Goal: Information Seeking & Learning: Learn about a topic

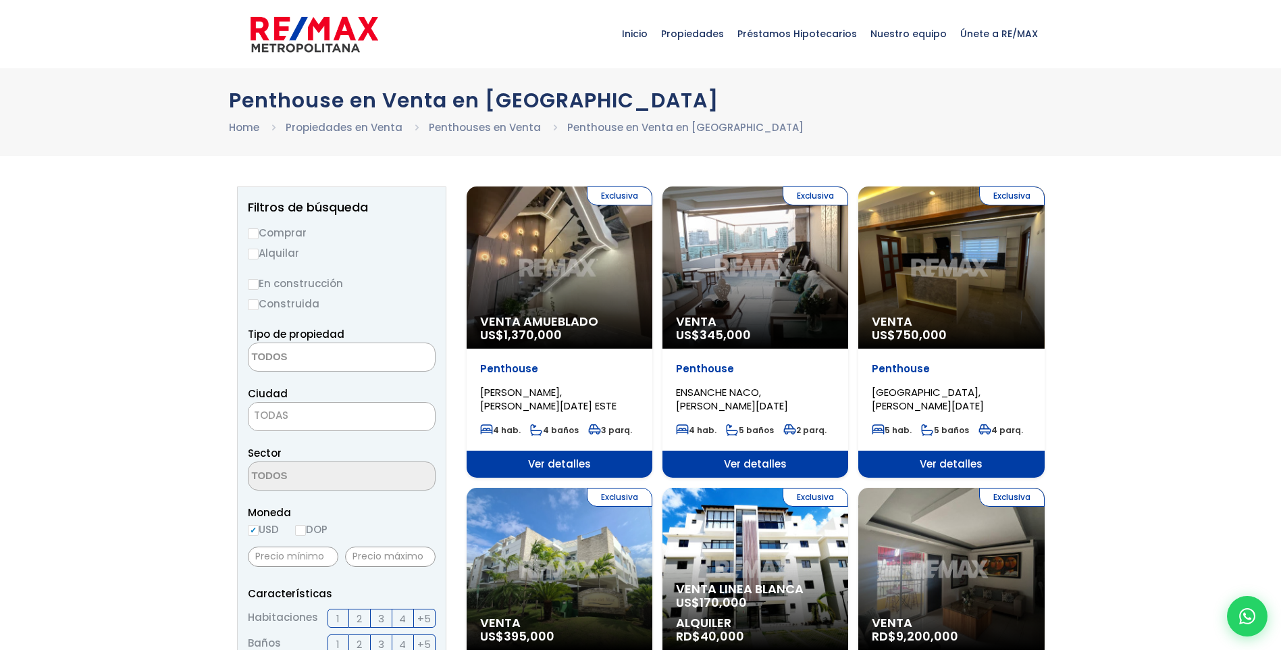
select select
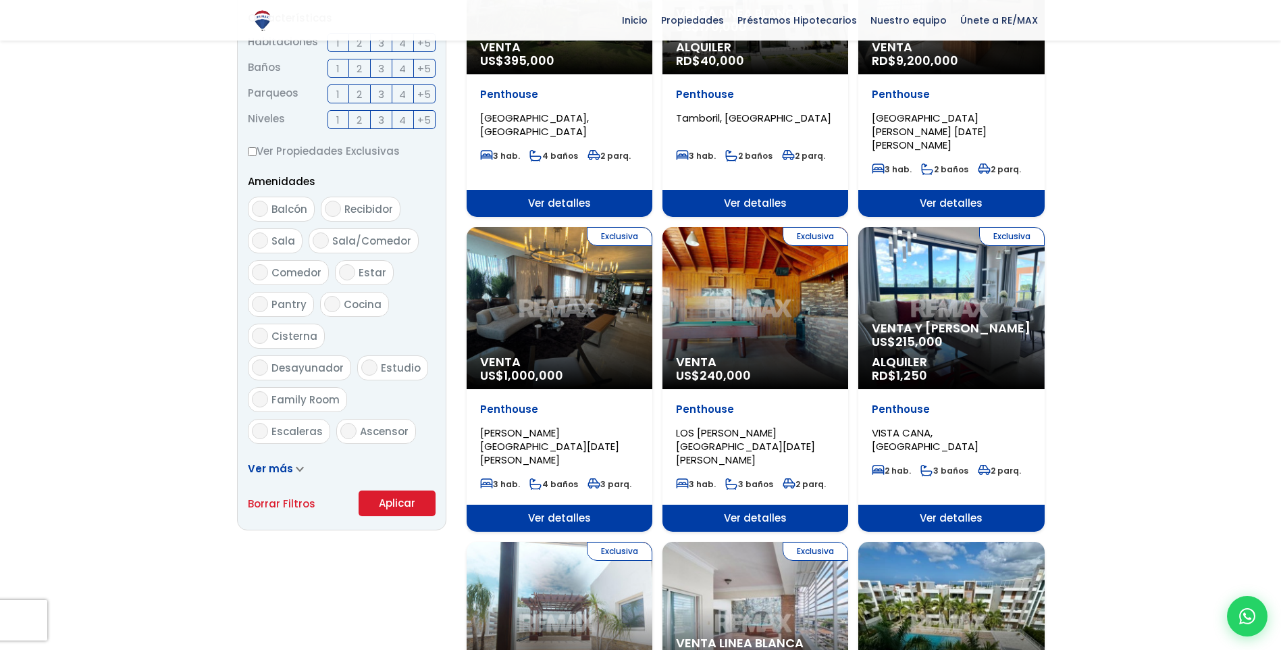
scroll to position [608, 0]
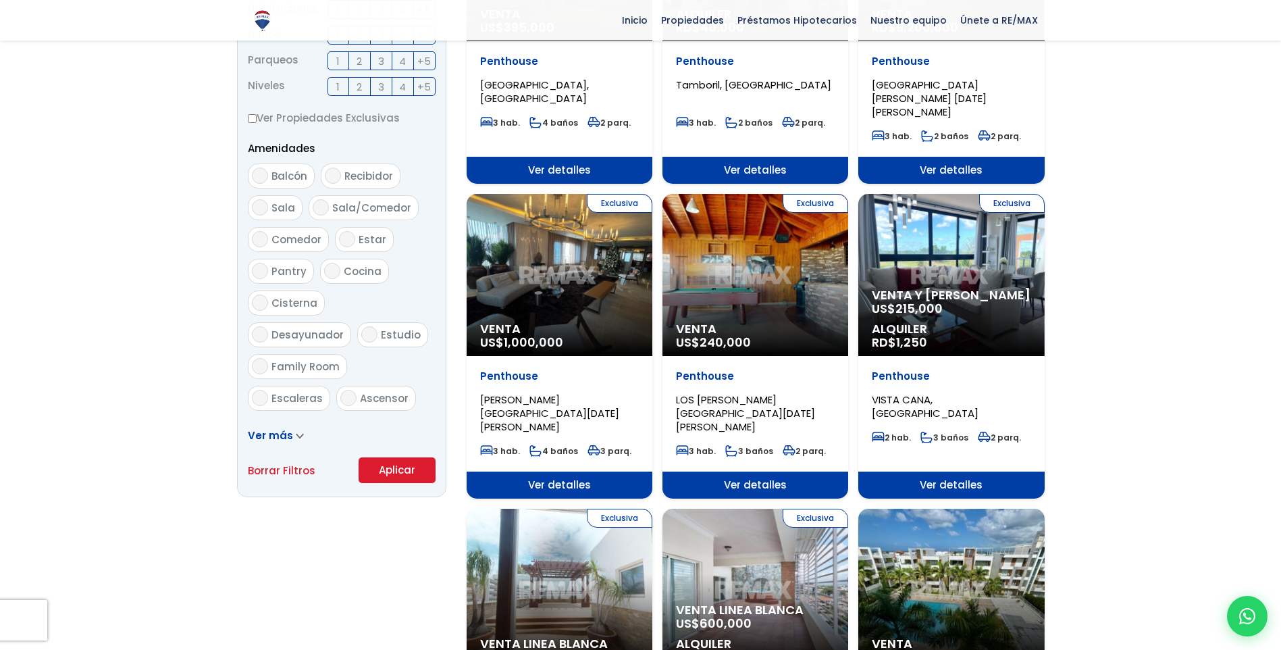
click at [898, 268] on div "Exclusiva Venta y Alquiler US$ 215,000 Alquiler RD$ 1,250" at bounding box center [951, 275] width 186 height 162
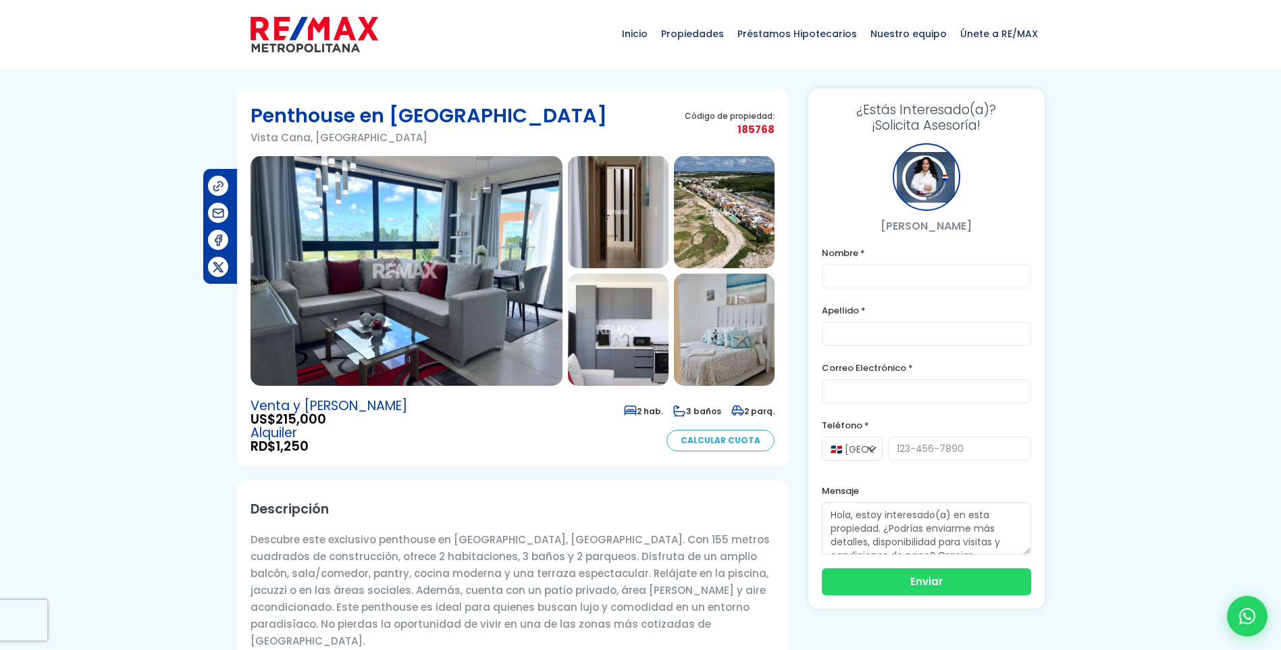
click at [617, 232] on img at bounding box center [618, 212] width 101 height 112
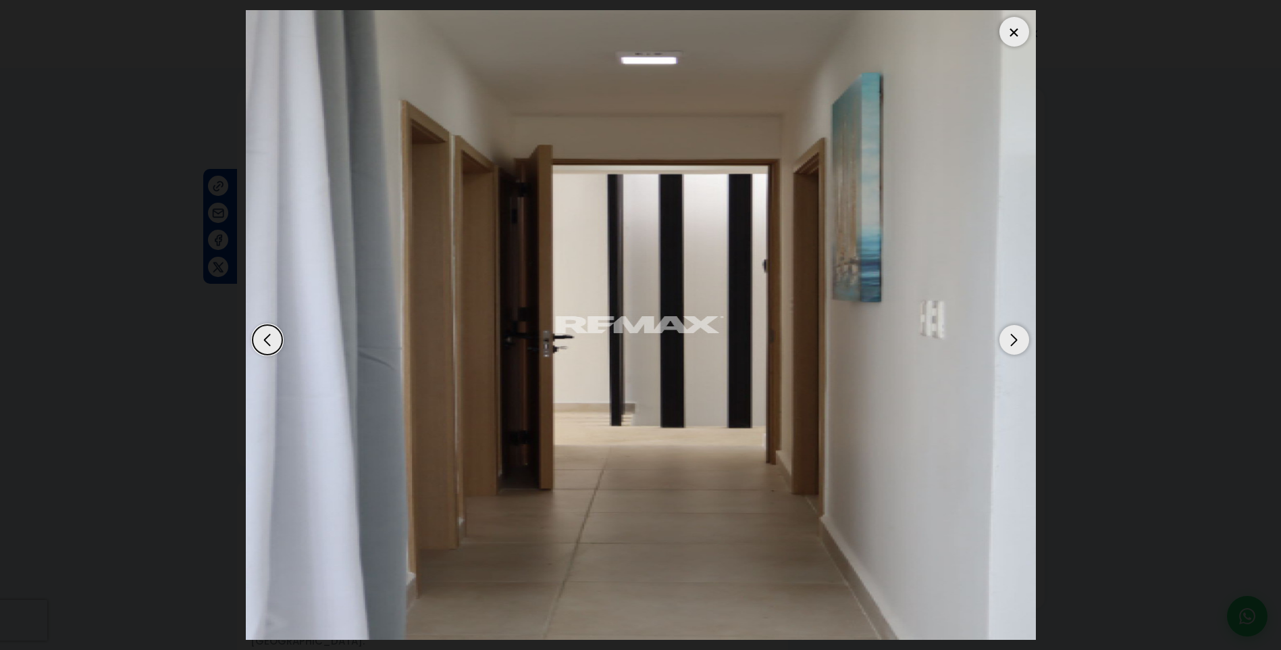
click at [1020, 341] on div "Next slide" at bounding box center [1015, 340] width 30 height 30
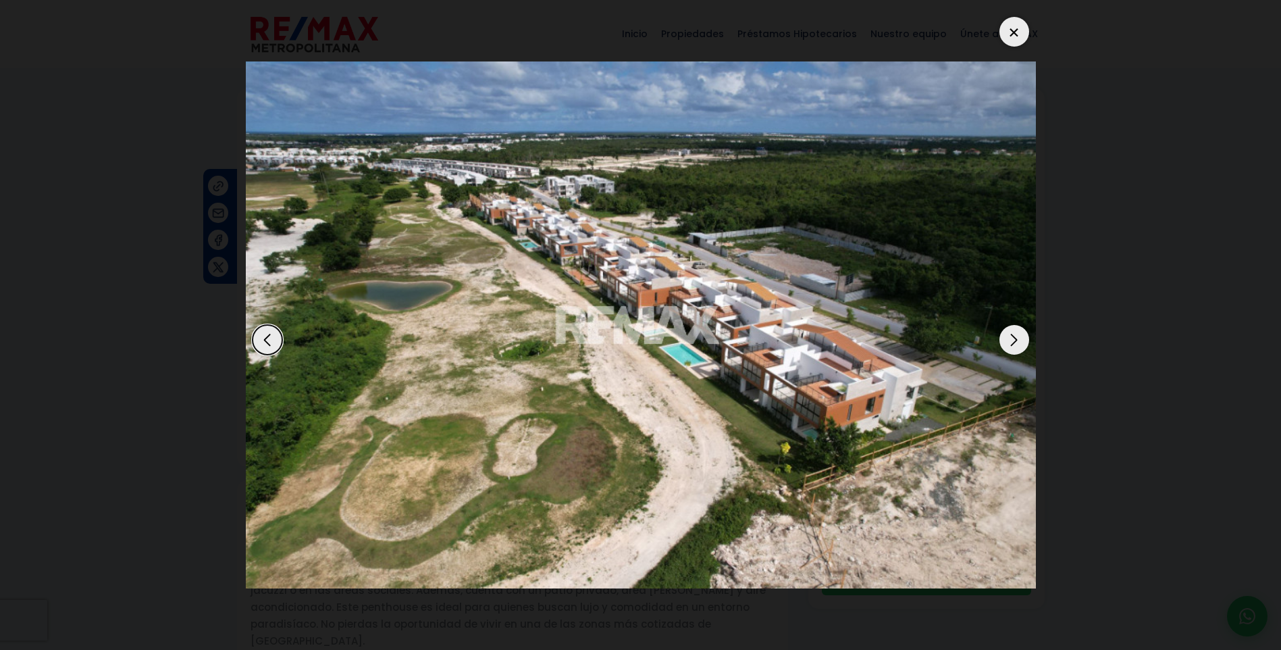
click at [1020, 341] on div "Next slide" at bounding box center [1015, 340] width 30 height 30
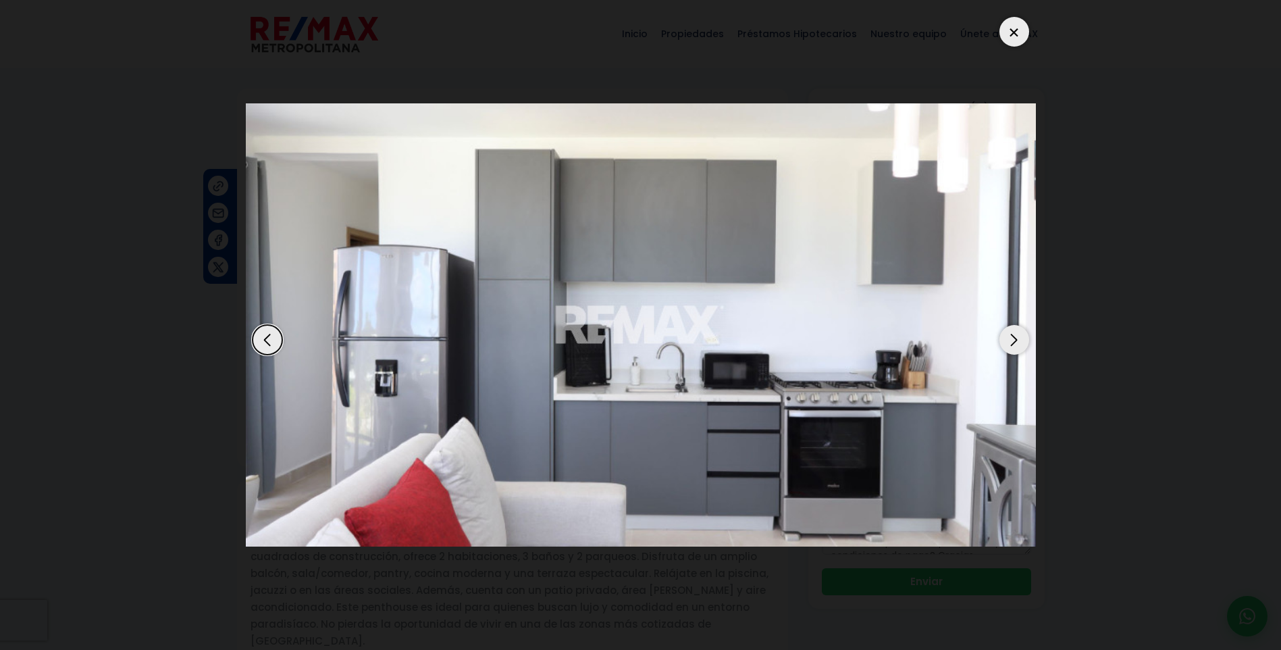
click at [1020, 341] on div "Next slide" at bounding box center [1015, 340] width 30 height 30
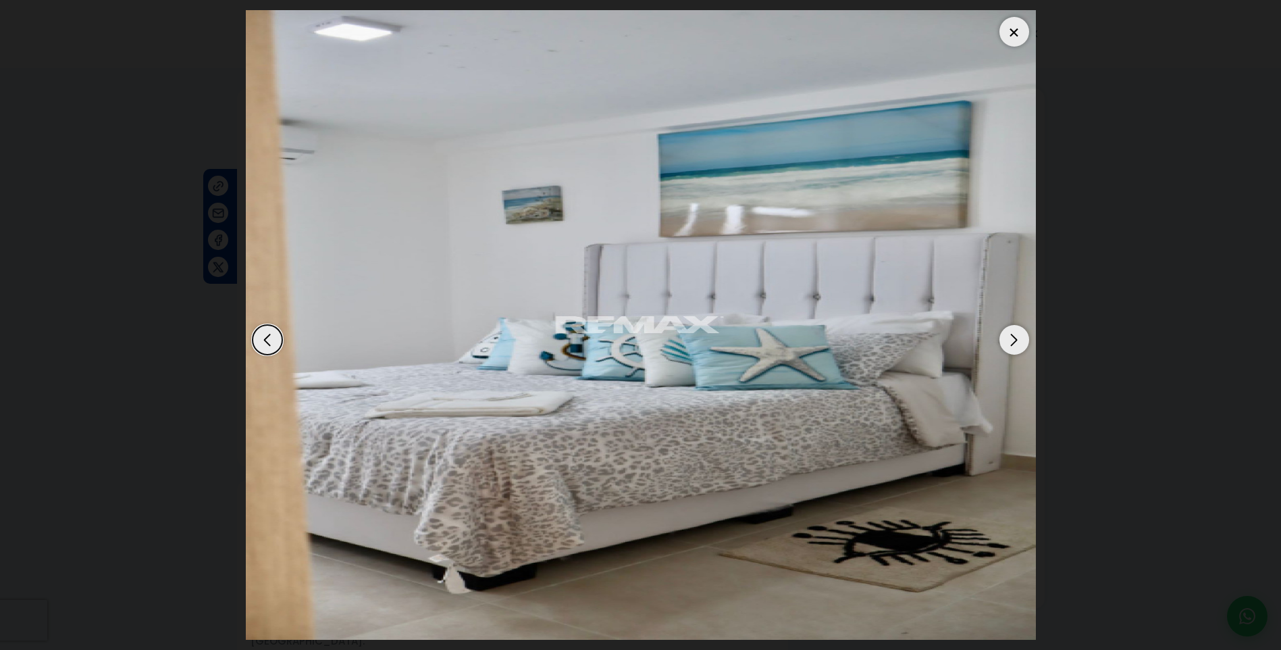
click at [1020, 341] on div "Next slide" at bounding box center [1015, 340] width 30 height 30
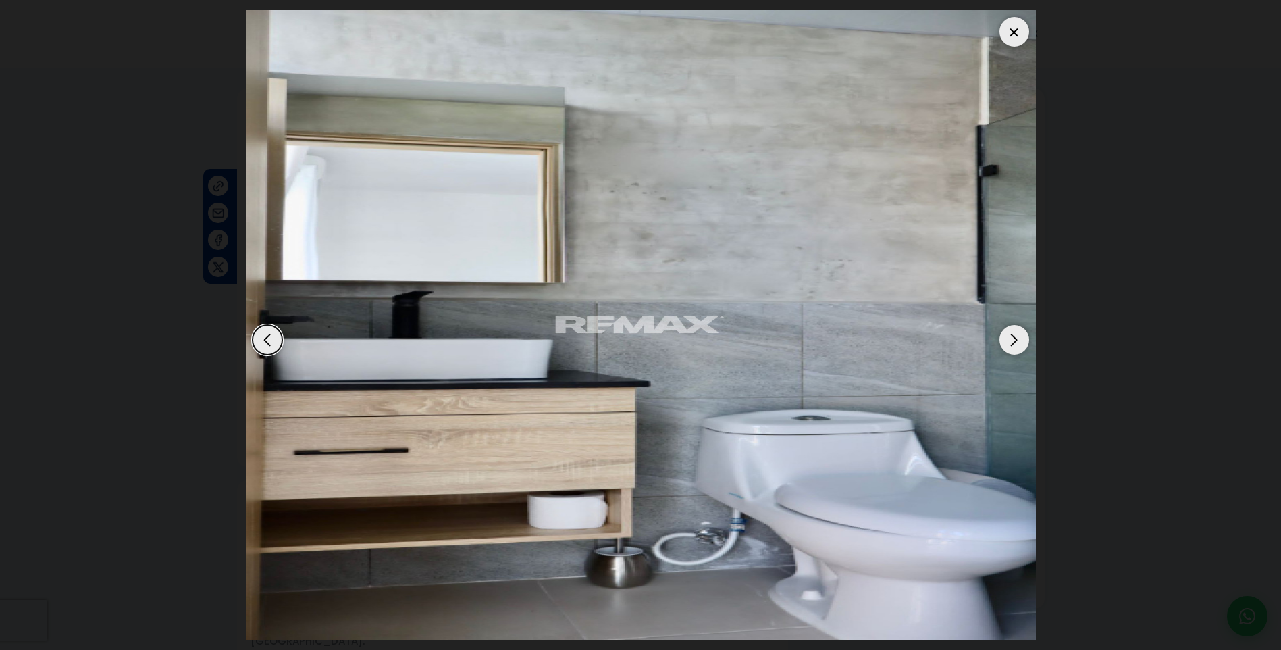
click at [1020, 341] on div "Next slide" at bounding box center [1015, 340] width 30 height 30
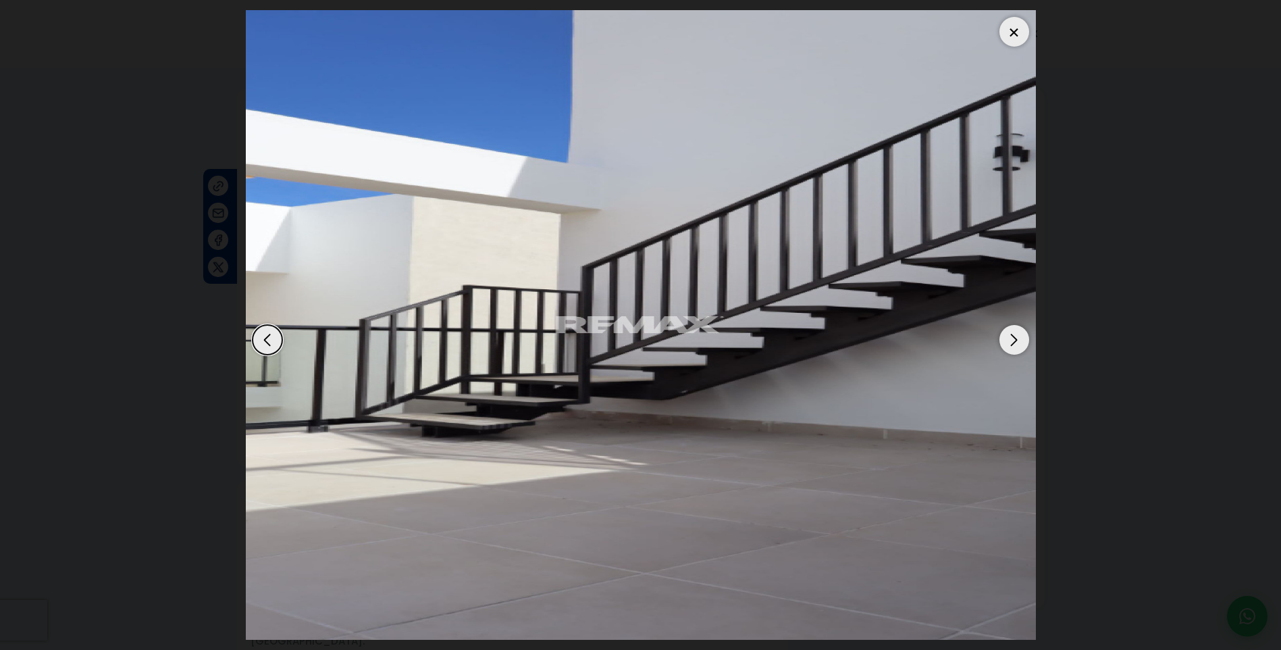
click at [1020, 341] on div "Next slide" at bounding box center [1015, 340] width 30 height 30
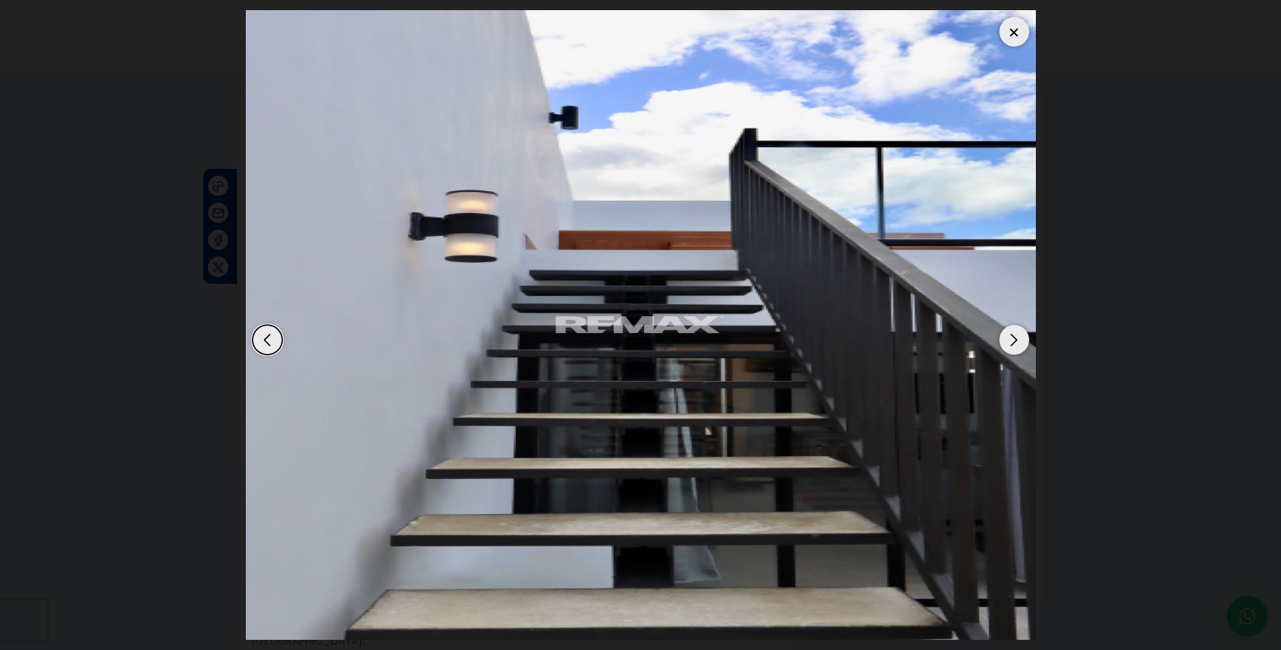
click at [1020, 341] on div "Next slide" at bounding box center [1015, 340] width 30 height 30
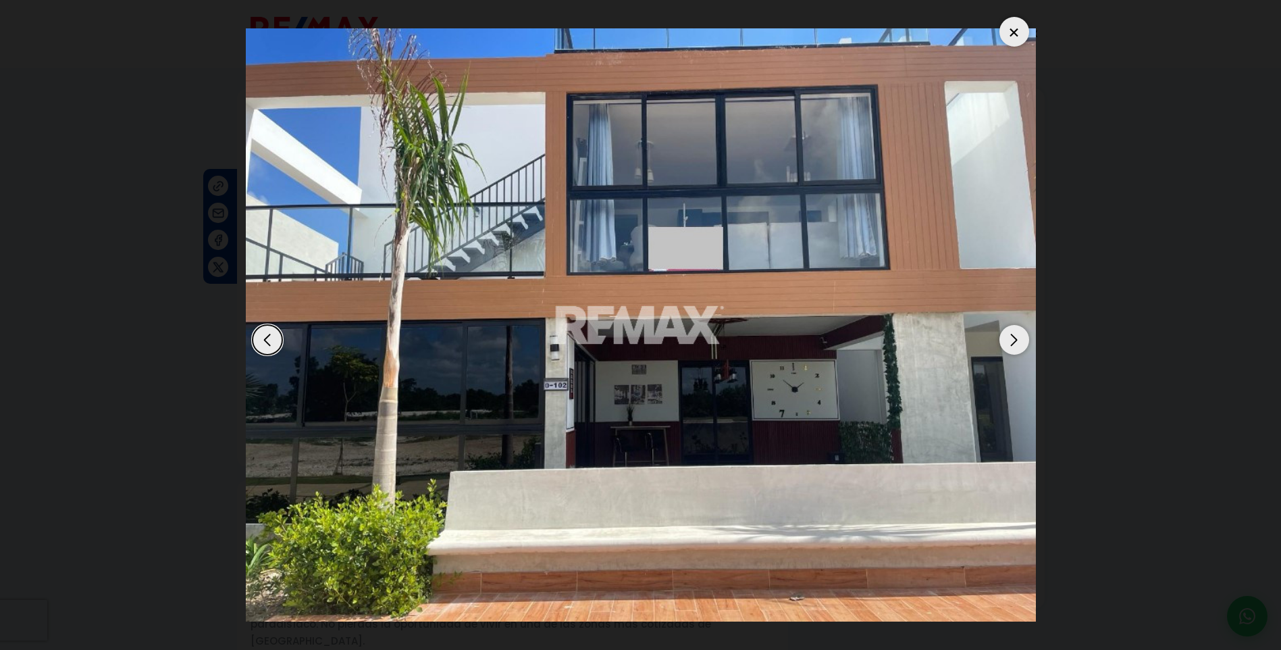
click at [1020, 341] on div "Next slide" at bounding box center [1015, 340] width 30 height 30
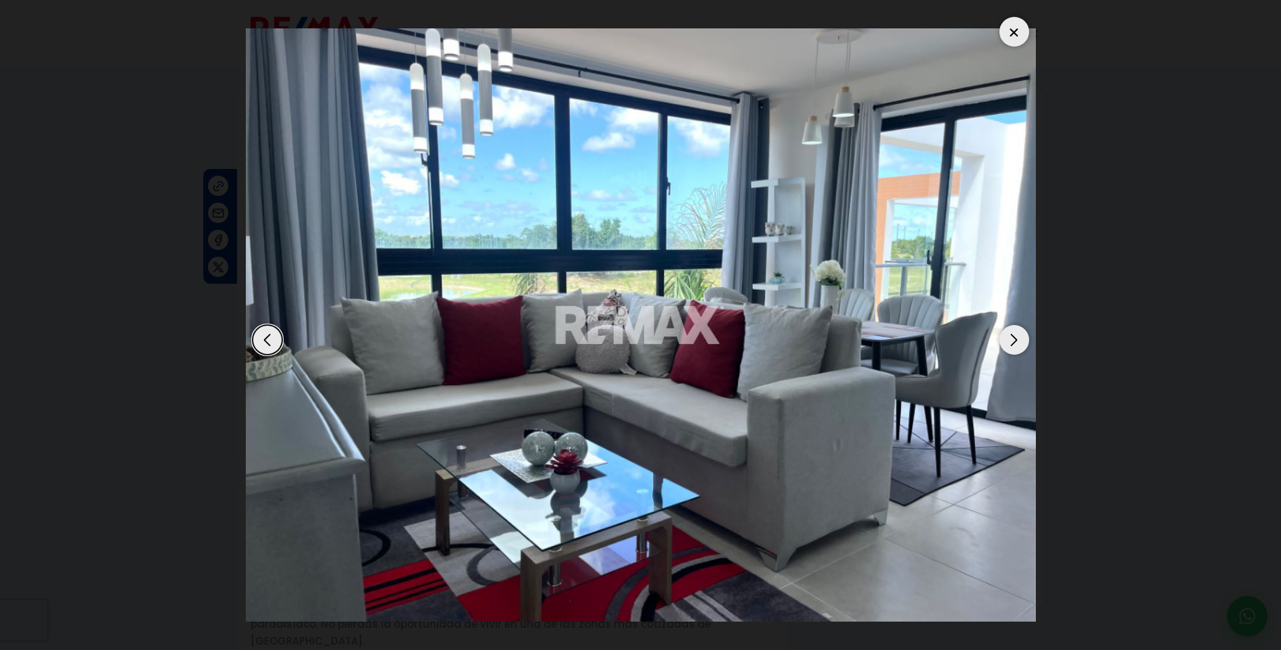
click at [1020, 341] on div "Next slide" at bounding box center [1015, 340] width 30 height 30
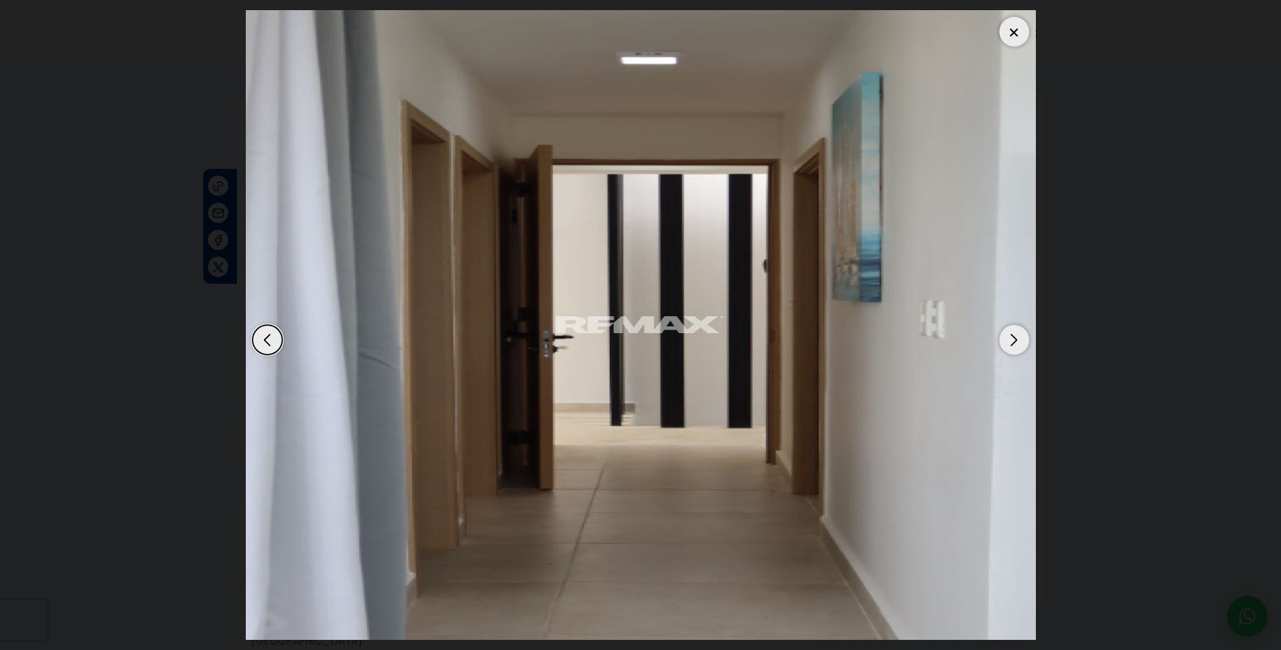
click at [1020, 341] on div "Next slide" at bounding box center [1015, 340] width 30 height 30
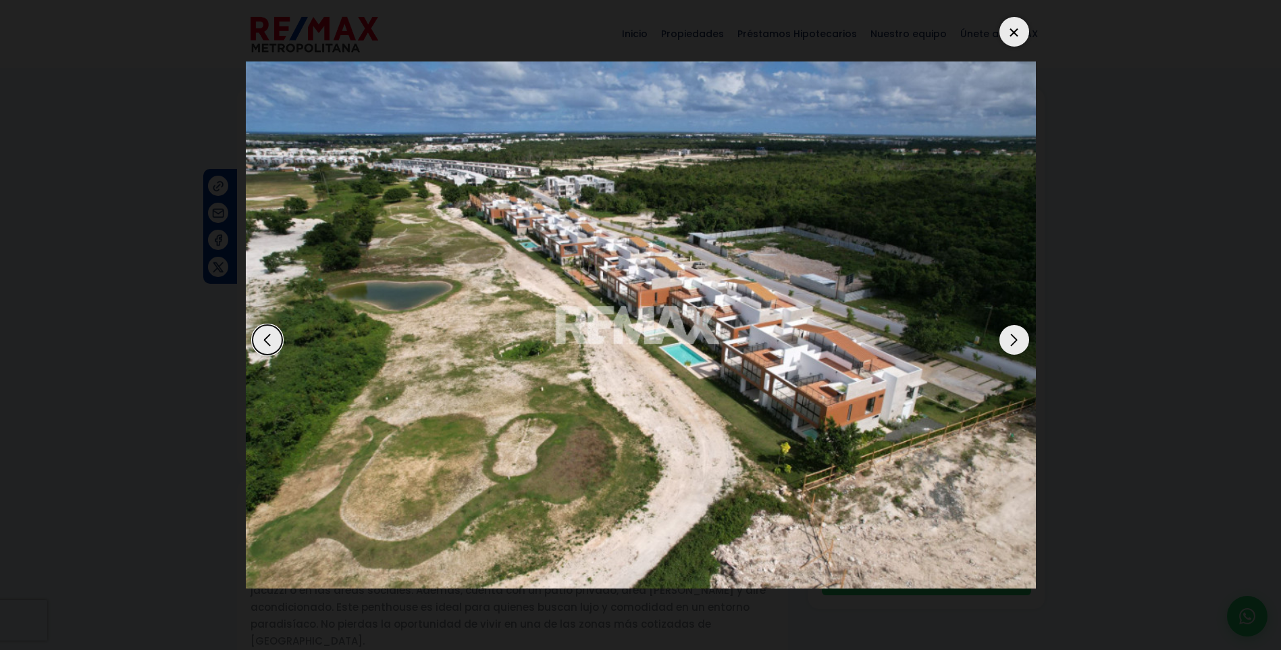
click at [1020, 341] on div "Next slide" at bounding box center [1015, 340] width 30 height 30
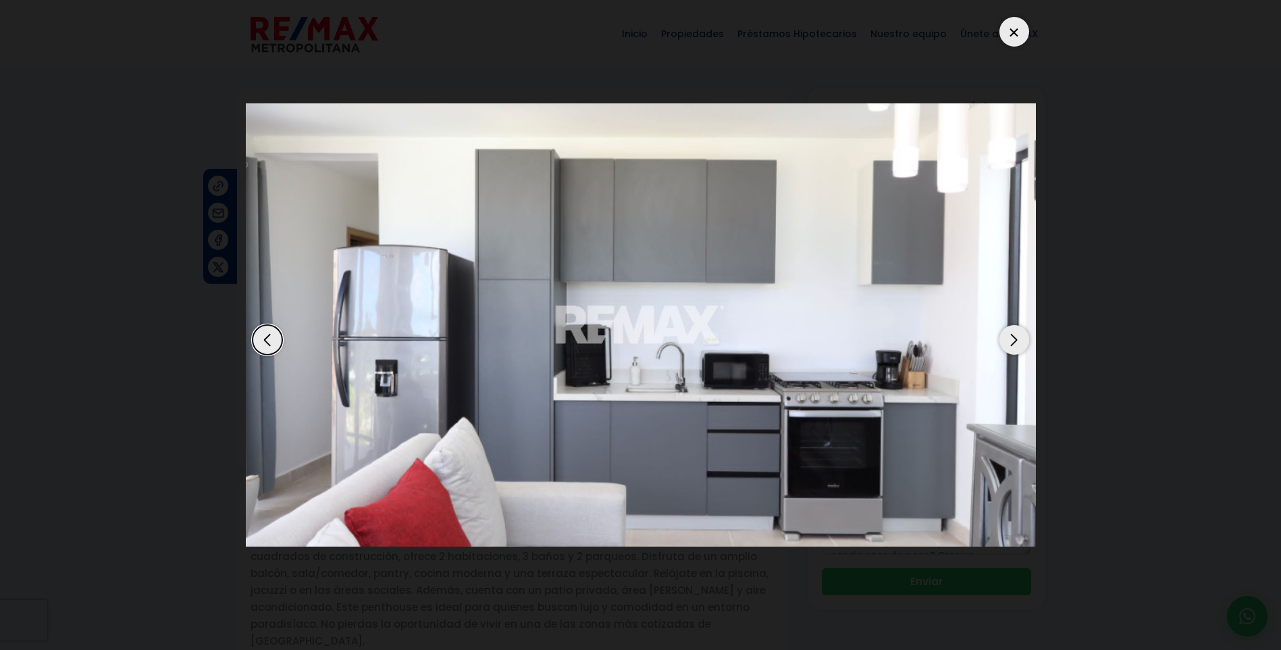
click at [1020, 341] on div "Next slide" at bounding box center [1015, 340] width 30 height 30
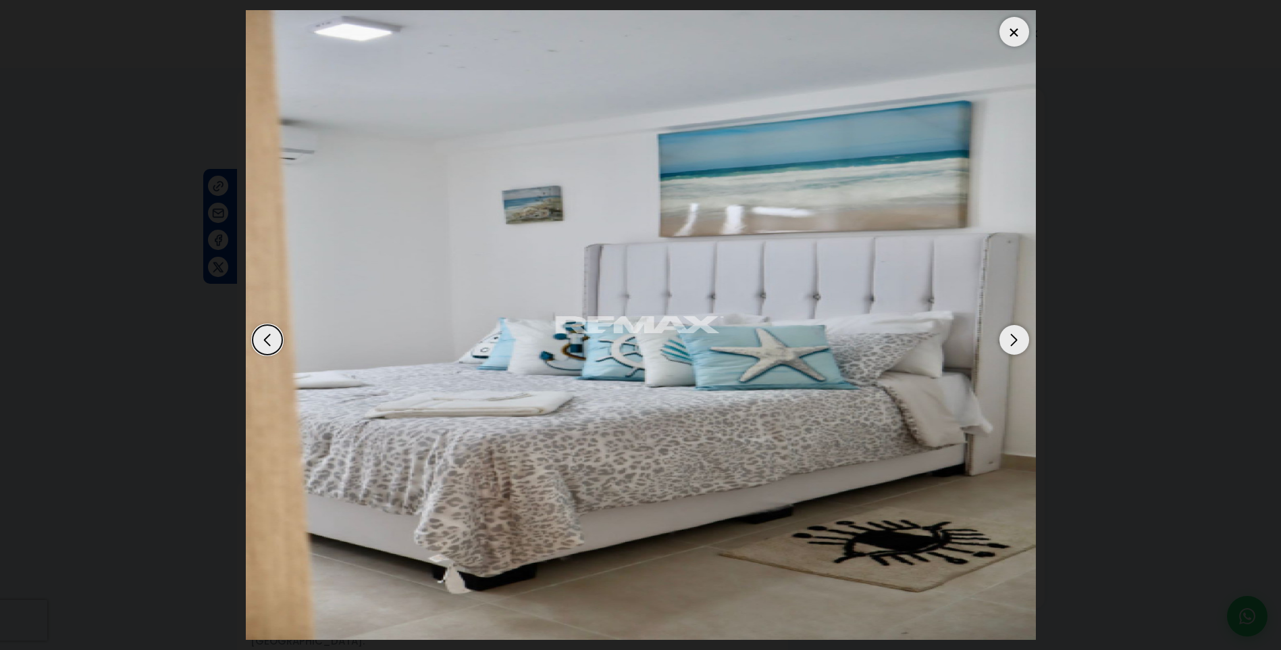
click at [1020, 341] on div "Next slide" at bounding box center [1015, 340] width 30 height 30
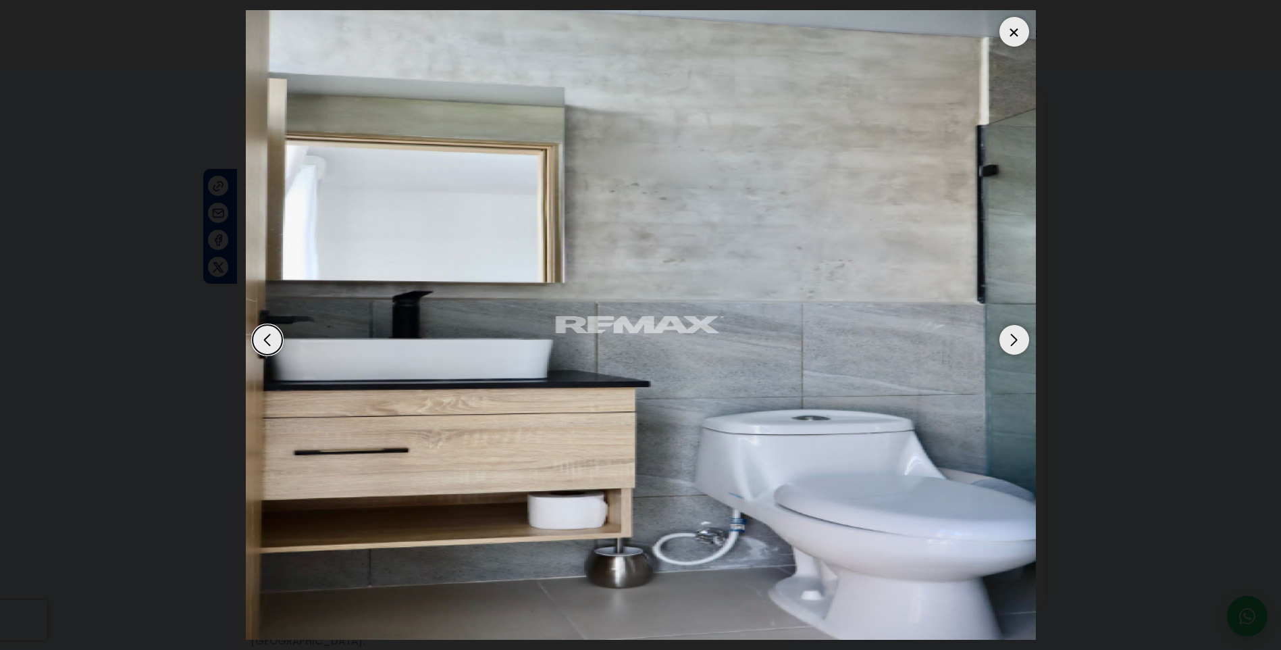
click at [1020, 341] on div "Next slide" at bounding box center [1015, 340] width 30 height 30
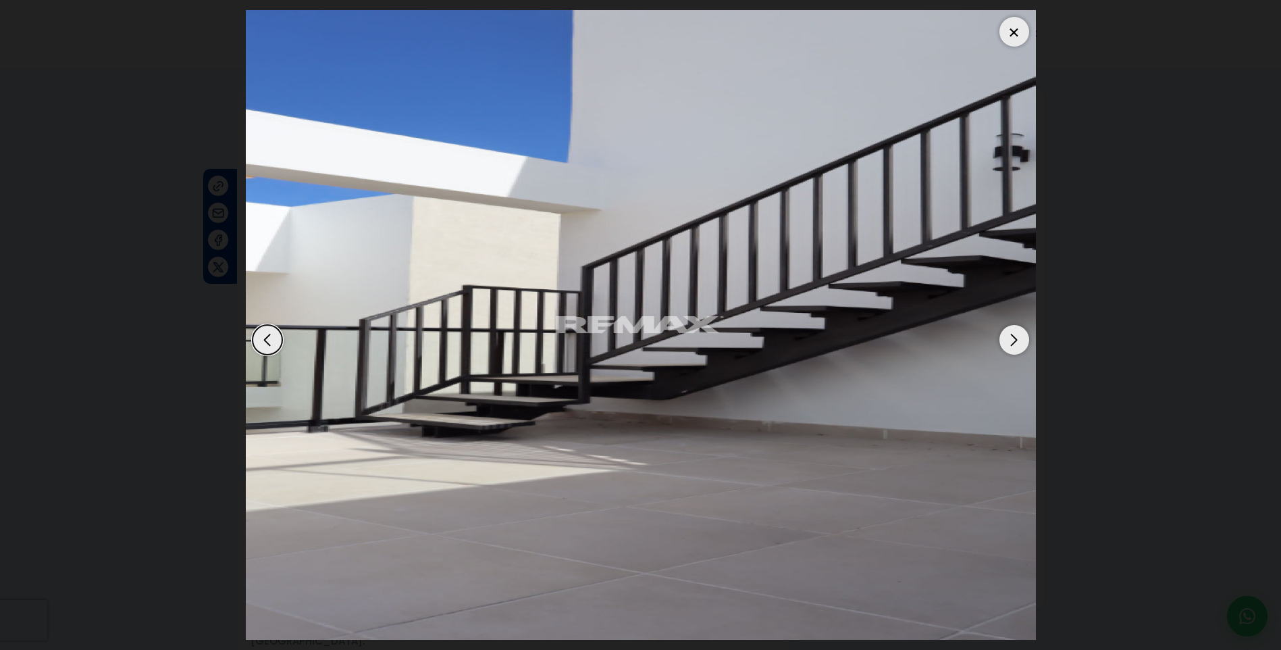
click at [1020, 341] on div "Next slide" at bounding box center [1015, 340] width 30 height 30
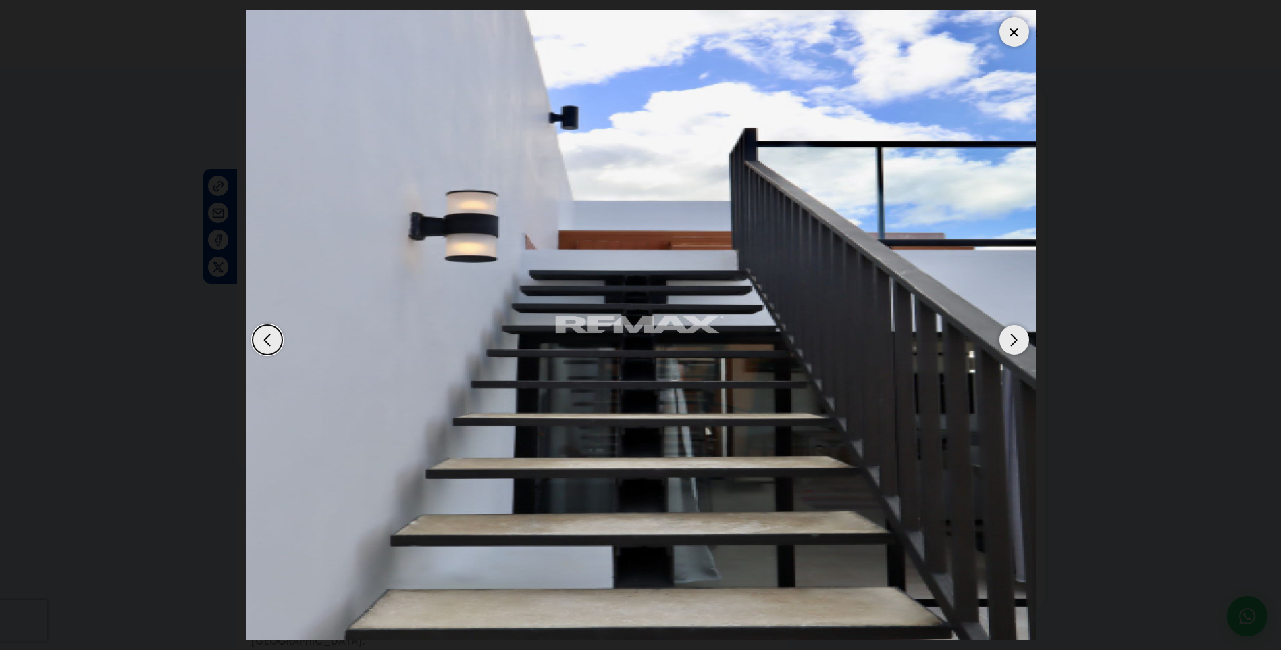
click at [1020, 341] on div "Next slide" at bounding box center [1015, 340] width 30 height 30
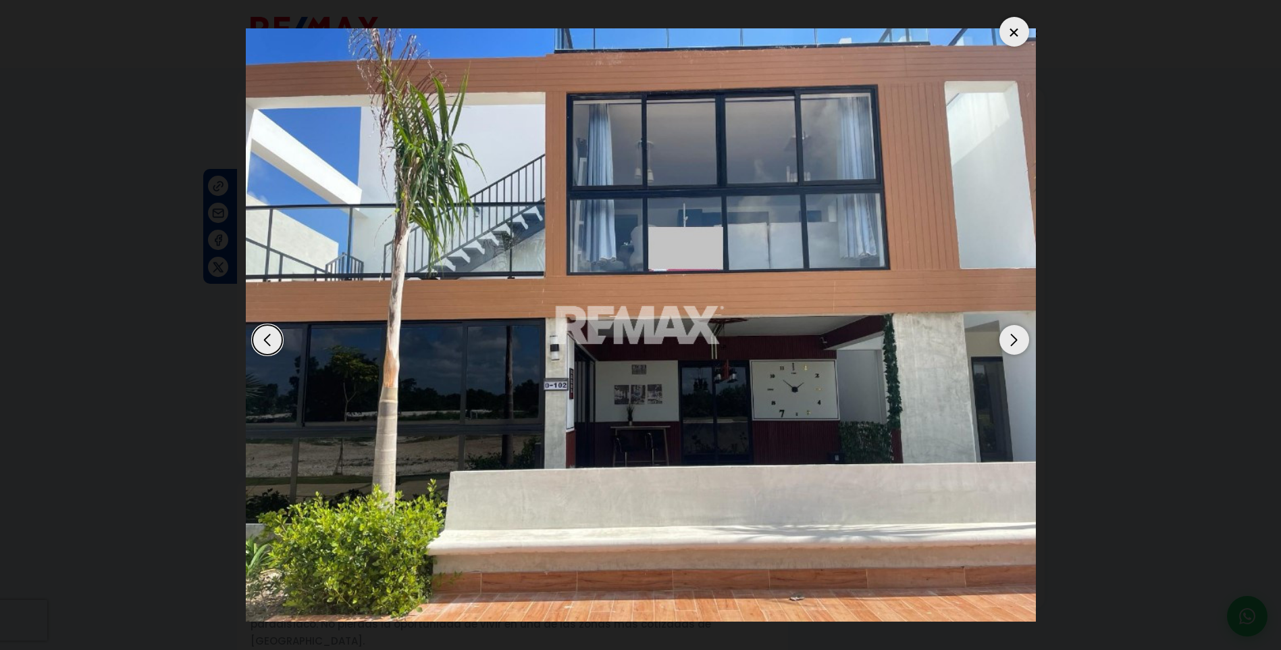
click at [1020, 341] on div "Next slide" at bounding box center [1015, 340] width 30 height 30
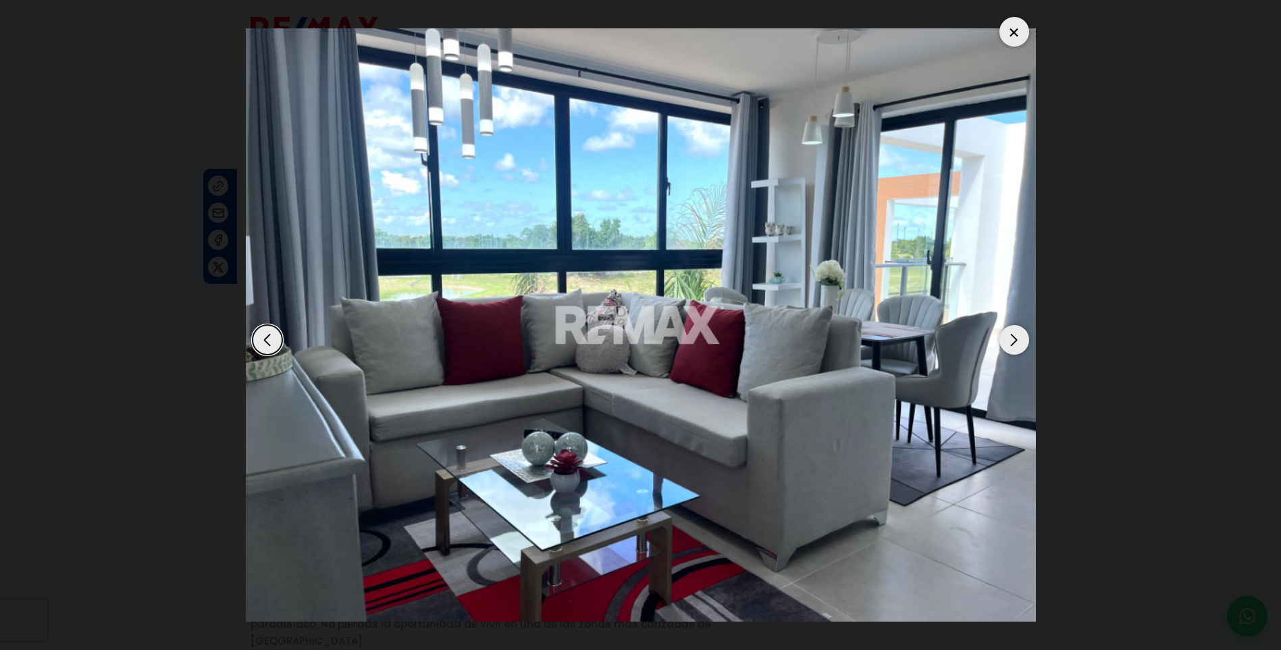
click at [1012, 26] on div at bounding box center [1015, 32] width 30 height 30
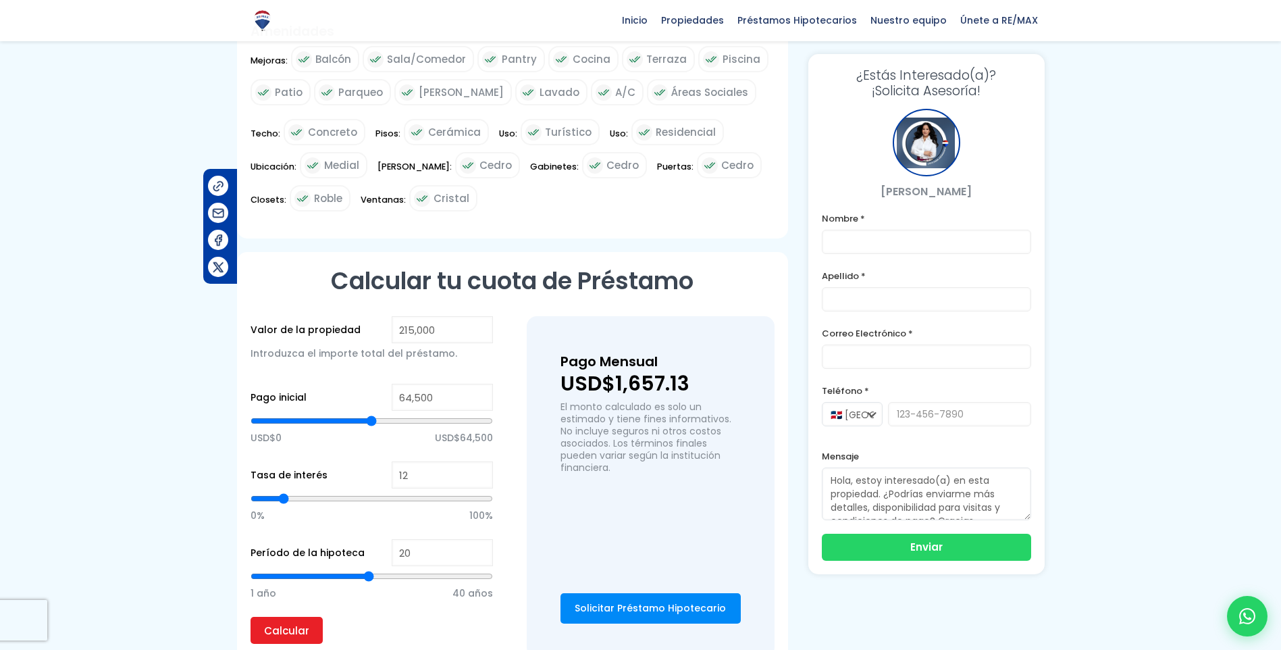
scroll to position [743, 0]
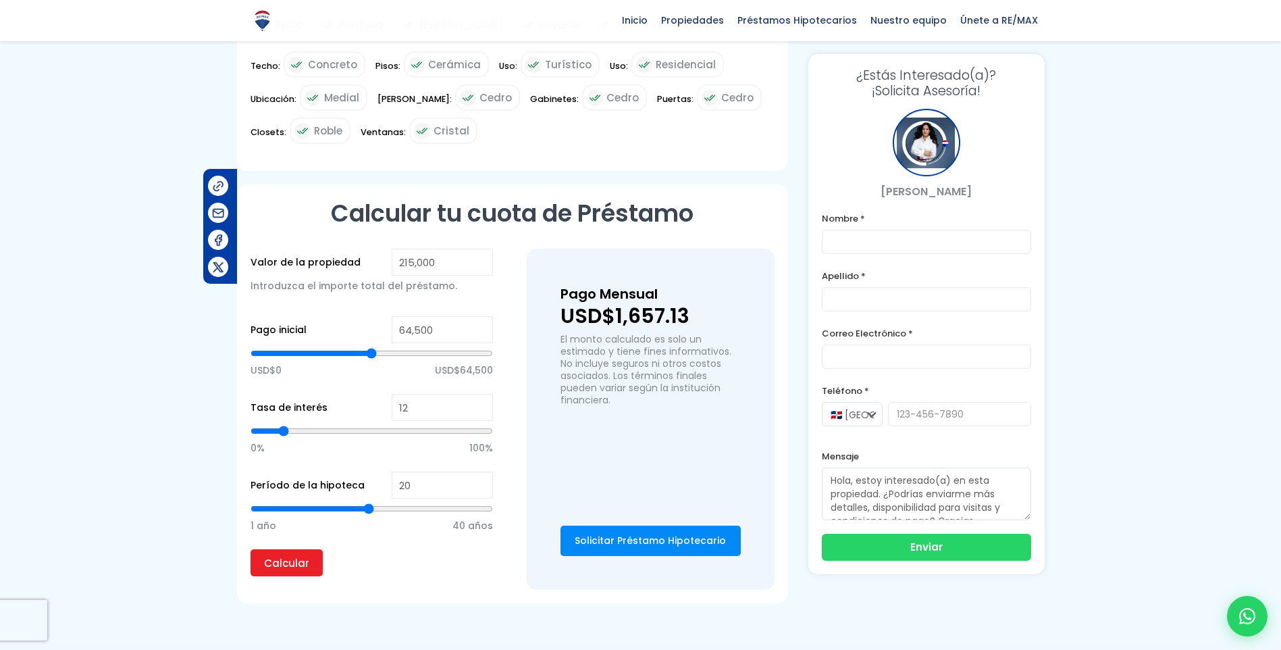
type input "21"
type input "22"
type input "23"
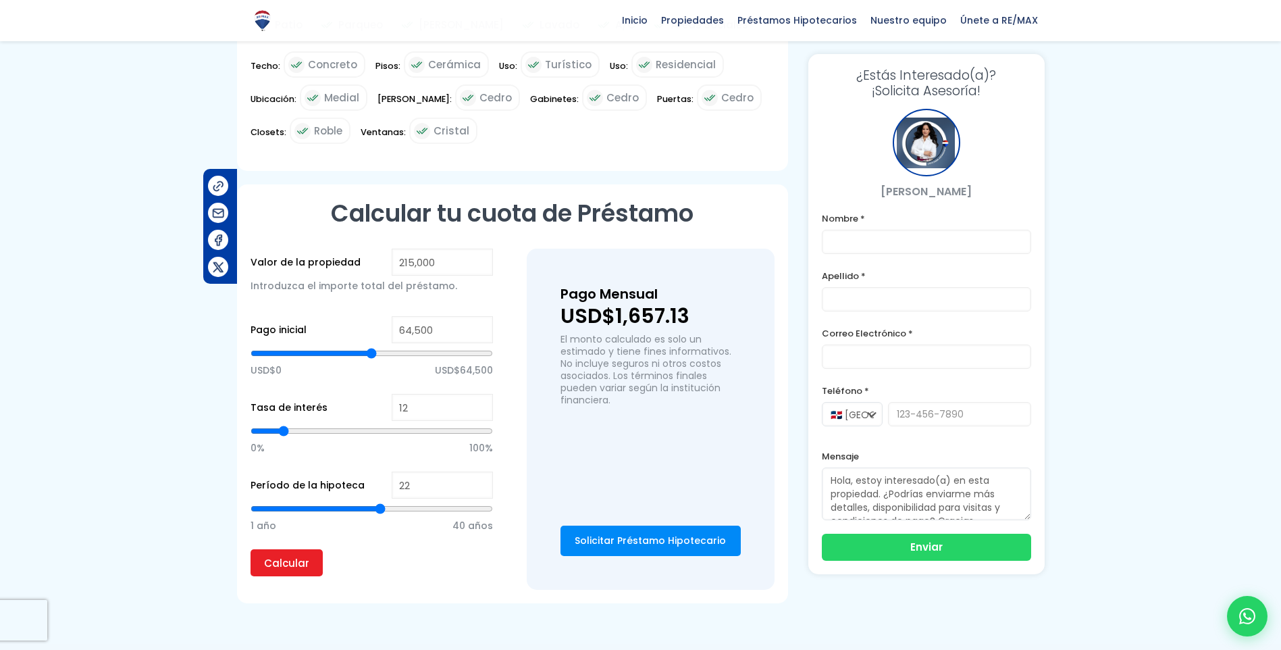
type input "23"
type input "24"
type input "25"
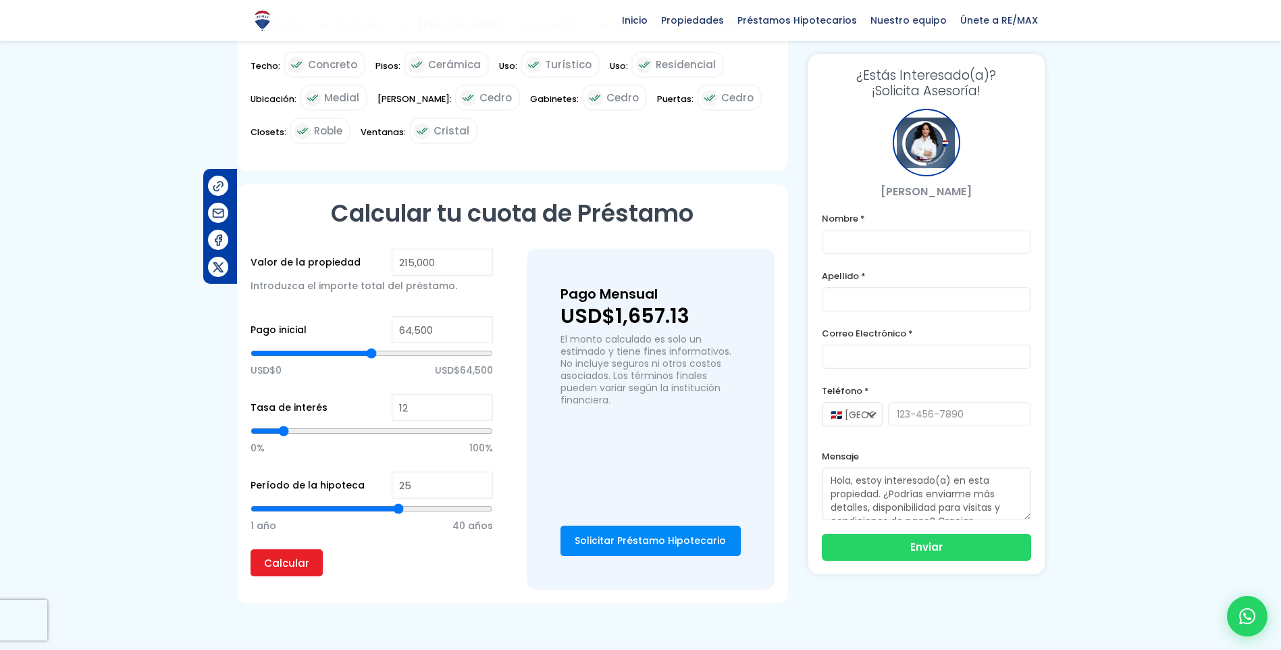
type input "26"
type input "27"
type input "28"
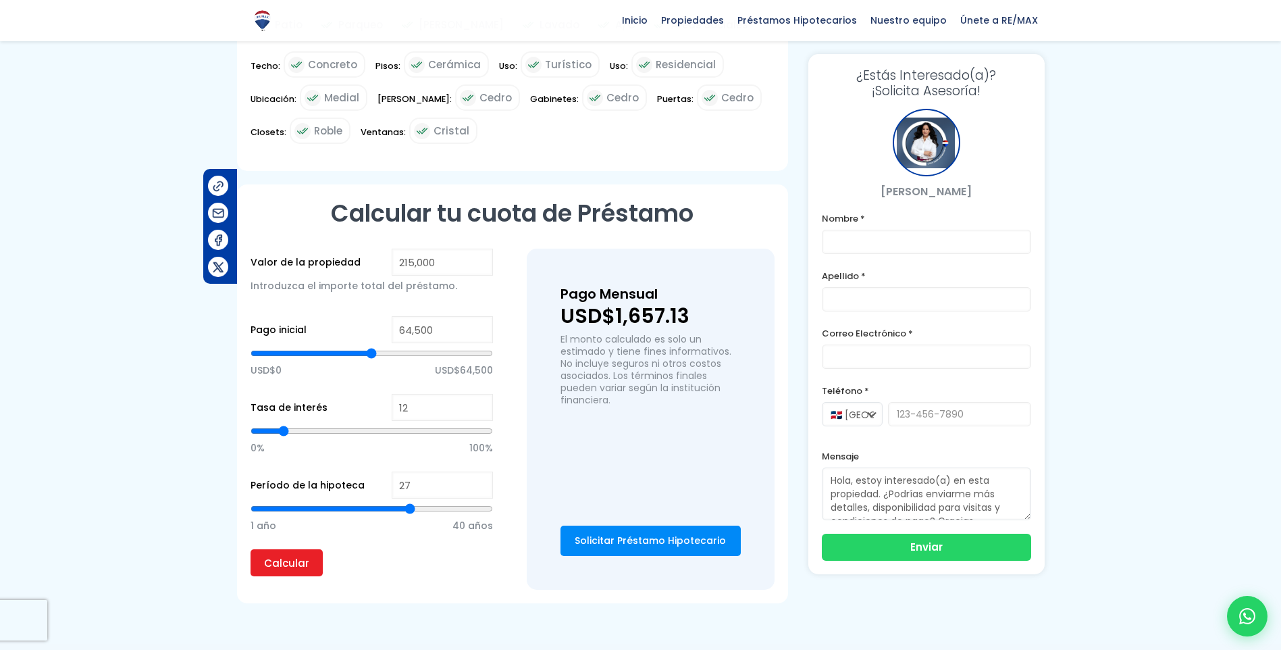
type input "28"
type input "29"
type input "30"
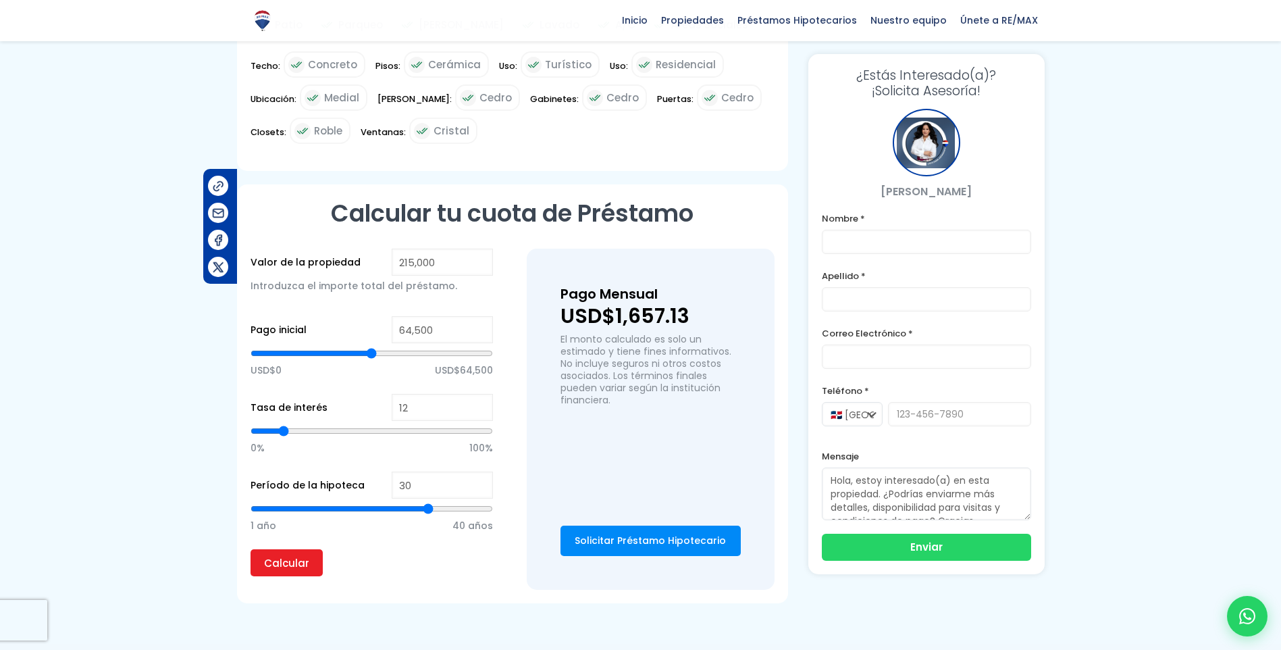
type input "31"
type input "32"
type input "33"
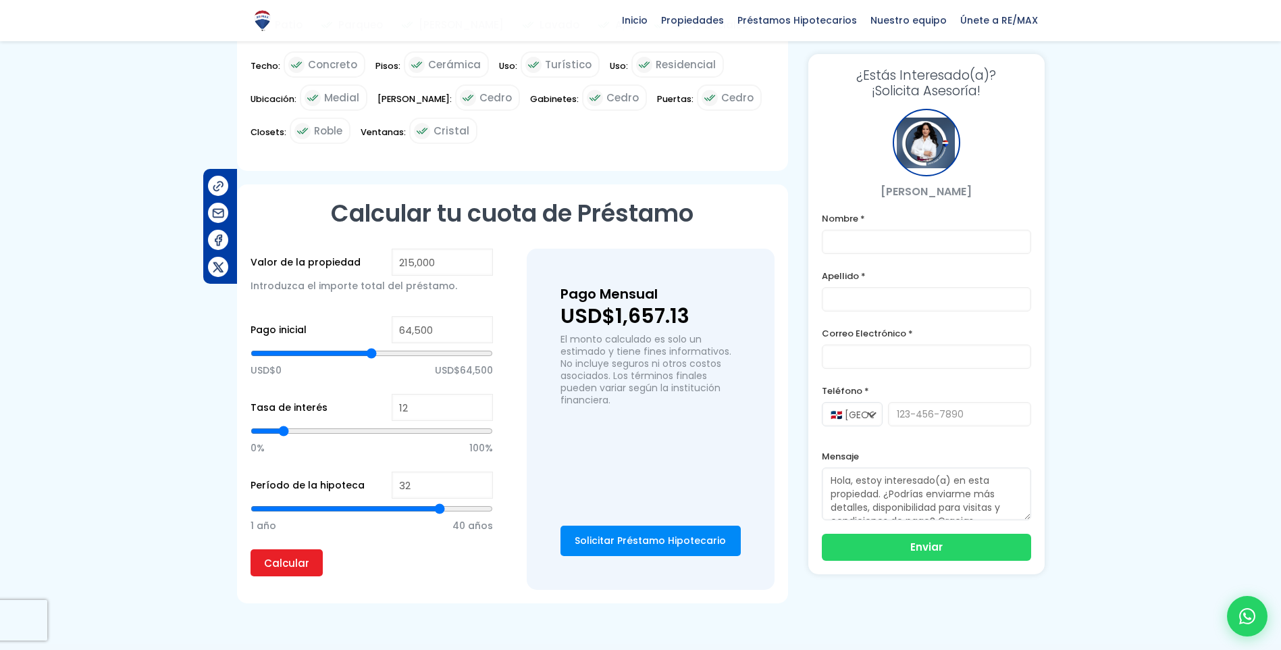
type input "33"
type input "34"
type input "35"
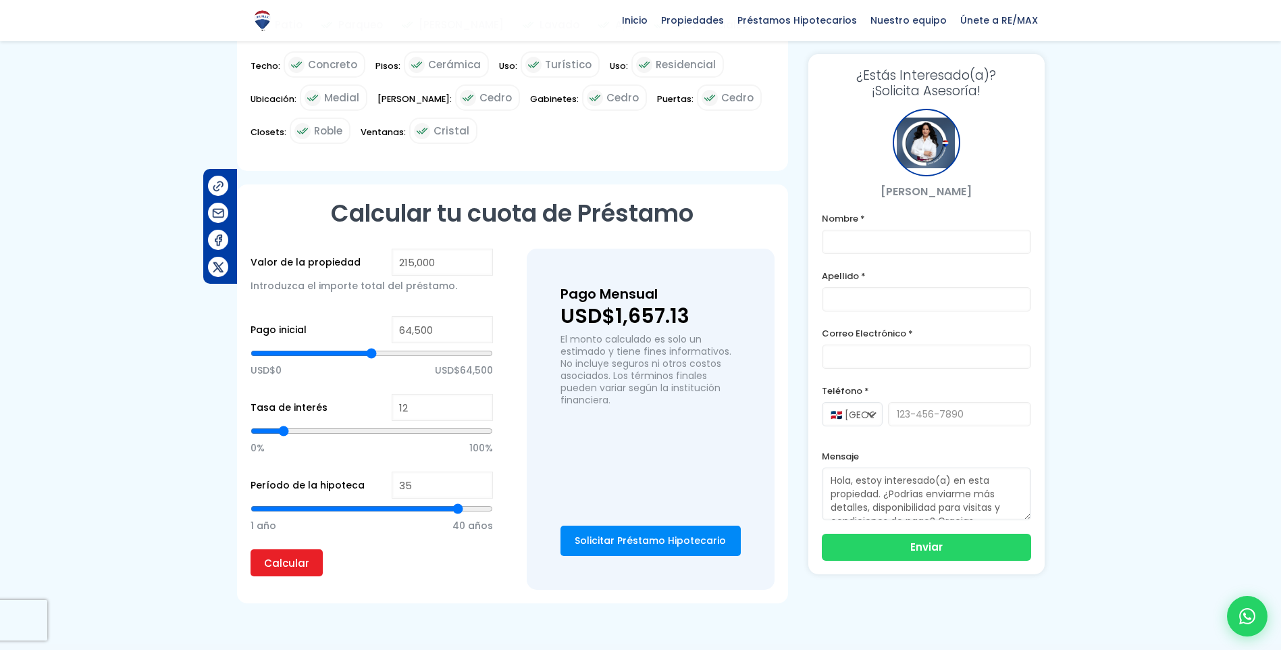
type input "36"
type input "37"
type input "36"
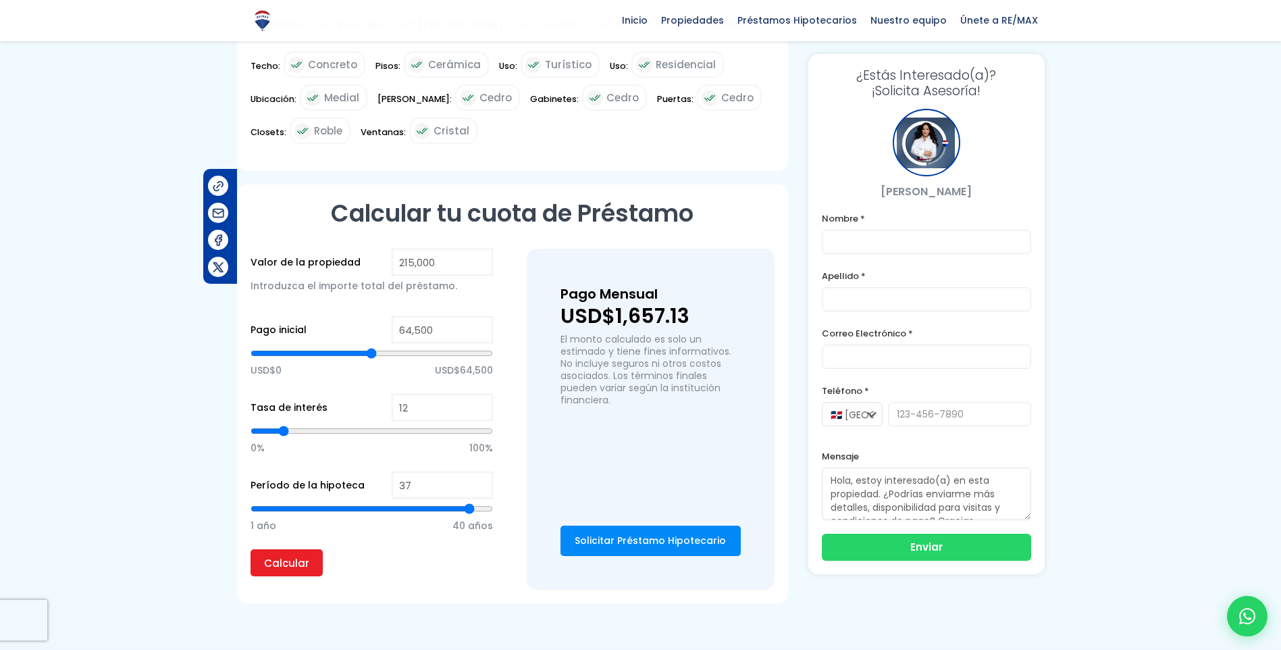
type input "36"
type input "35"
type input "34"
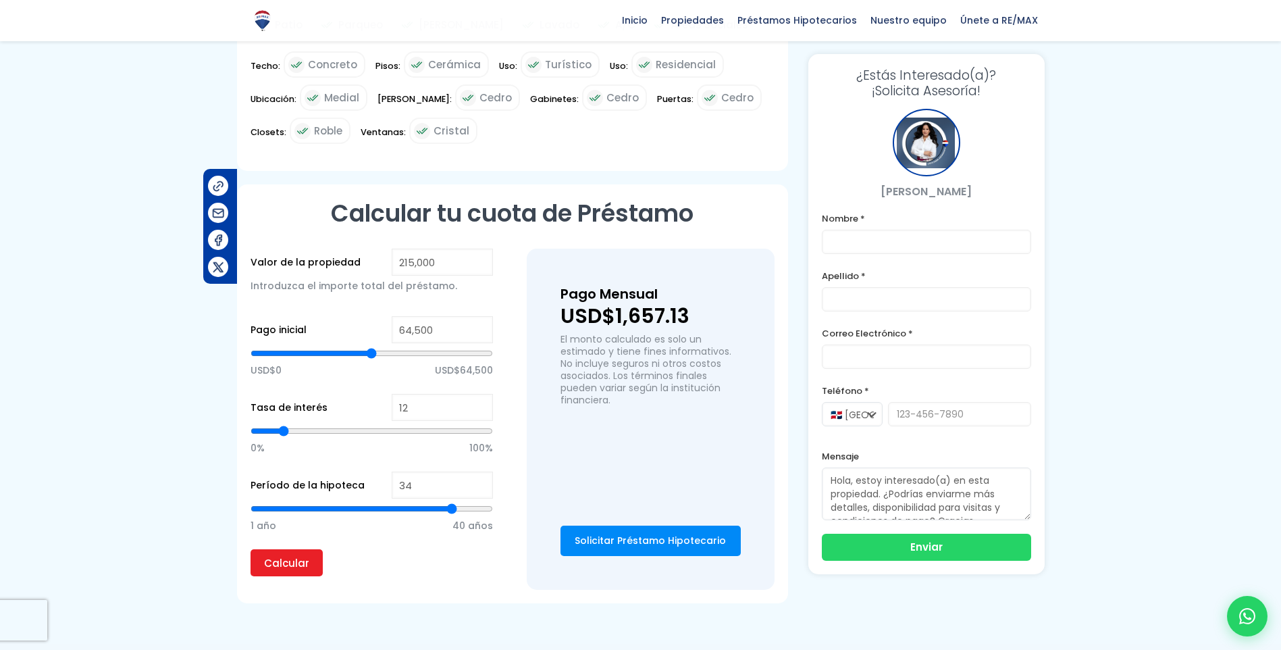
type input "33"
type input "32"
type input "31"
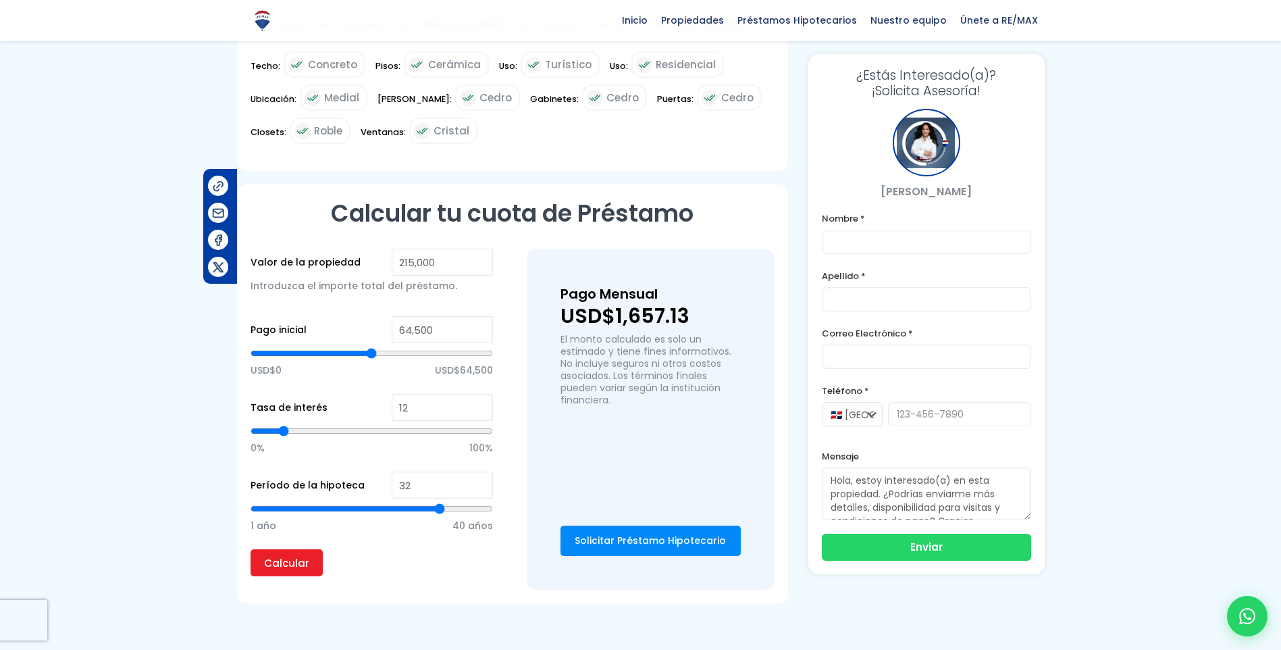
type input "31"
type input "30"
drag, startPoint x: 371, startPoint y: 492, endPoint x: 431, endPoint y: 494, distance: 59.4
type input "30"
click at [431, 502] on input "range" at bounding box center [372, 509] width 242 height 14
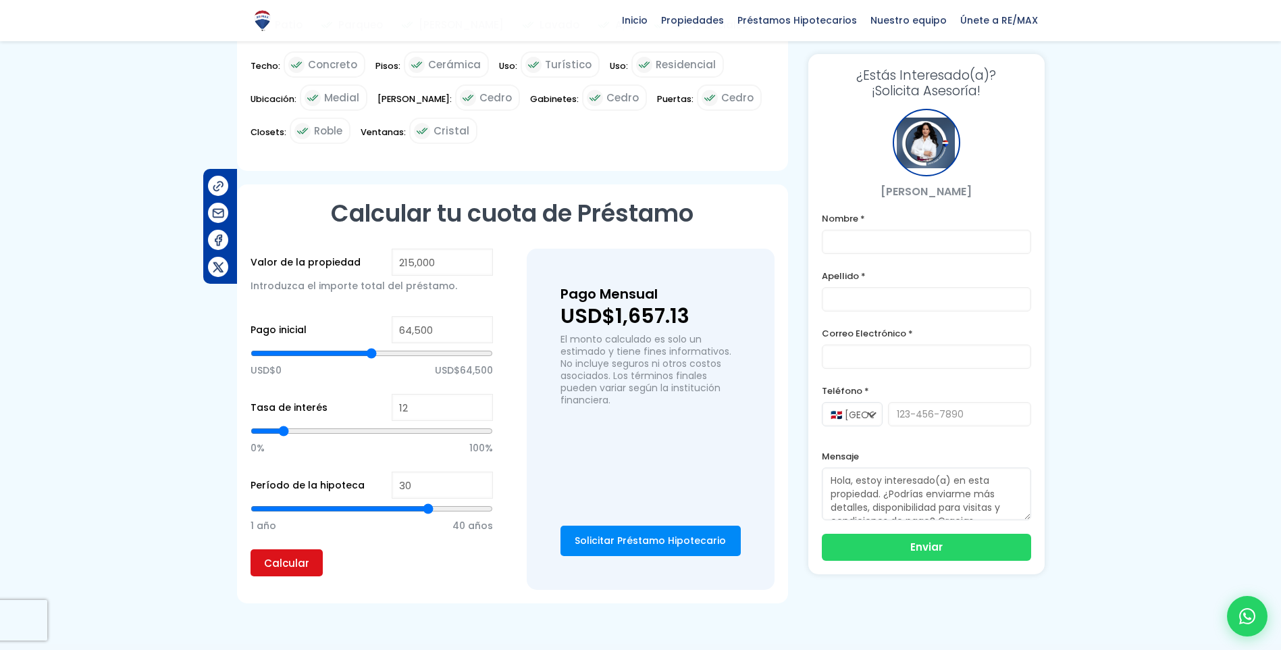
click at [292, 549] on input "Calcular" at bounding box center [287, 562] width 72 height 27
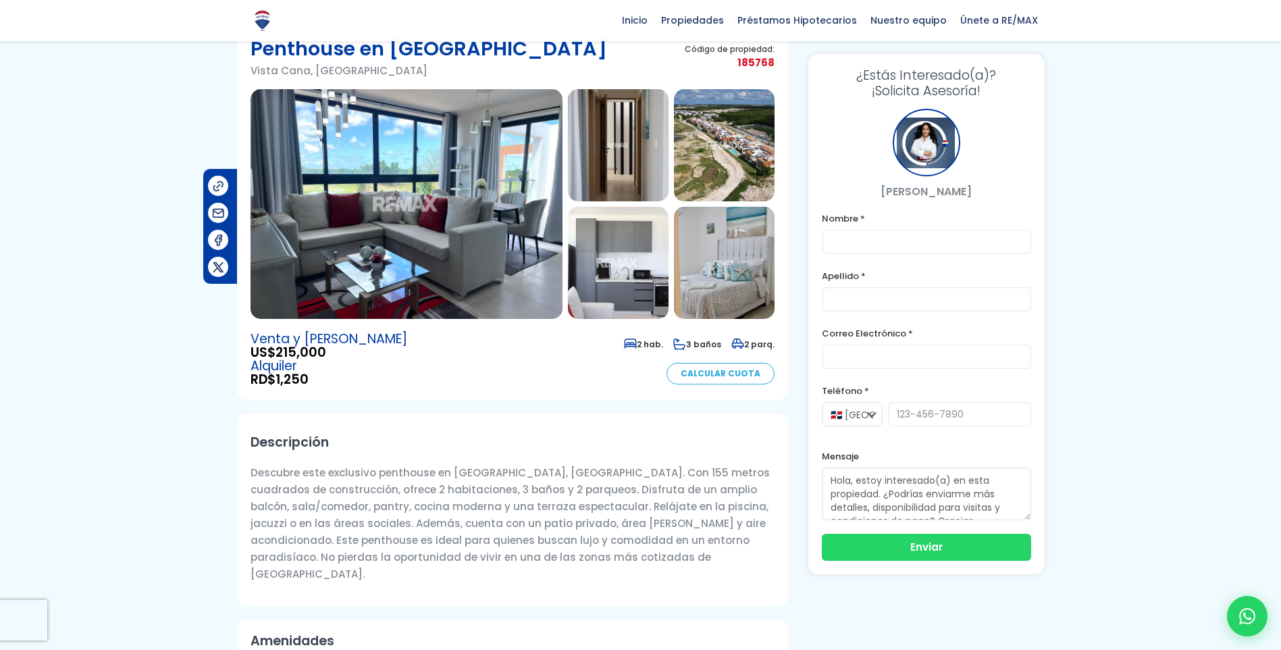
scroll to position [0, 0]
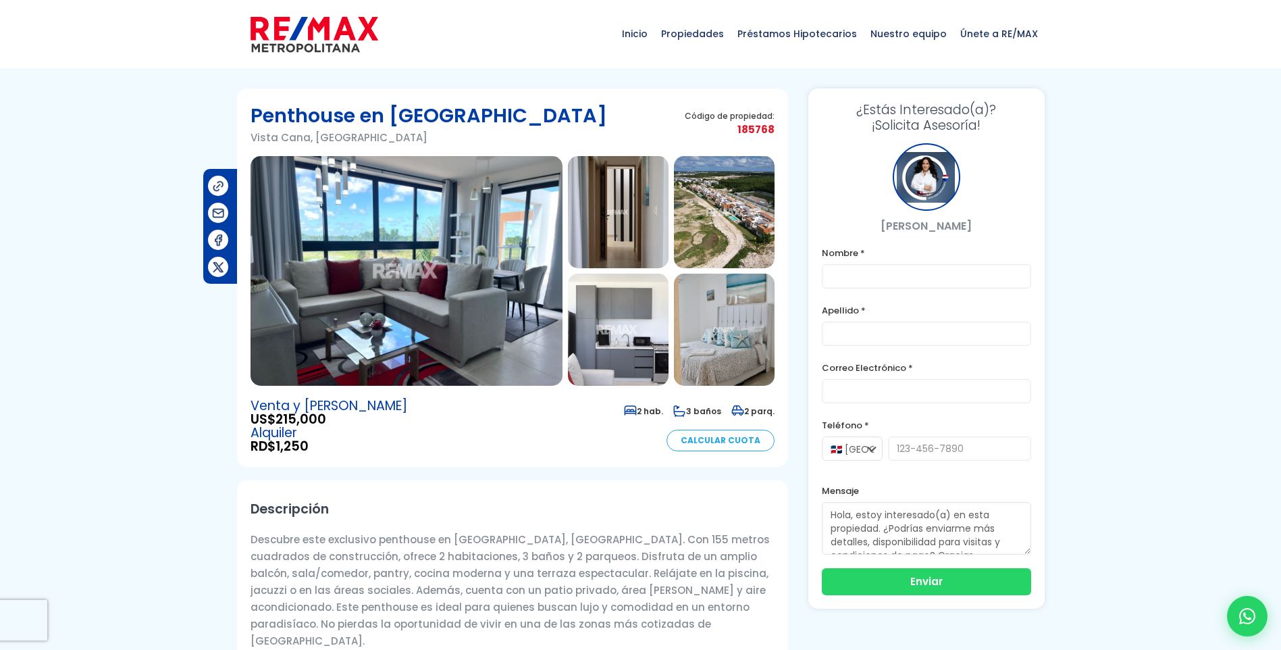
click at [459, 336] on img at bounding box center [407, 271] width 312 height 230
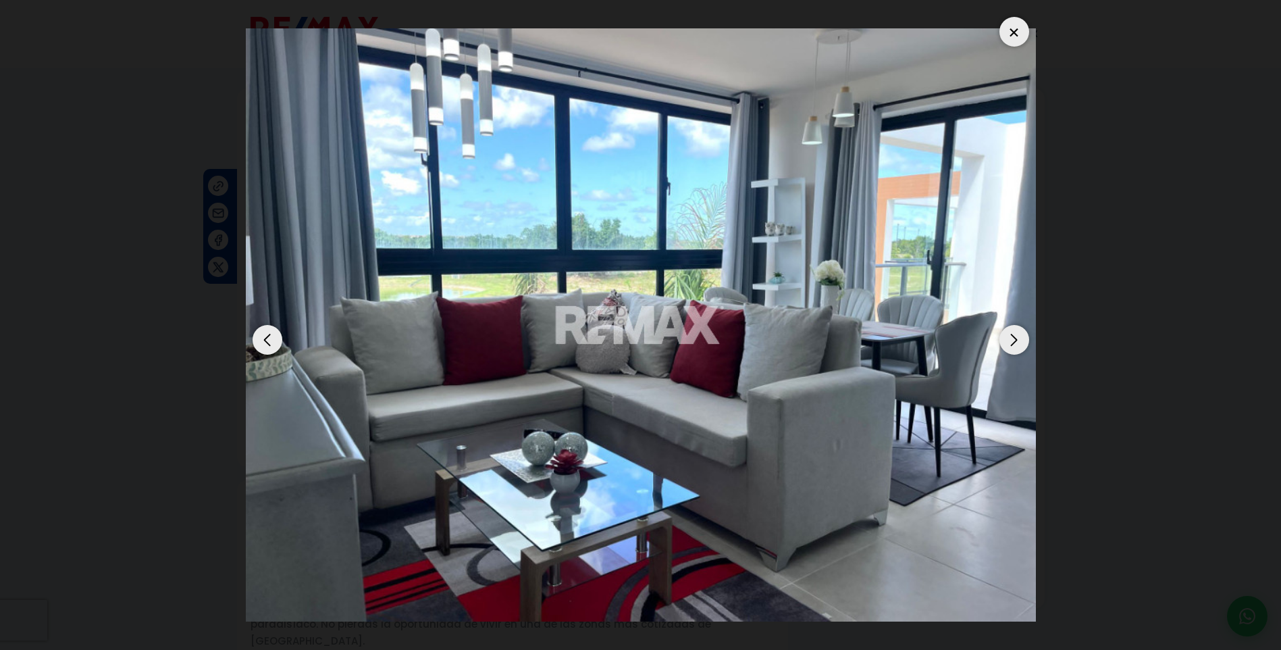
click at [1018, 344] on div "Next slide" at bounding box center [1015, 340] width 30 height 30
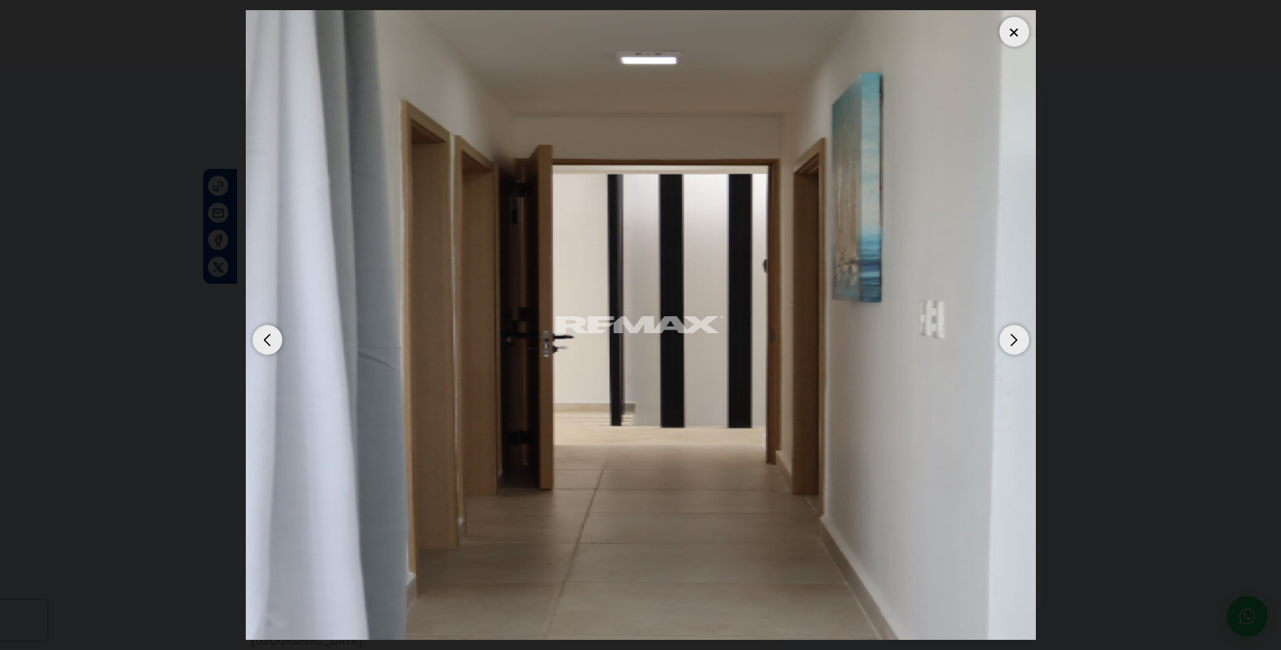
click at [1016, 340] on div "Next slide" at bounding box center [1015, 340] width 30 height 30
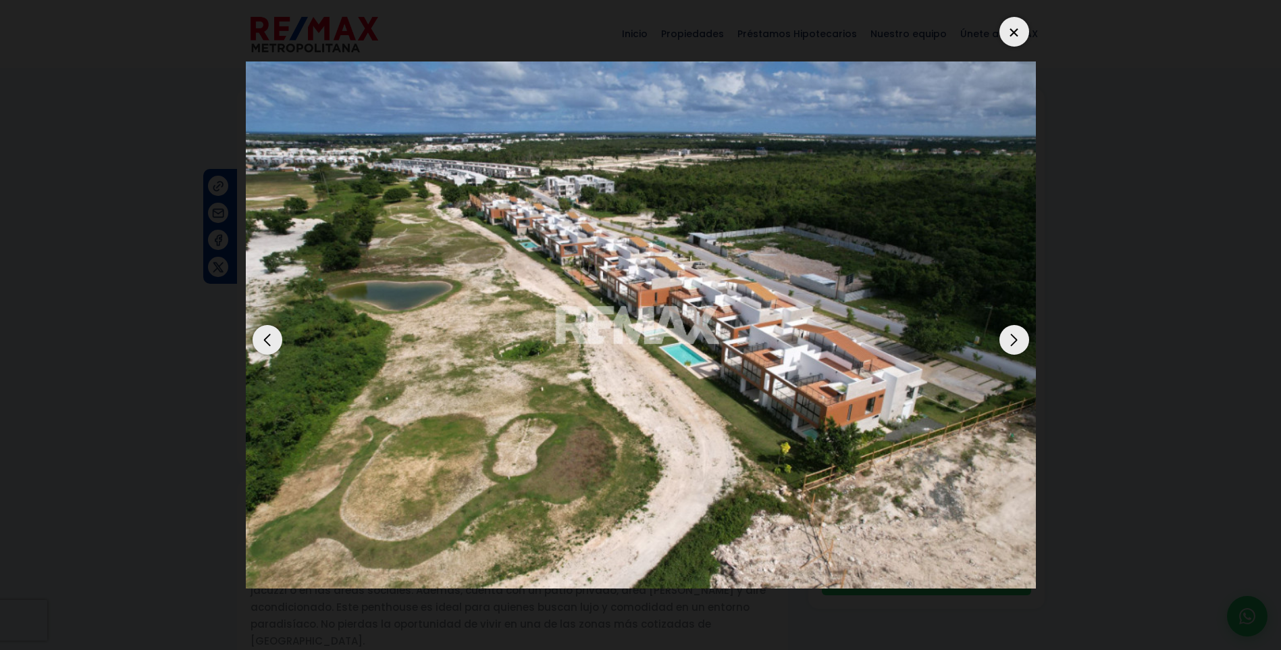
click at [1016, 340] on div "Next slide" at bounding box center [1015, 340] width 30 height 30
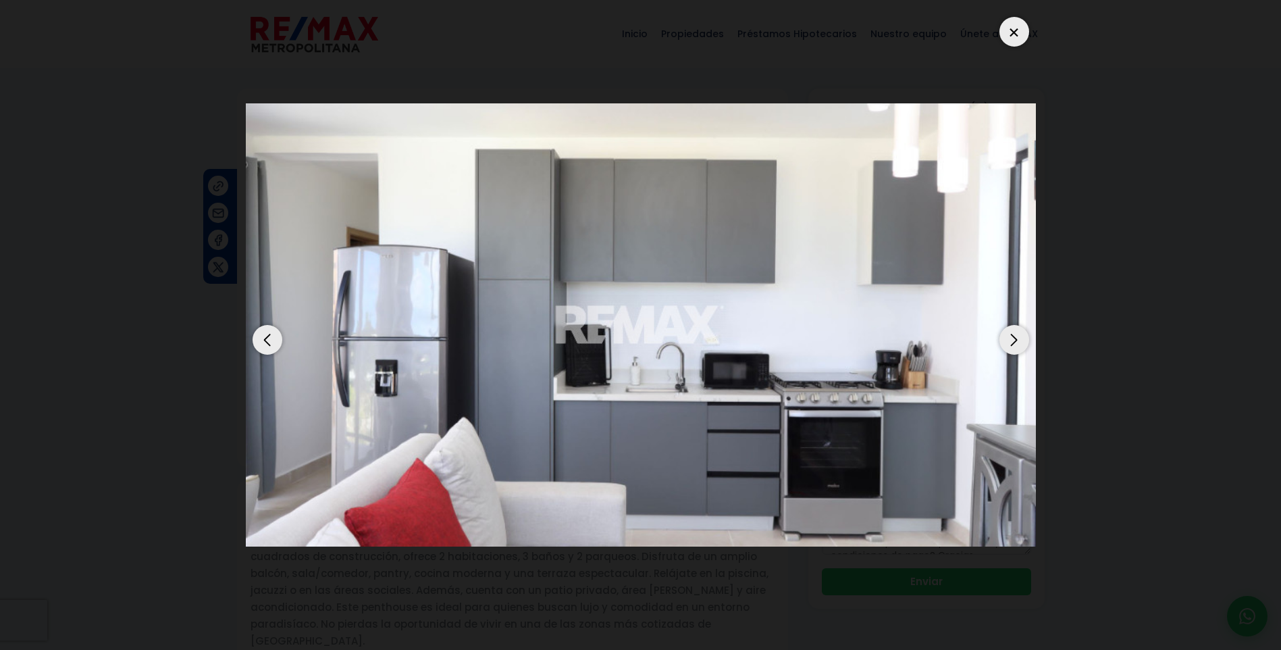
click at [1012, 32] on div at bounding box center [1015, 32] width 30 height 30
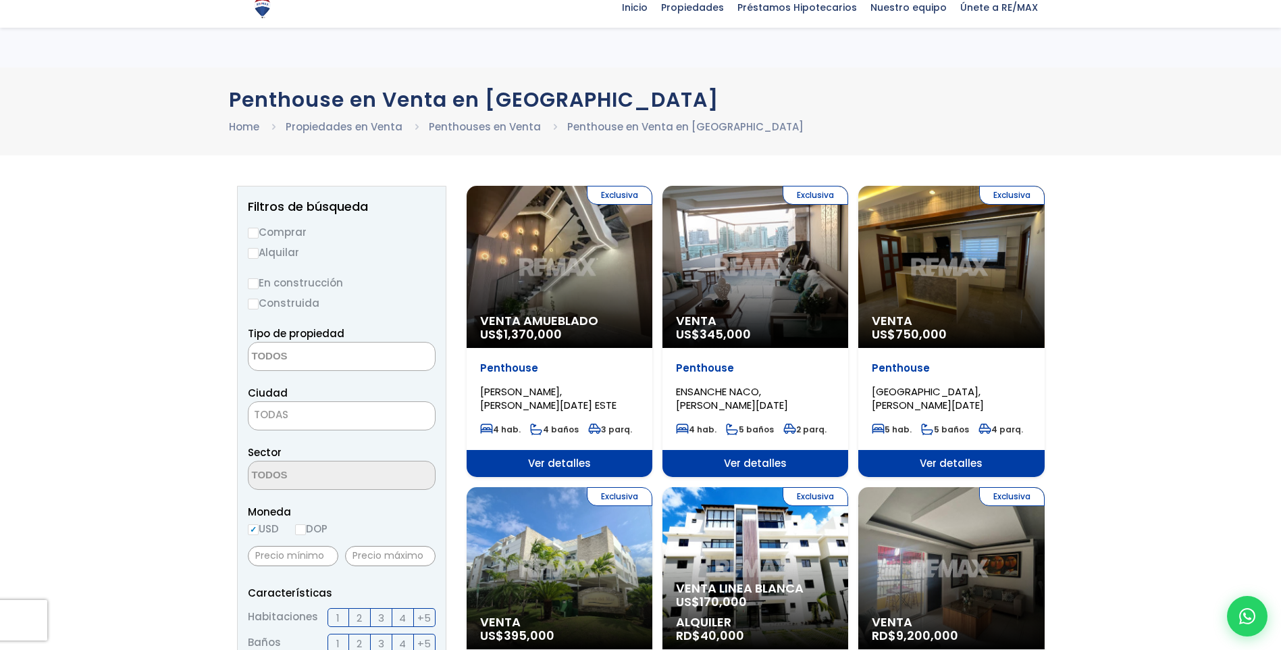
select select
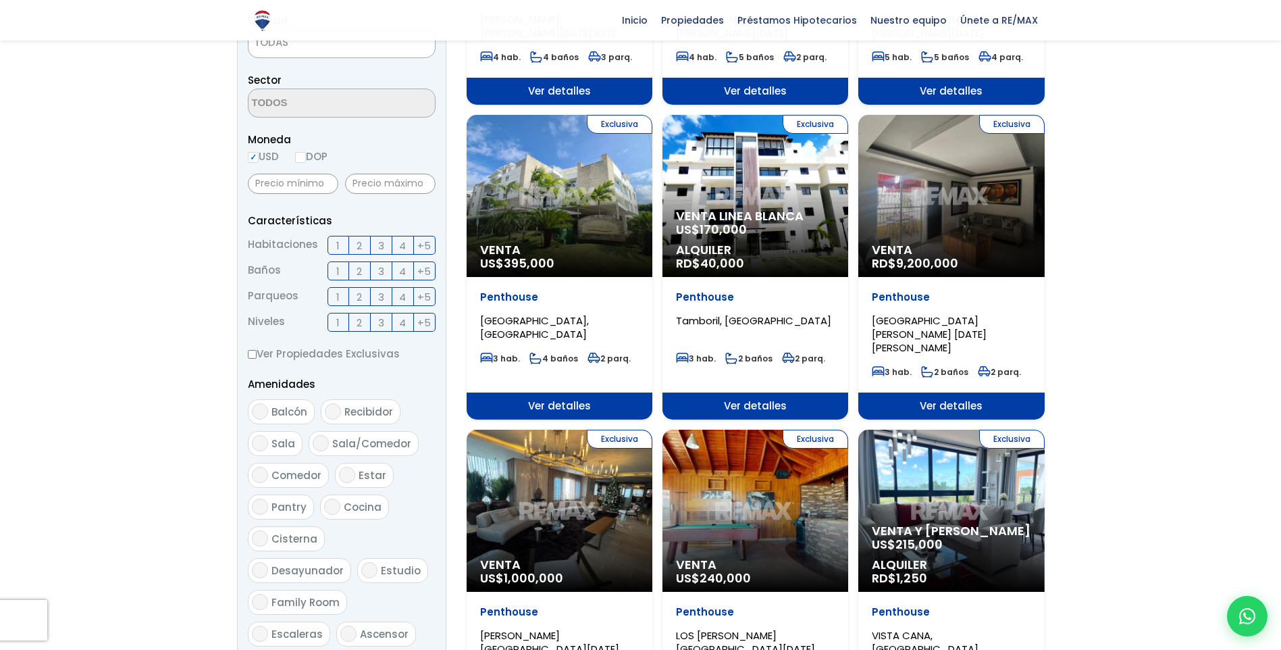
scroll to position [338, 0]
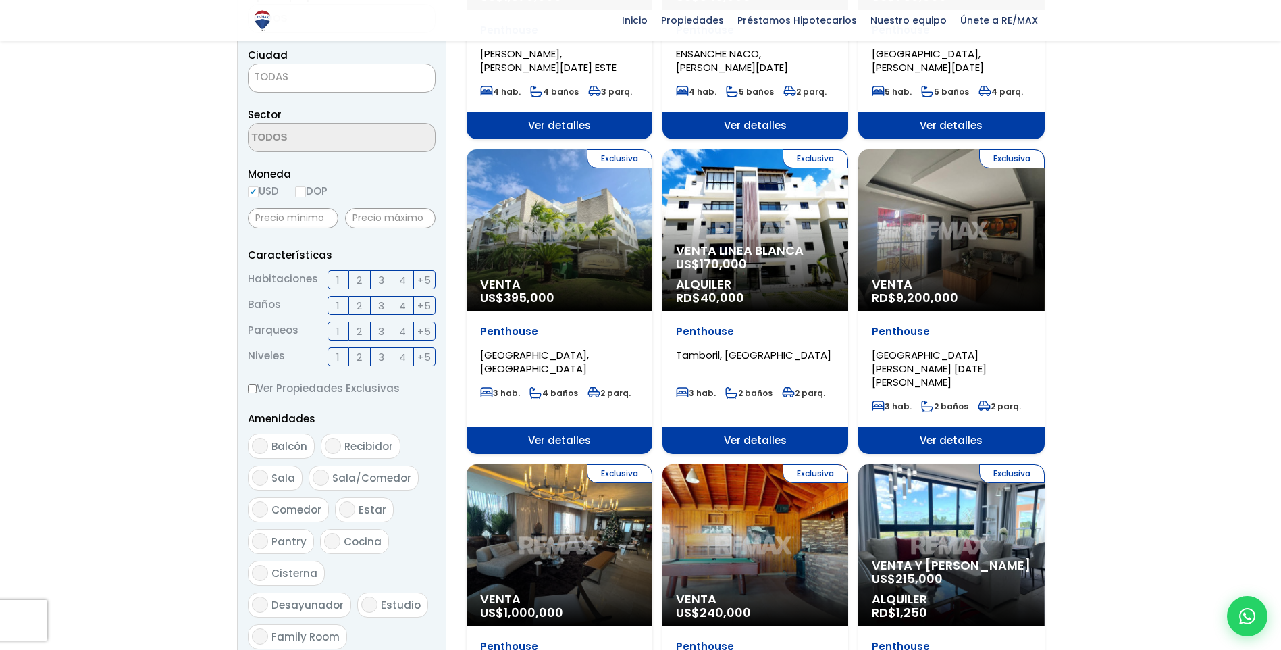
click at [382, 277] on span "3" at bounding box center [381, 279] width 6 height 17
click at [0, 0] on input "3" at bounding box center [0, 0] width 0 height 0
click at [380, 305] on span "3" at bounding box center [381, 305] width 6 height 17
click at [0, 0] on input "3" at bounding box center [0, 0] width 0 height 0
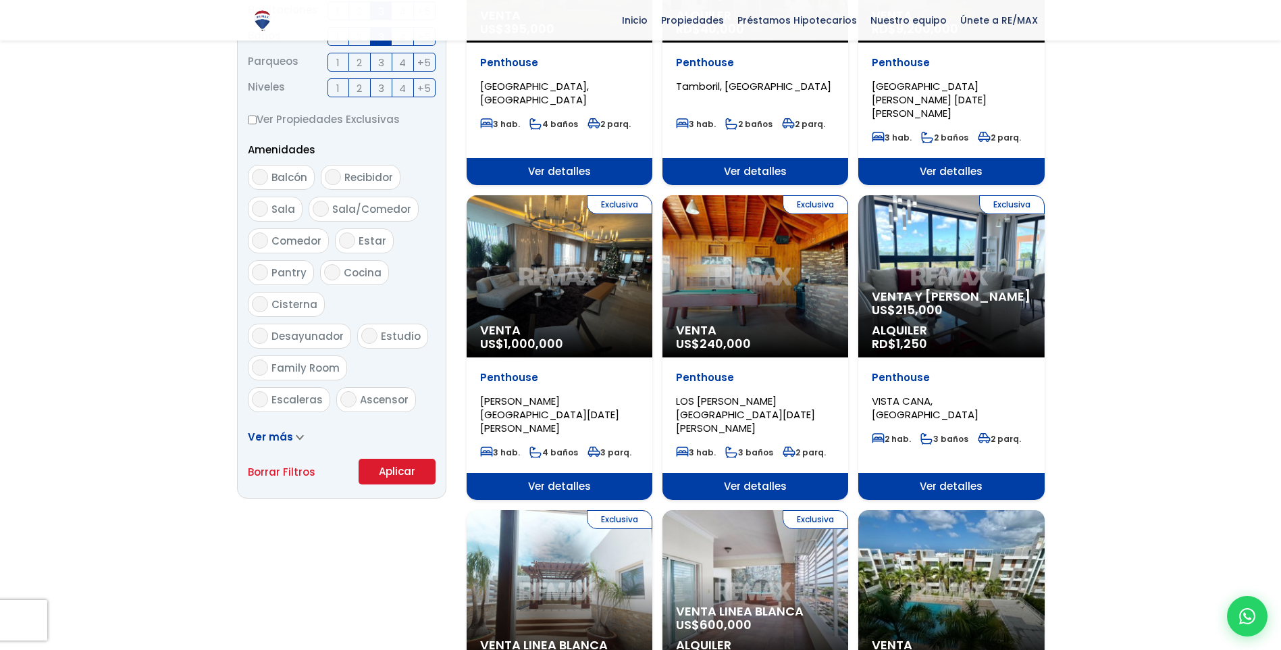
scroll to position [608, 0]
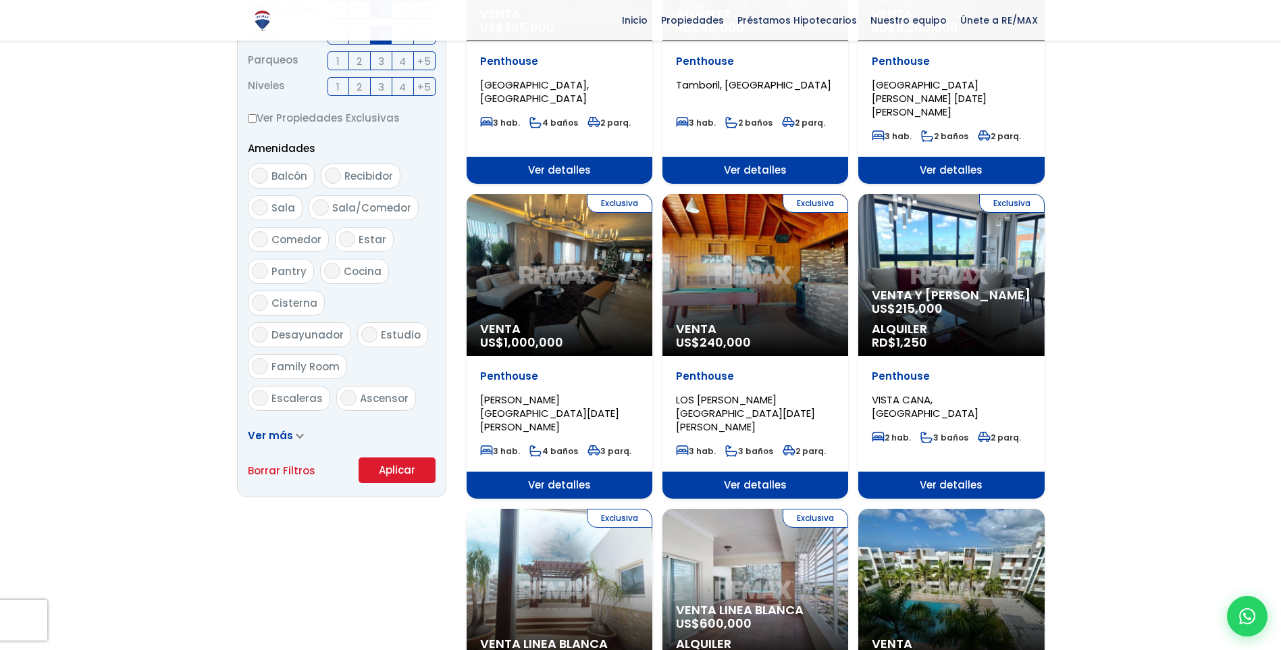
click at [296, 429] on span at bounding box center [300, 435] width 8 height 14
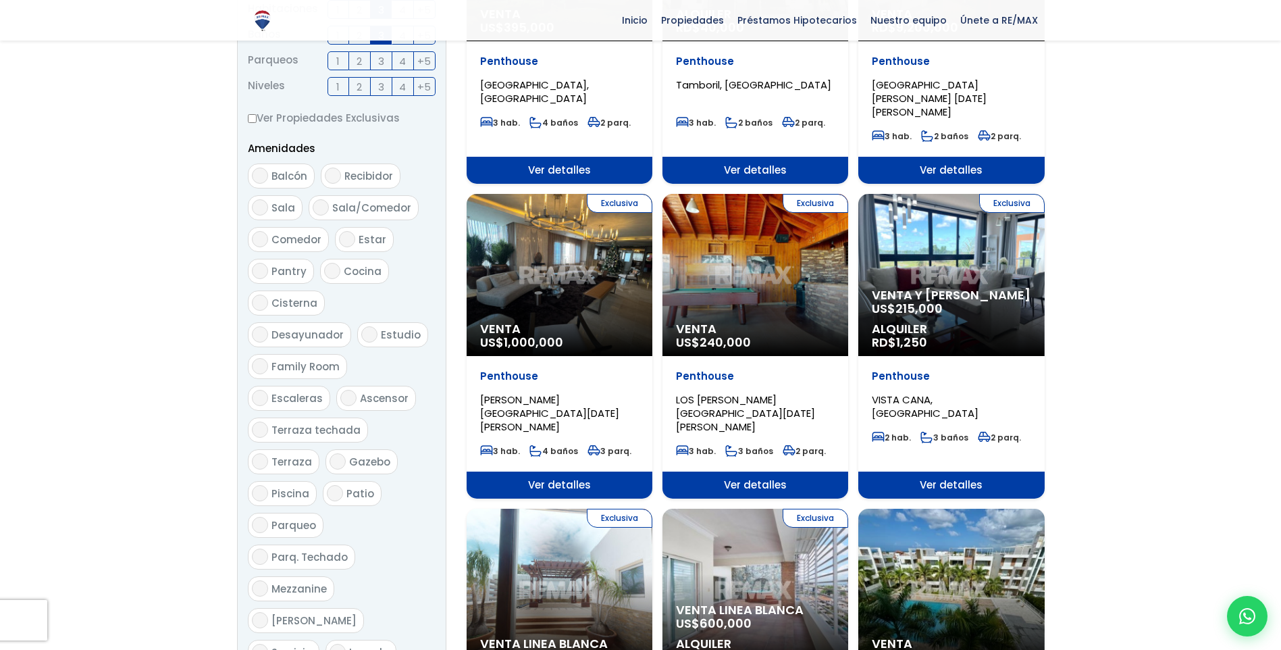
click at [276, 486] on span "Piscina" at bounding box center [290, 493] width 38 height 14
click at [268, 485] on input "Piscina" at bounding box center [260, 493] width 16 height 16
checkbox input "true"
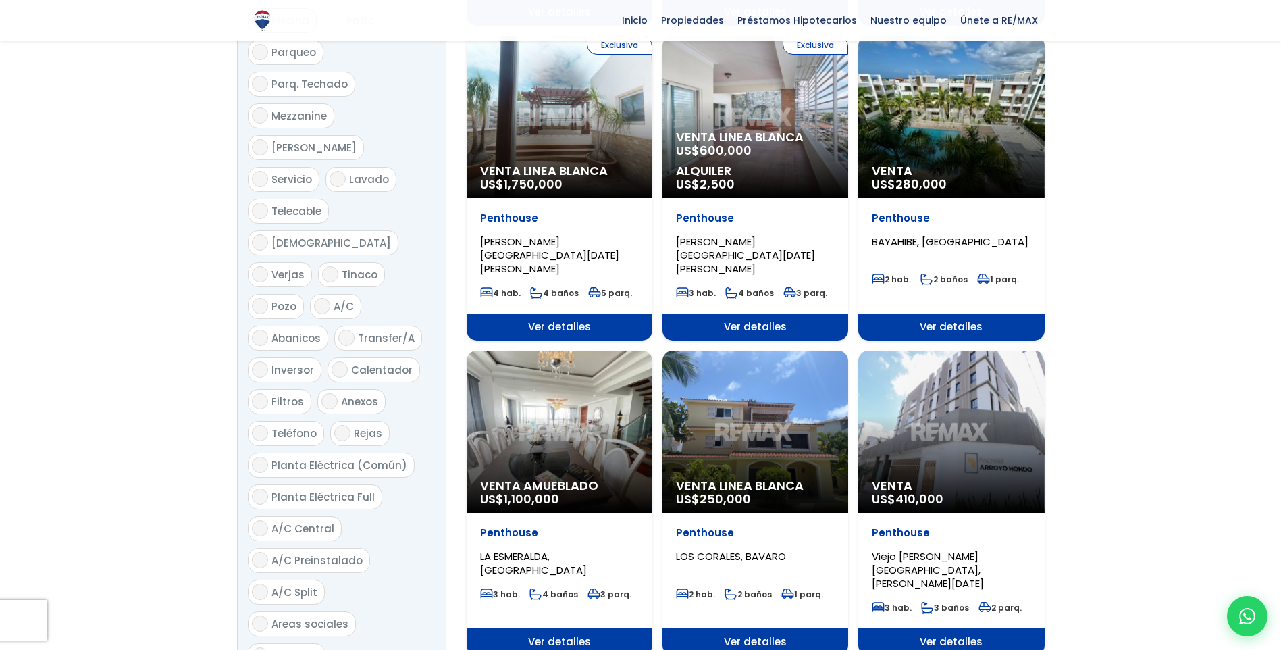
scroll to position [1148, 0]
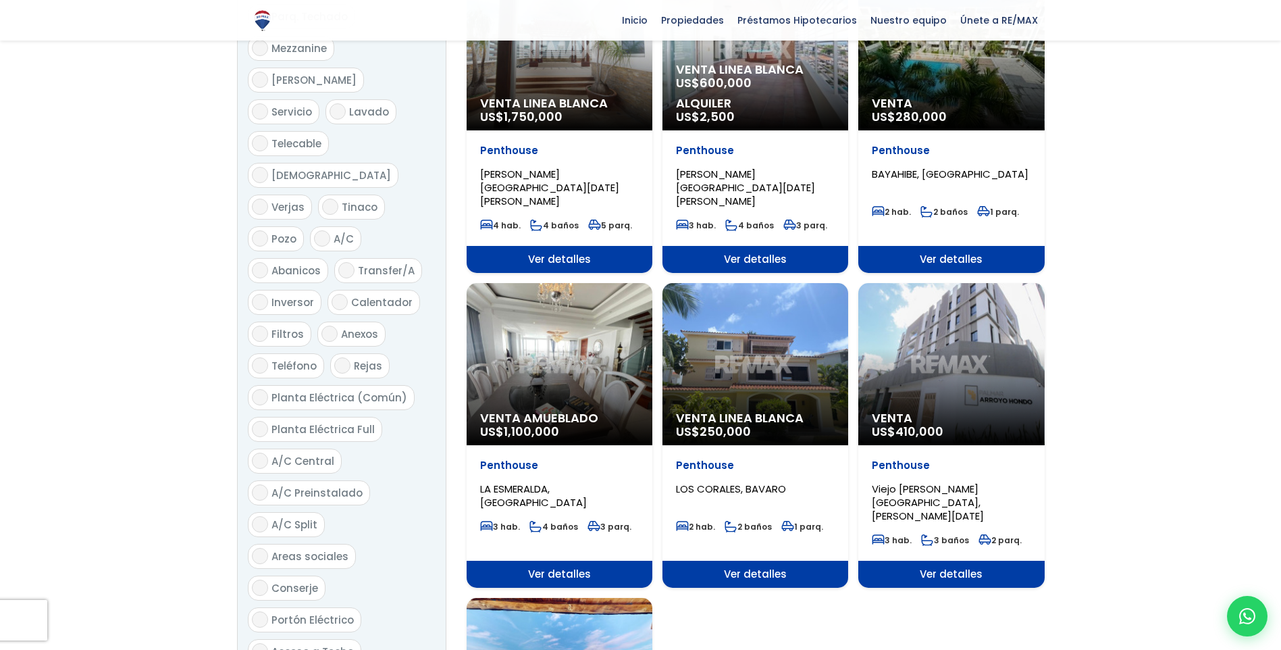
click at [258, 321] on ul "Balcón Recibidor Sala Sala/Comedor Comedor Estar Pantry Cocina" at bounding box center [342, 242] width 188 height 1238
click at [261, 421] on input "Planta Eléctrica Full" at bounding box center [260, 429] width 16 height 16
checkbox input "true"
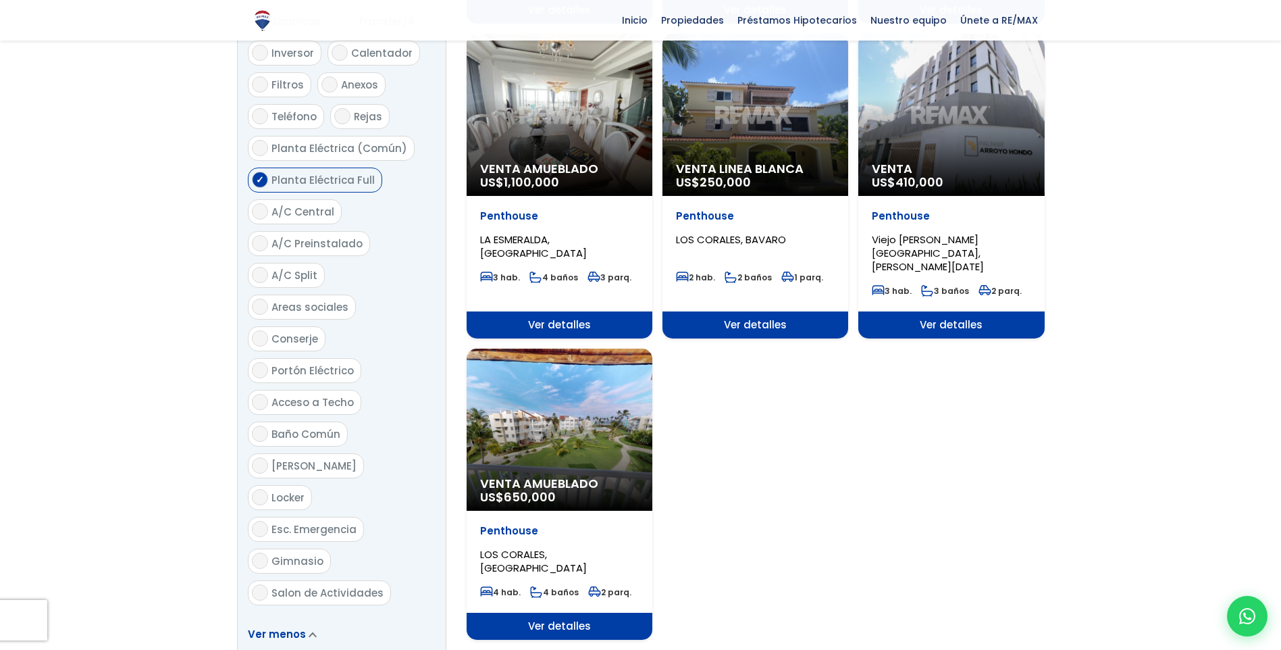
scroll to position [1418, 0]
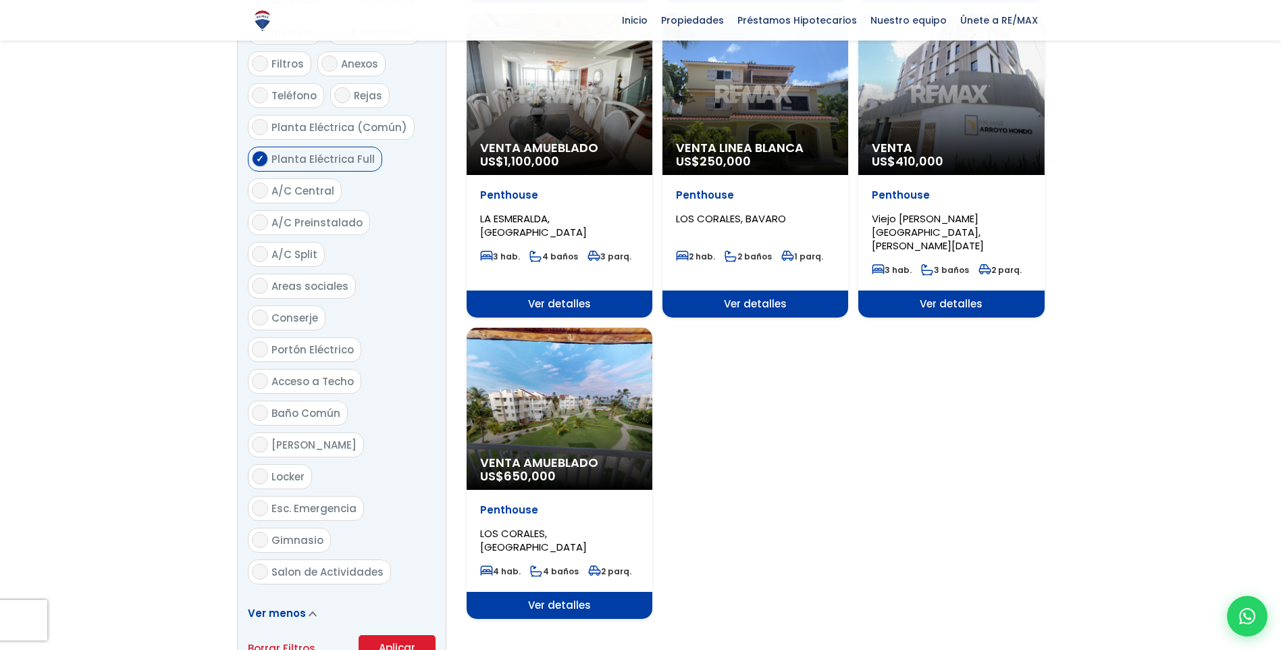
click at [390, 635] on button "Aplicar" at bounding box center [397, 648] width 77 height 26
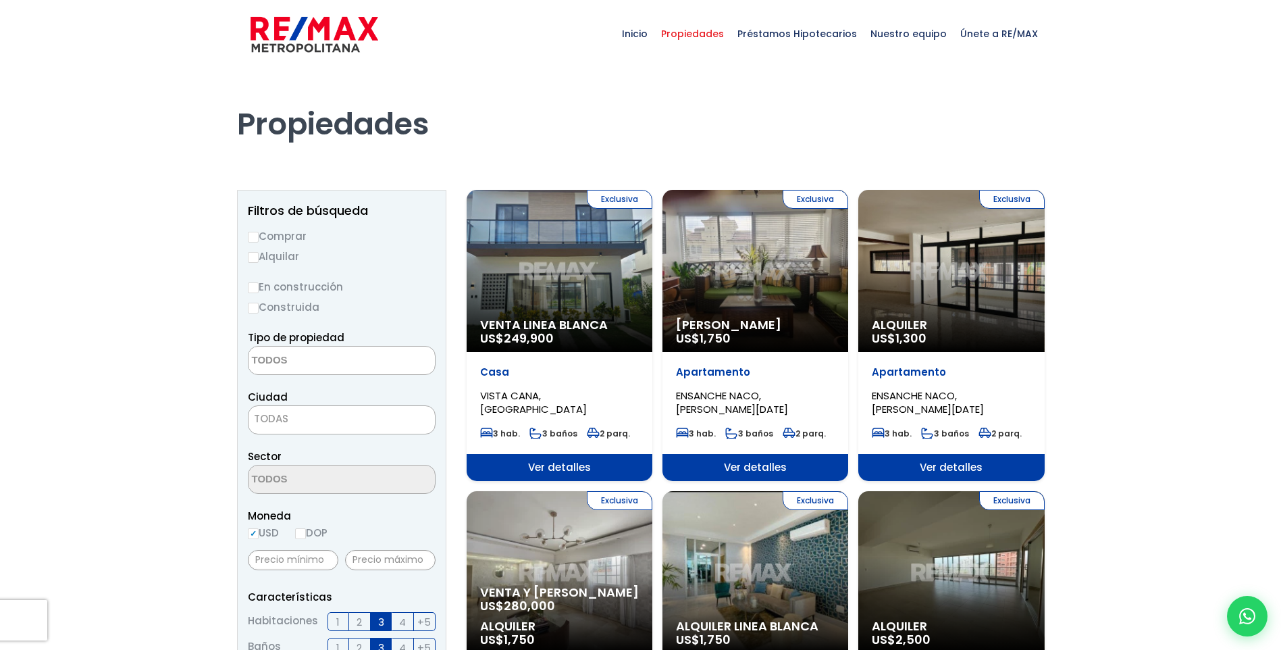
select select
click at [588, 262] on div "Exclusiva Venta Linea Blanca US$ 249,900" at bounding box center [560, 271] width 186 height 162
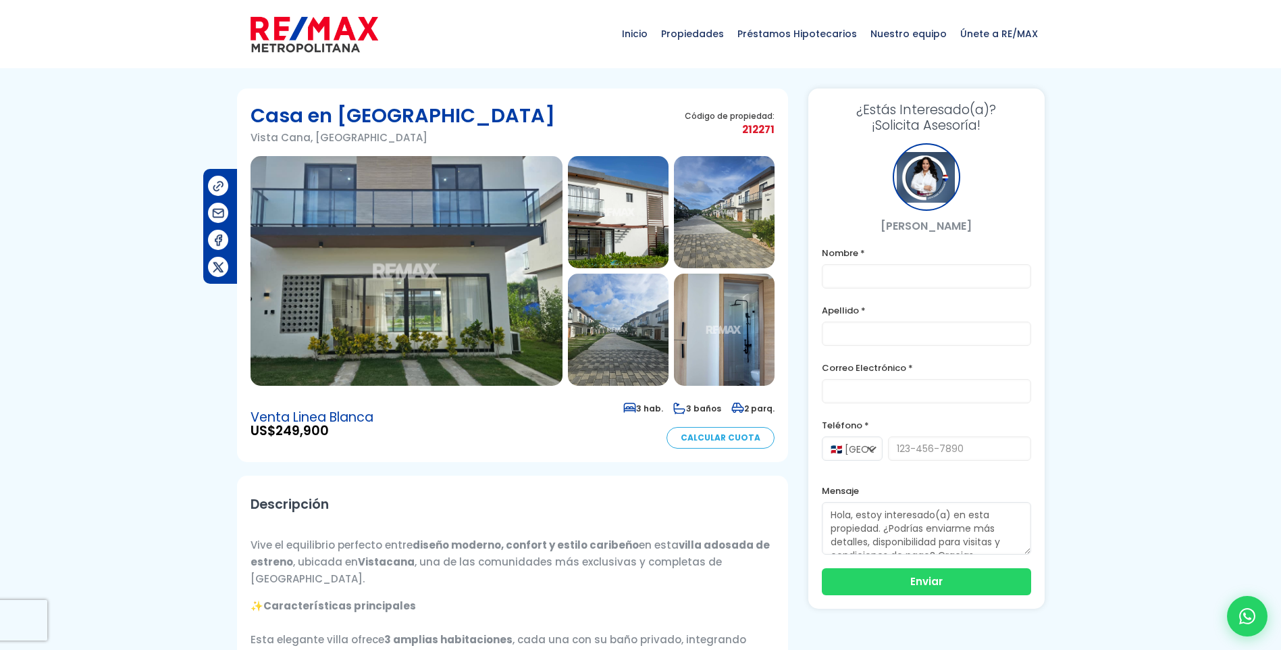
click at [636, 192] on img at bounding box center [618, 212] width 101 height 112
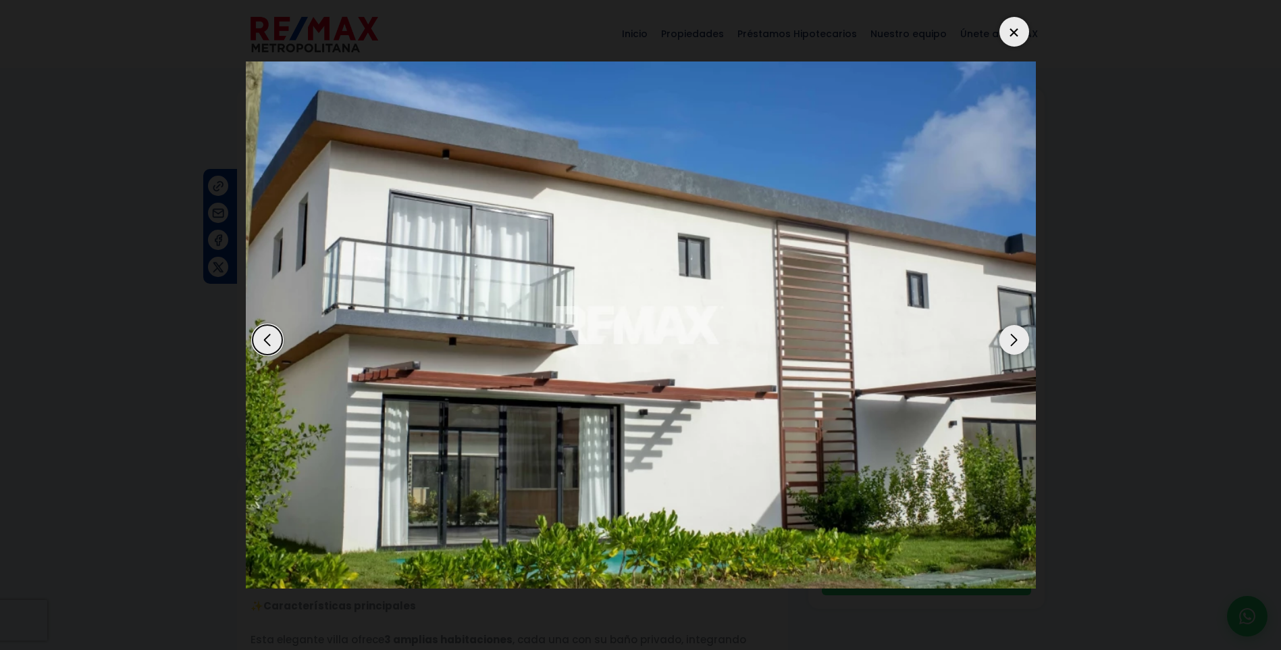
click at [1012, 336] on div "Next slide" at bounding box center [1015, 340] width 30 height 30
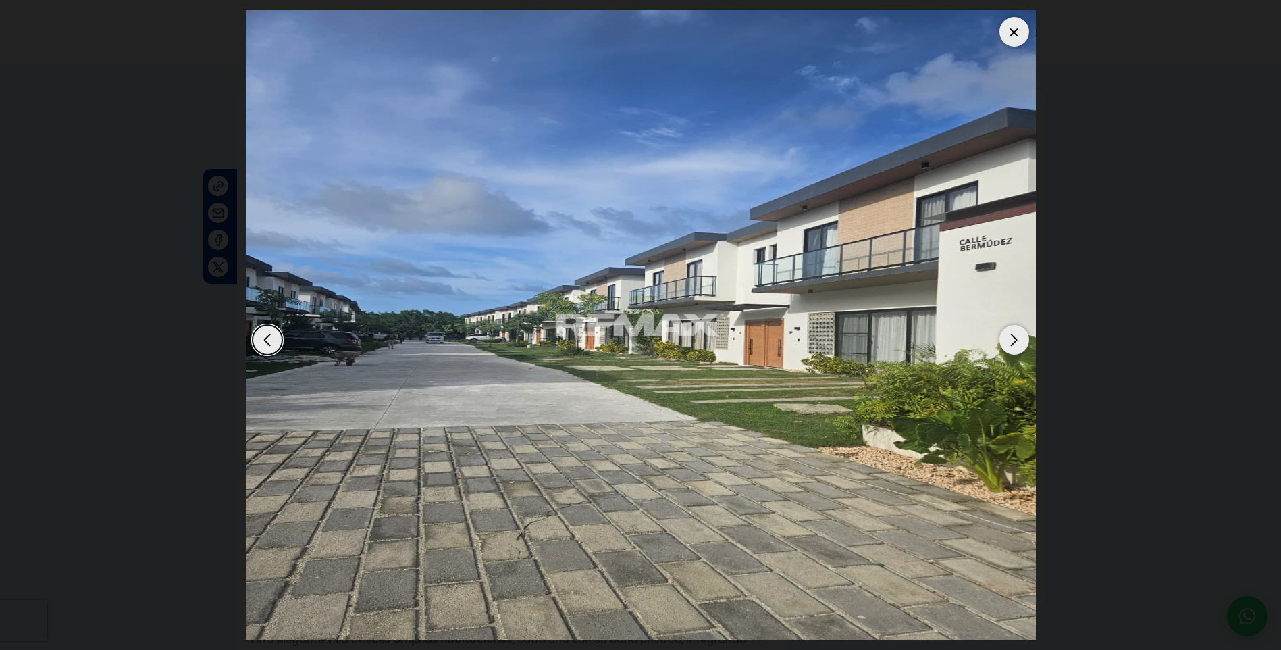
click at [1015, 336] on div "Next slide" at bounding box center [1015, 340] width 30 height 30
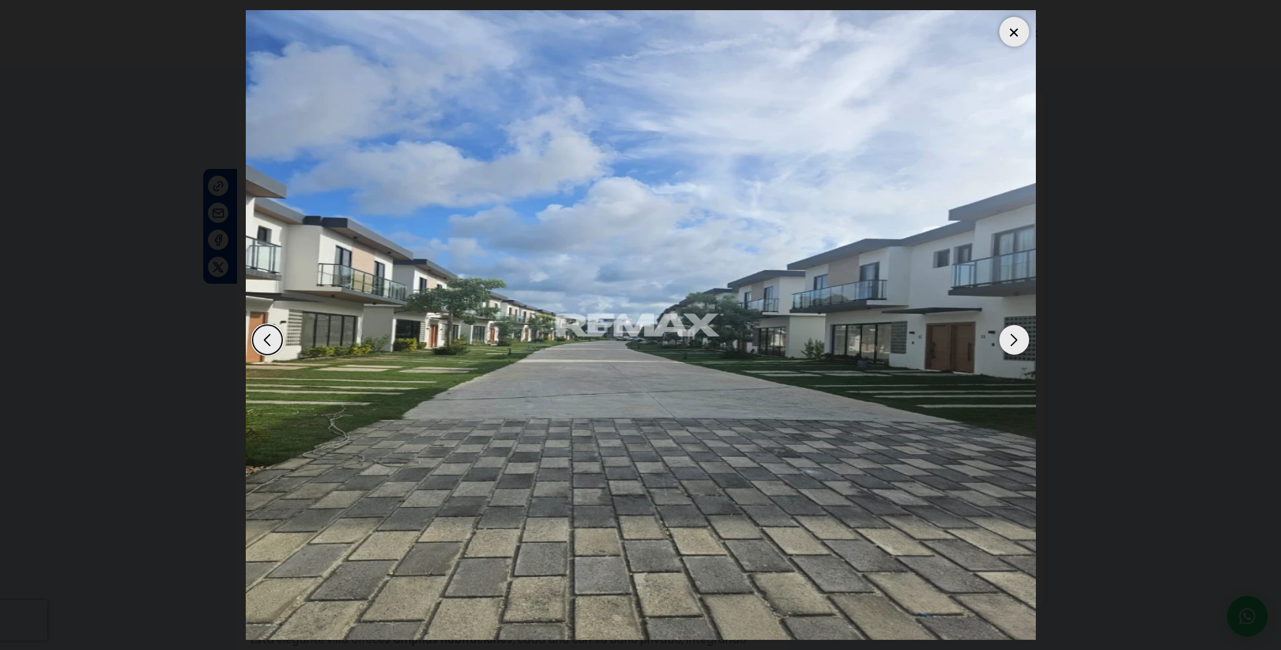
click at [1015, 336] on div "Next slide" at bounding box center [1015, 340] width 30 height 30
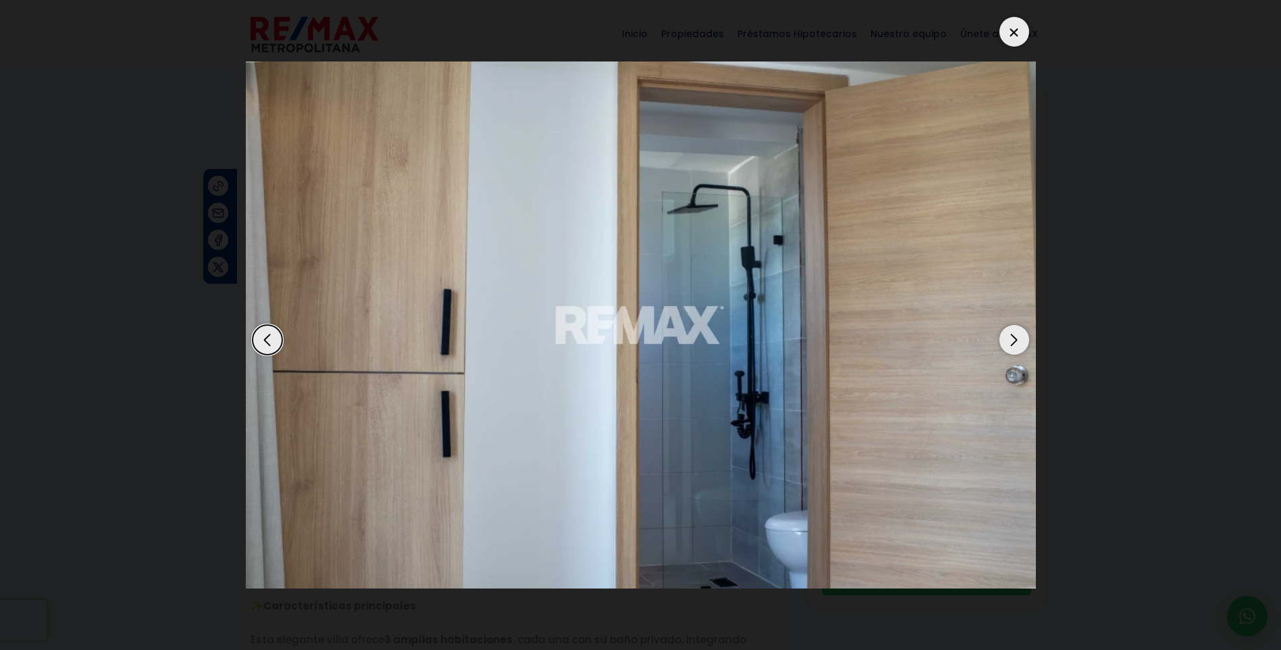
click at [1015, 336] on div "Next slide" at bounding box center [1015, 340] width 30 height 30
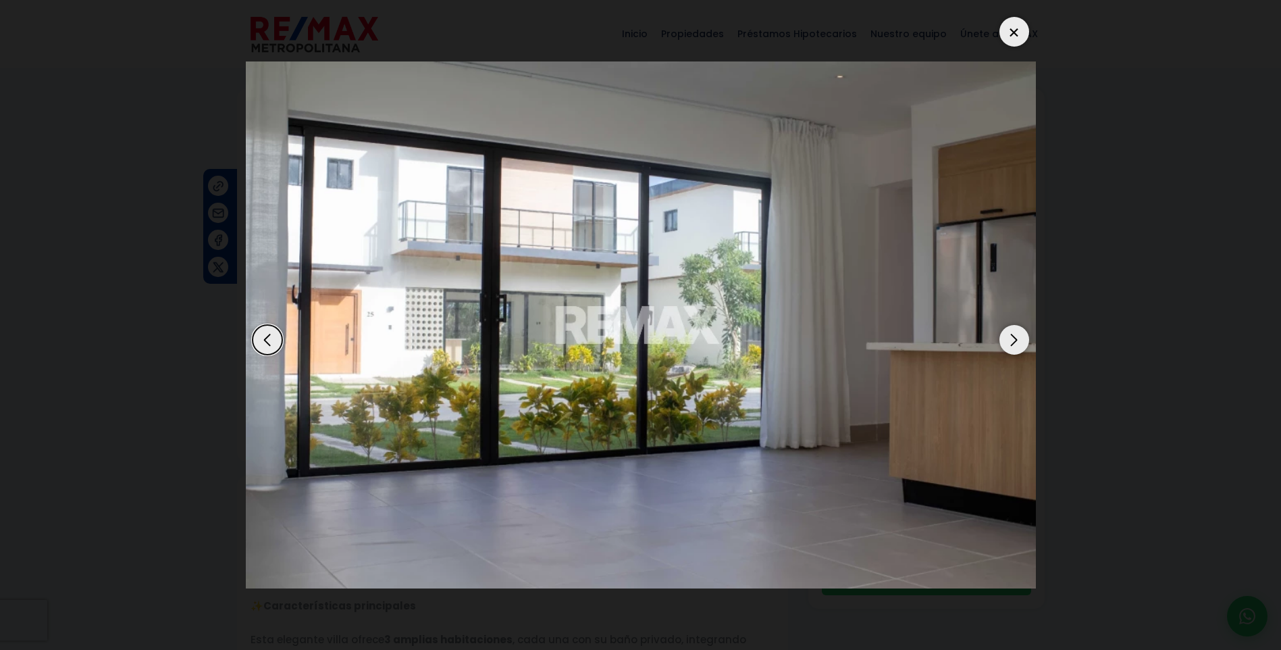
click at [1015, 336] on div "Next slide" at bounding box center [1015, 340] width 30 height 30
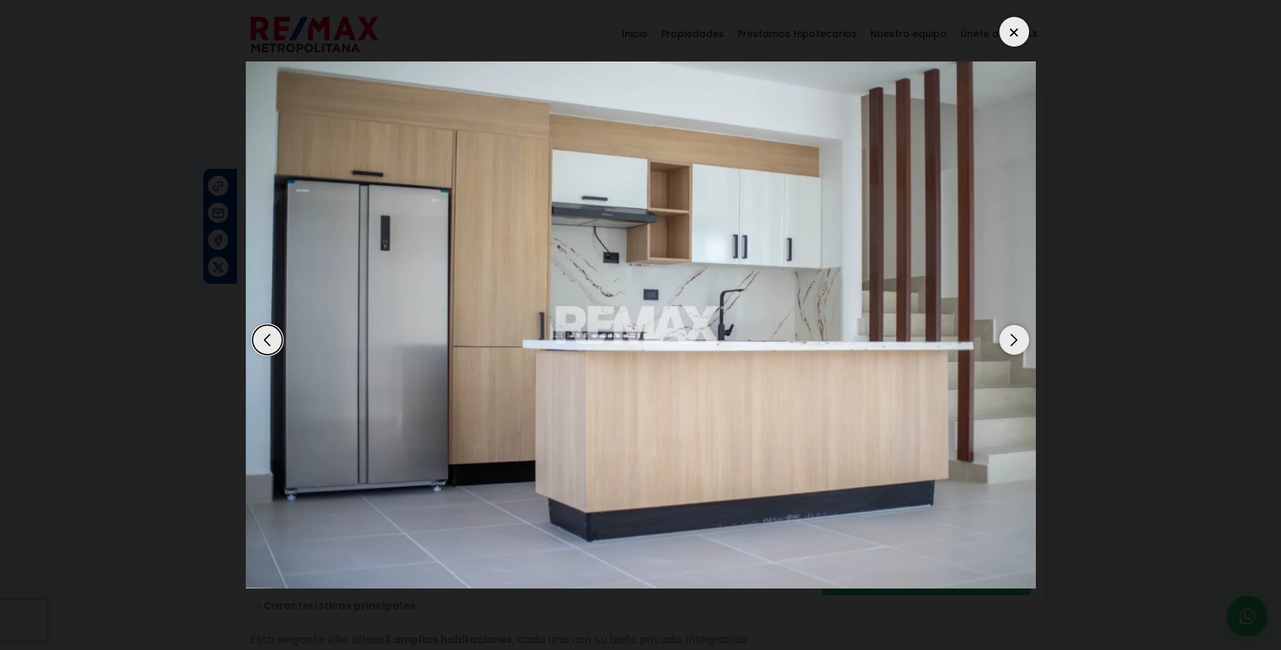
click at [1015, 336] on div "Next slide" at bounding box center [1015, 340] width 30 height 30
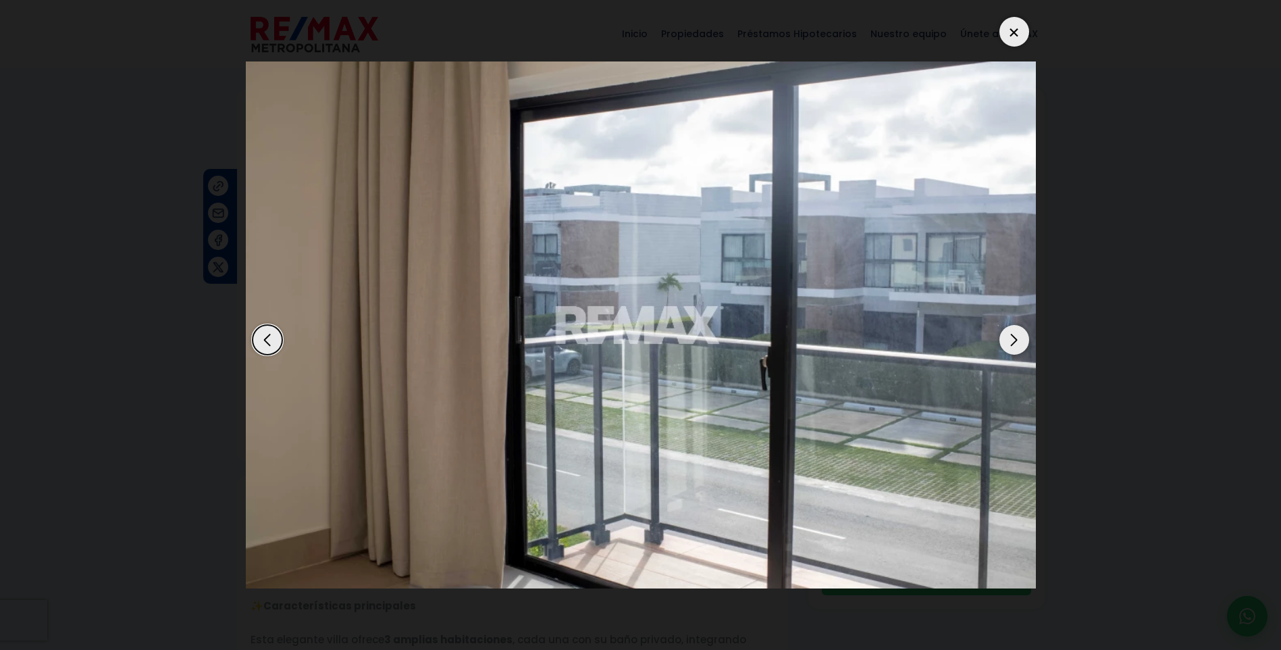
click at [1015, 336] on div "Next slide" at bounding box center [1015, 340] width 30 height 30
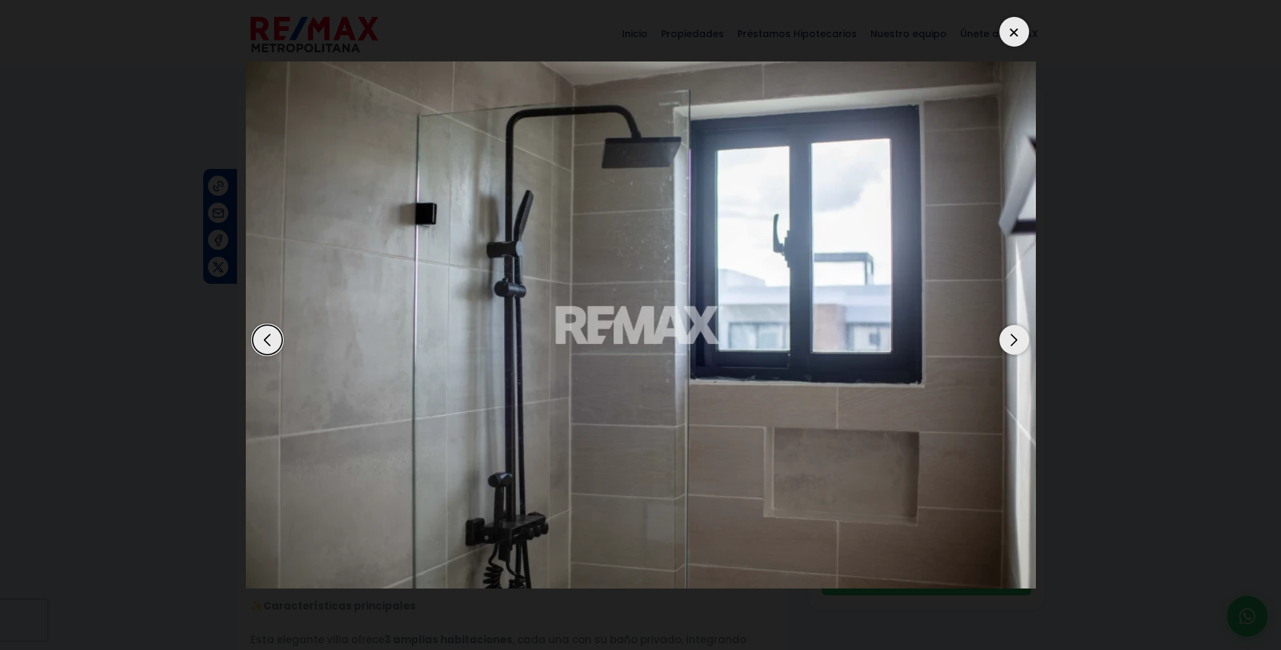
click at [1015, 336] on div "Next slide" at bounding box center [1015, 340] width 30 height 30
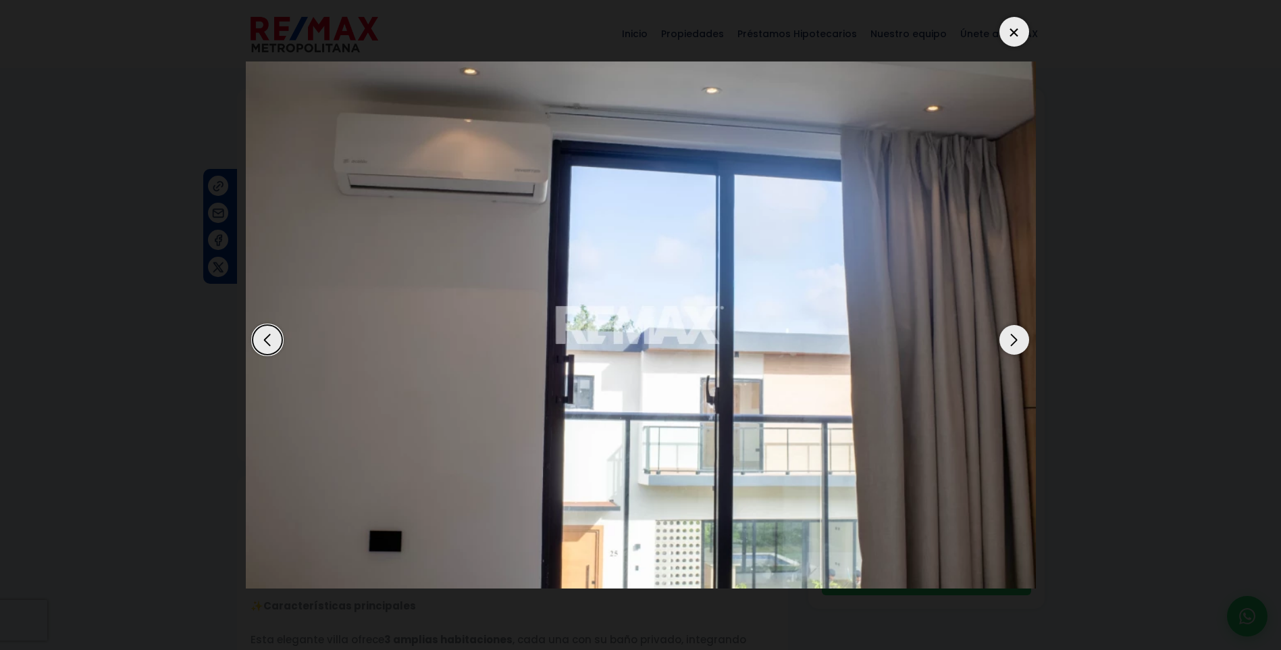
click at [1015, 336] on div "Next slide" at bounding box center [1015, 340] width 30 height 30
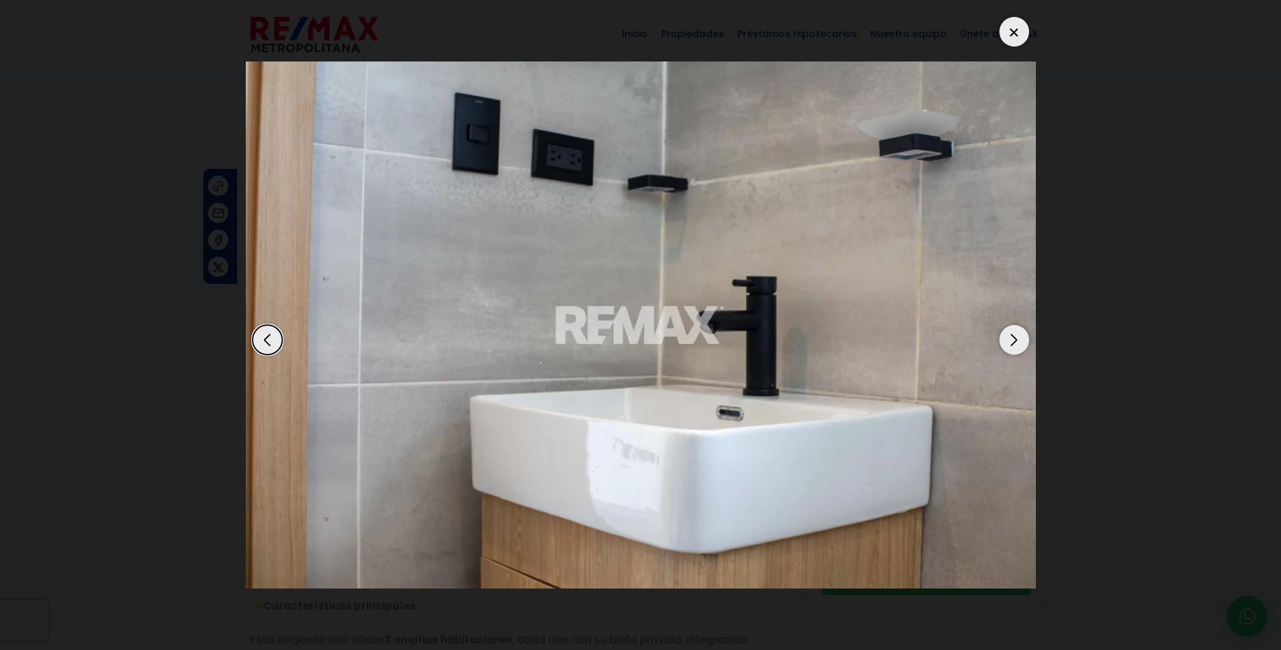
click at [1015, 336] on div "Next slide" at bounding box center [1015, 340] width 30 height 30
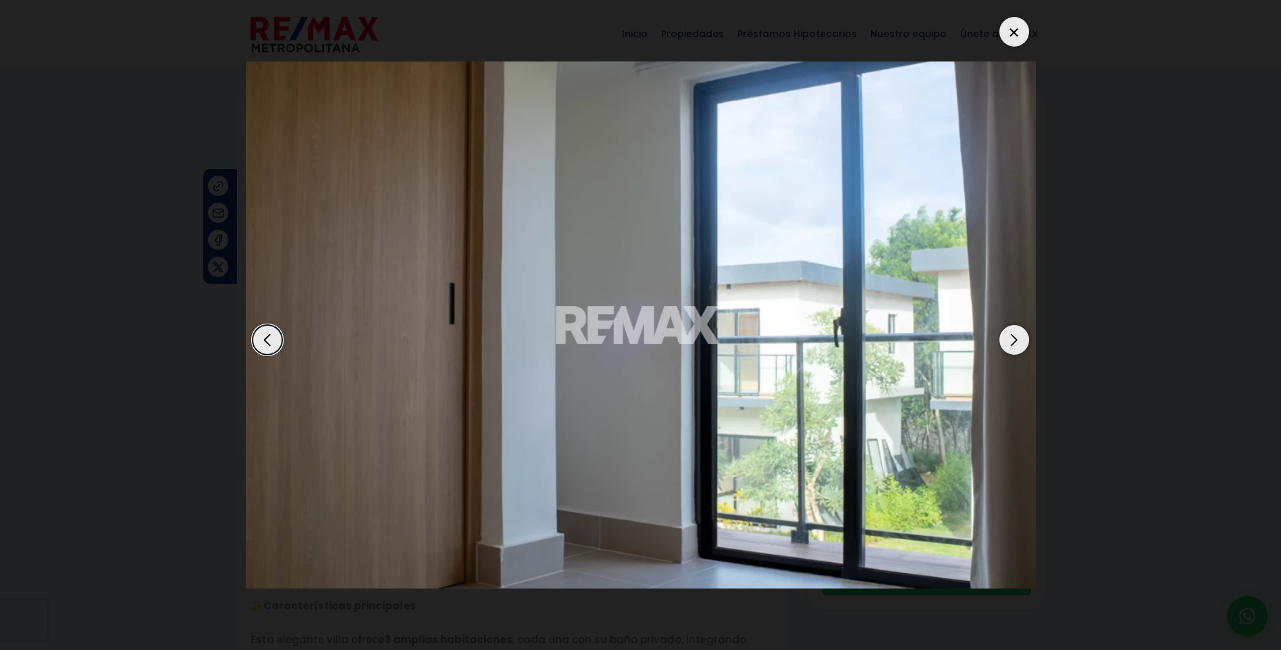
click at [1015, 336] on div "Next slide" at bounding box center [1015, 340] width 30 height 30
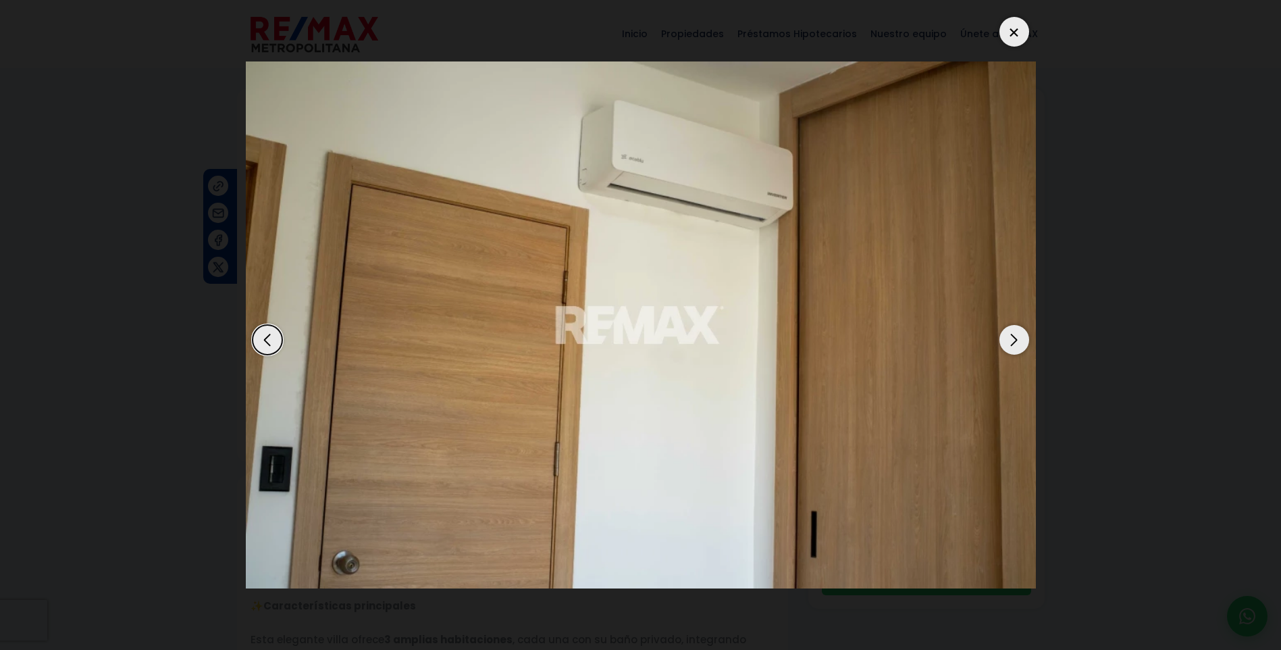
click at [1015, 336] on div "Next slide" at bounding box center [1015, 340] width 30 height 30
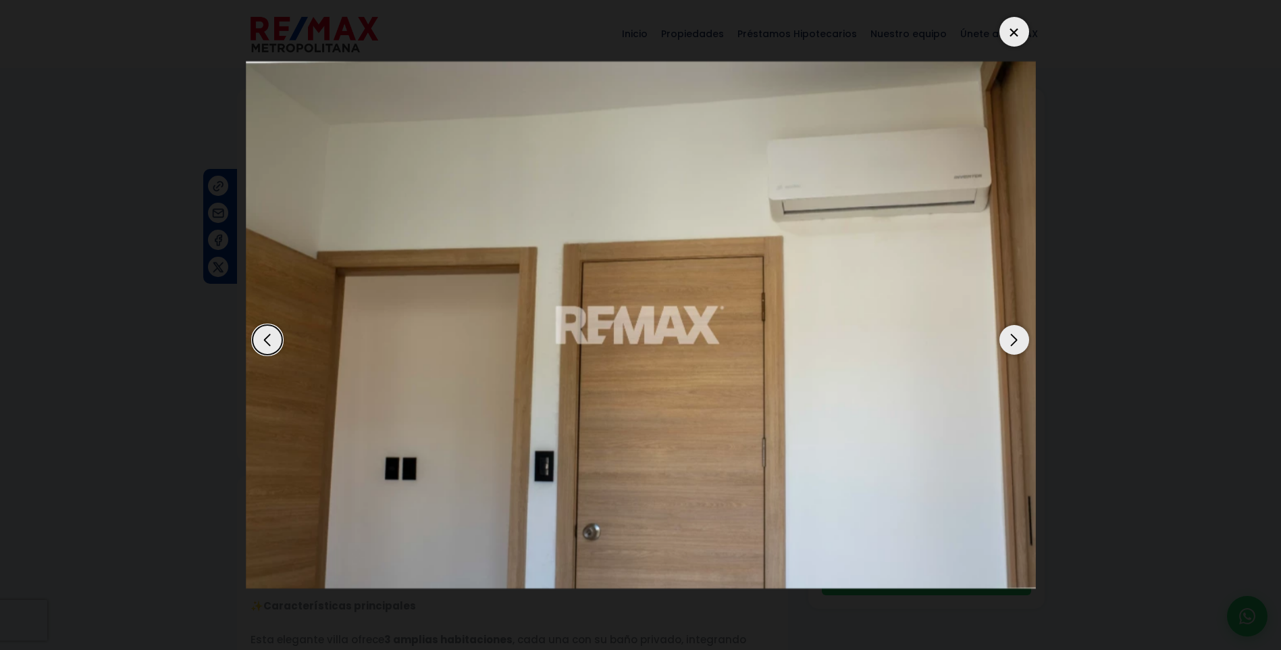
click at [1015, 336] on div "Next slide" at bounding box center [1015, 340] width 30 height 30
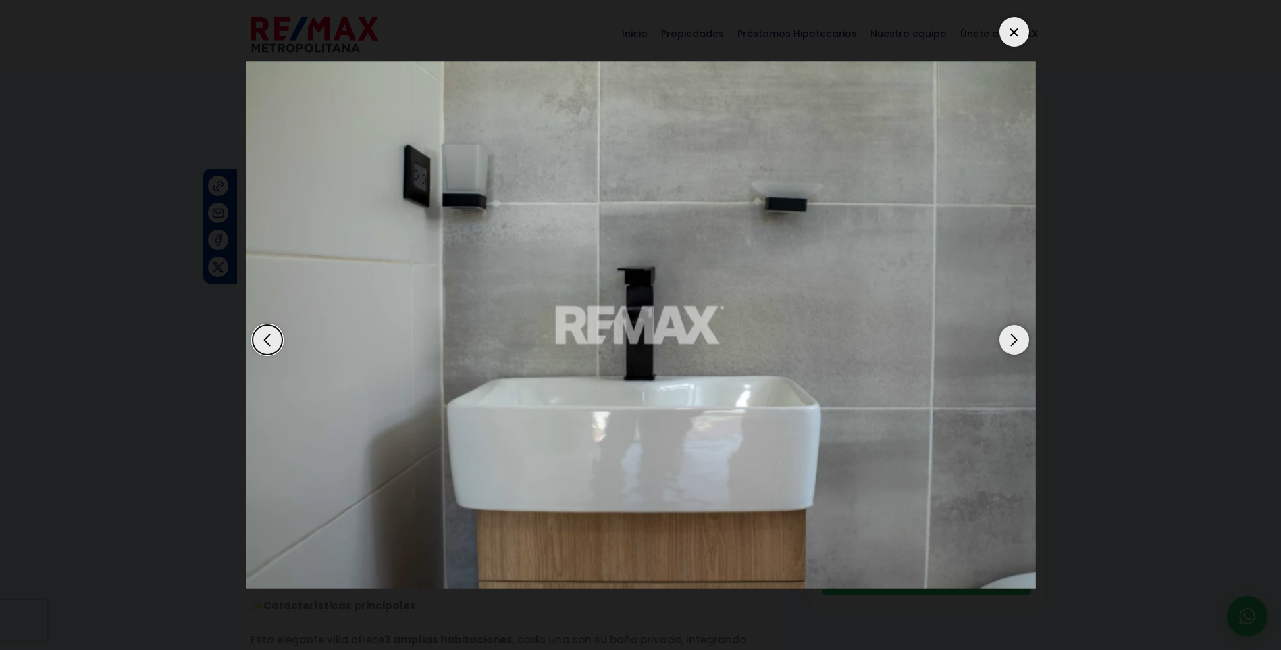
click at [1015, 336] on div "Next slide" at bounding box center [1015, 340] width 30 height 30
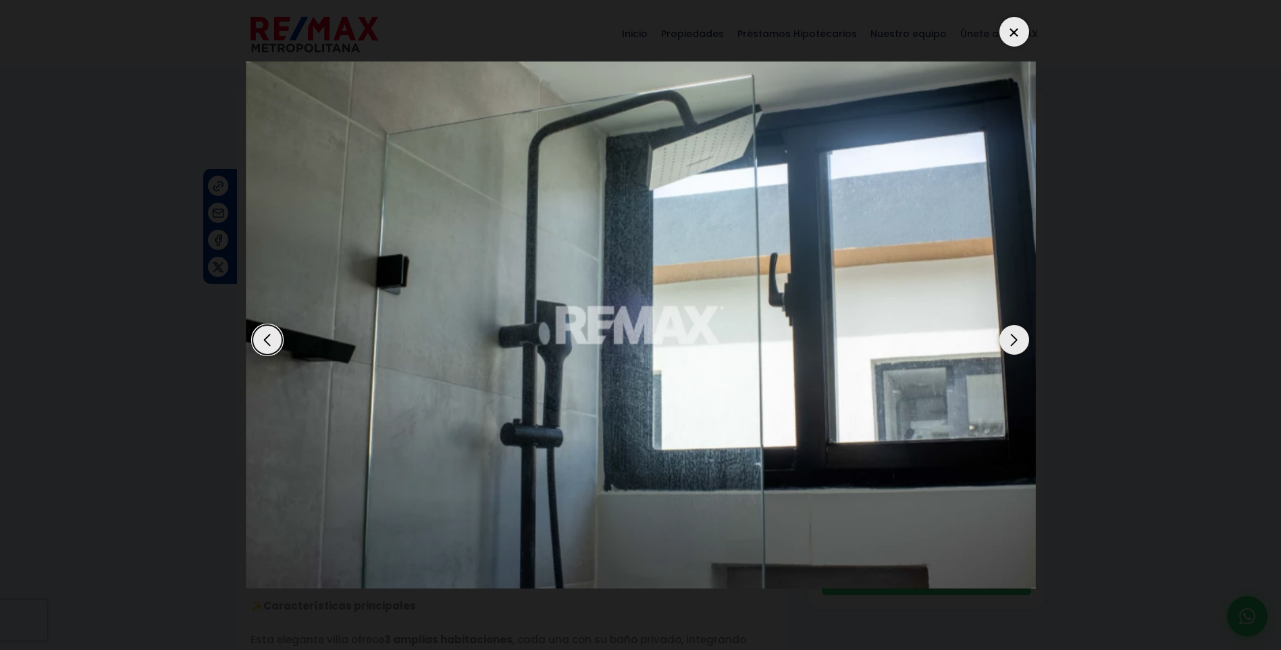
click at [1015, 336] on div "Next slide" at bounding box center [1015, 340] width 30 height 30
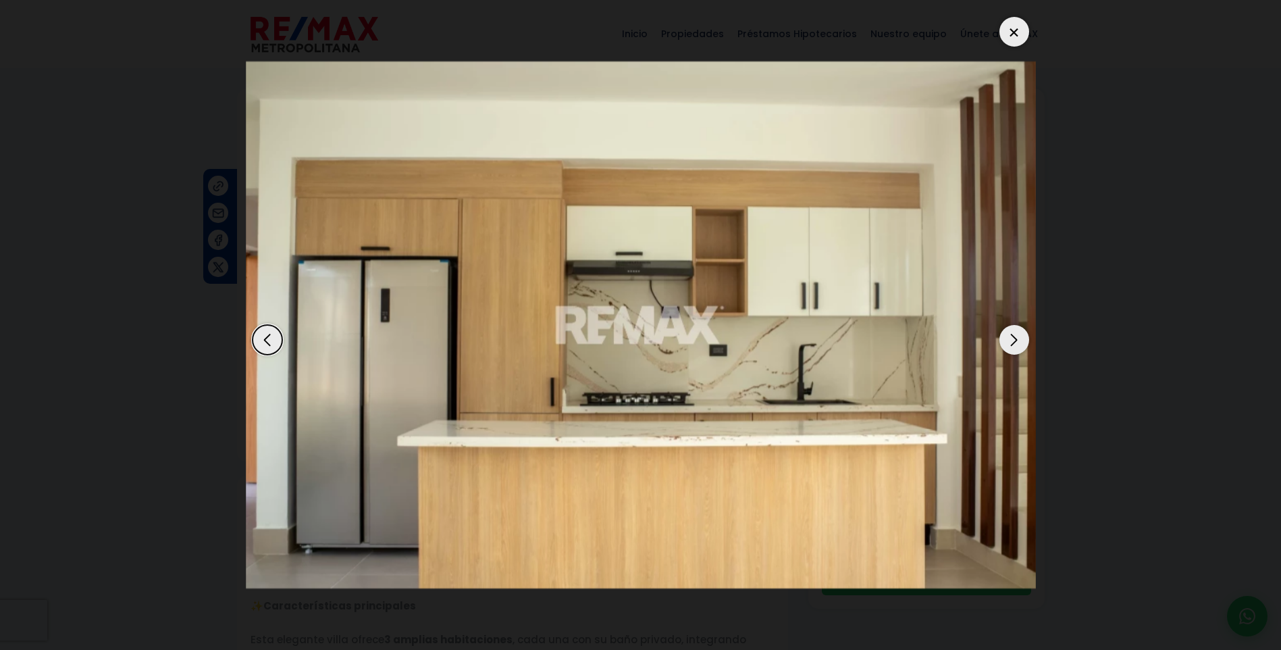
click at [1015, 336] on div "Next slide" at bounding box center [1015, 340] width 30 height 30
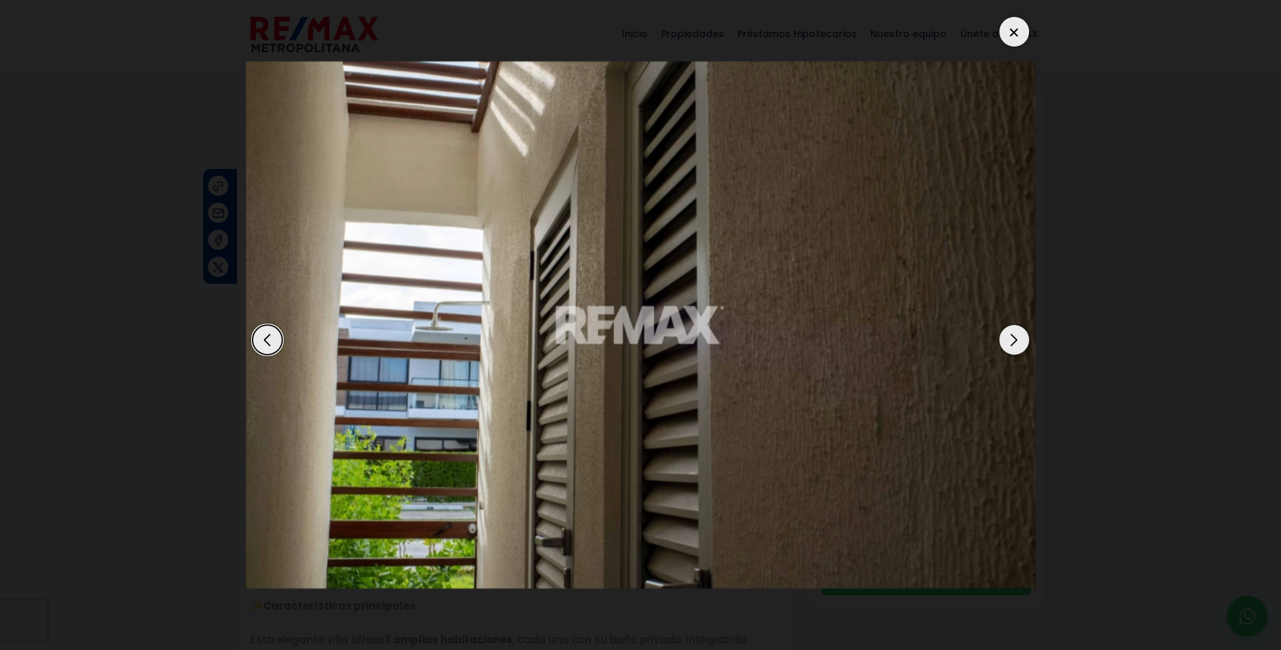
click at [1015, 336] on div "Next slide" at bounding box center [1015, 340] width 30 height 30
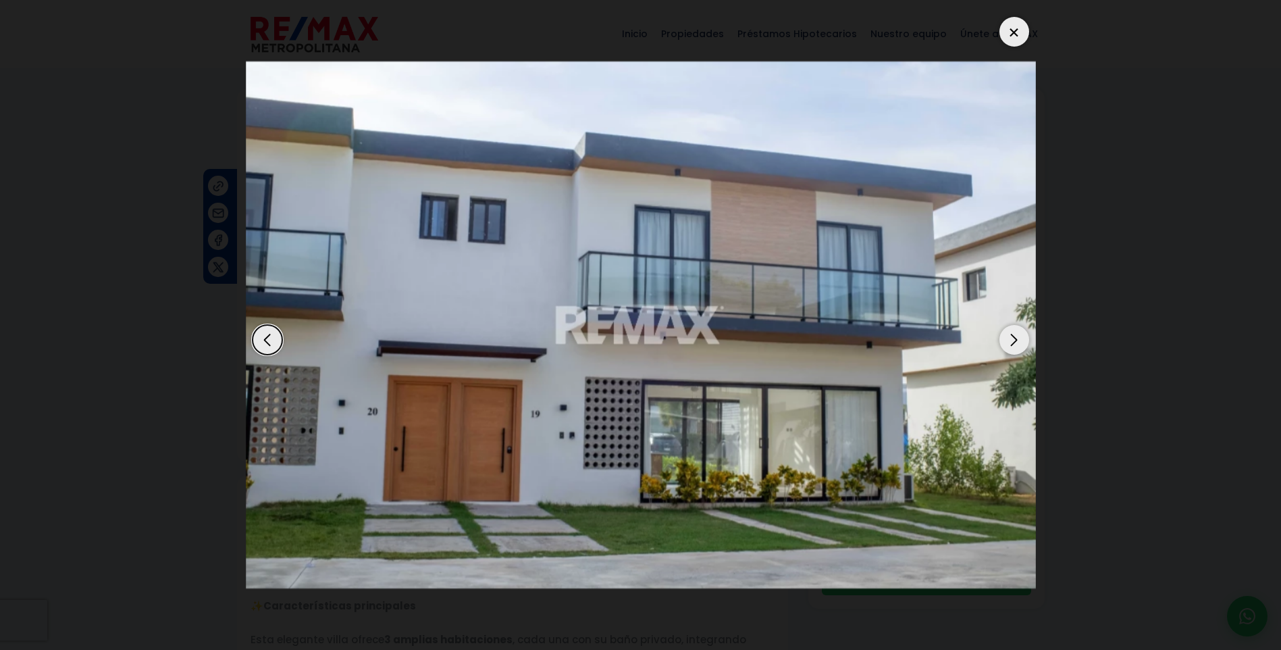
click at [1015, 336] on div "Next slide" at bounding box center [1015, 340] width 30 height 30
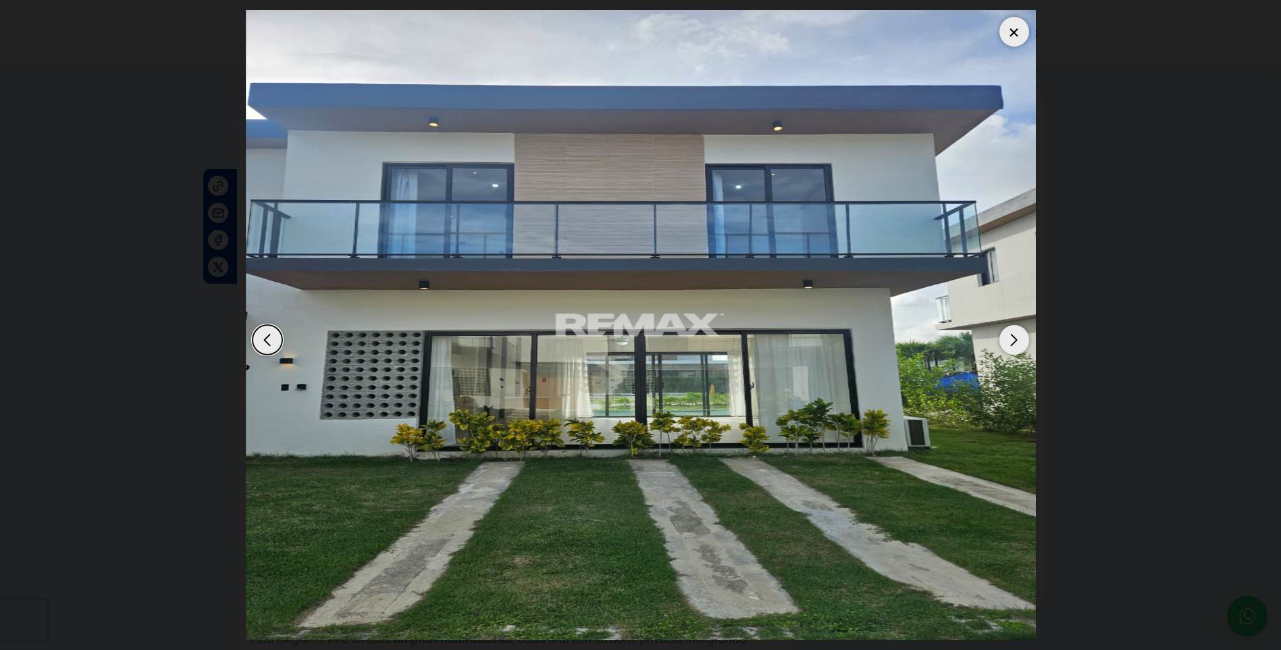
click at [1015, 336] on div "Next slide" at bounding box center [1015, 340] width 30 height 30
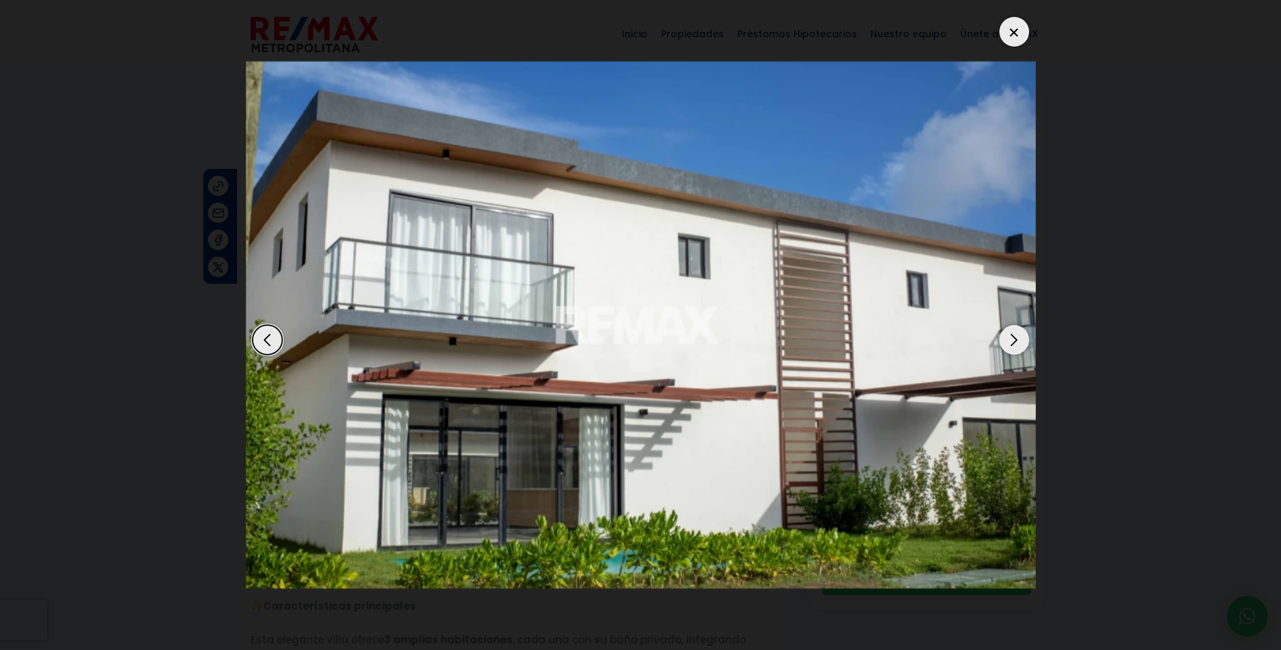
click at [1015, 336] on div "Next slide" at bounding box center [1015, 340] width 30 height 30
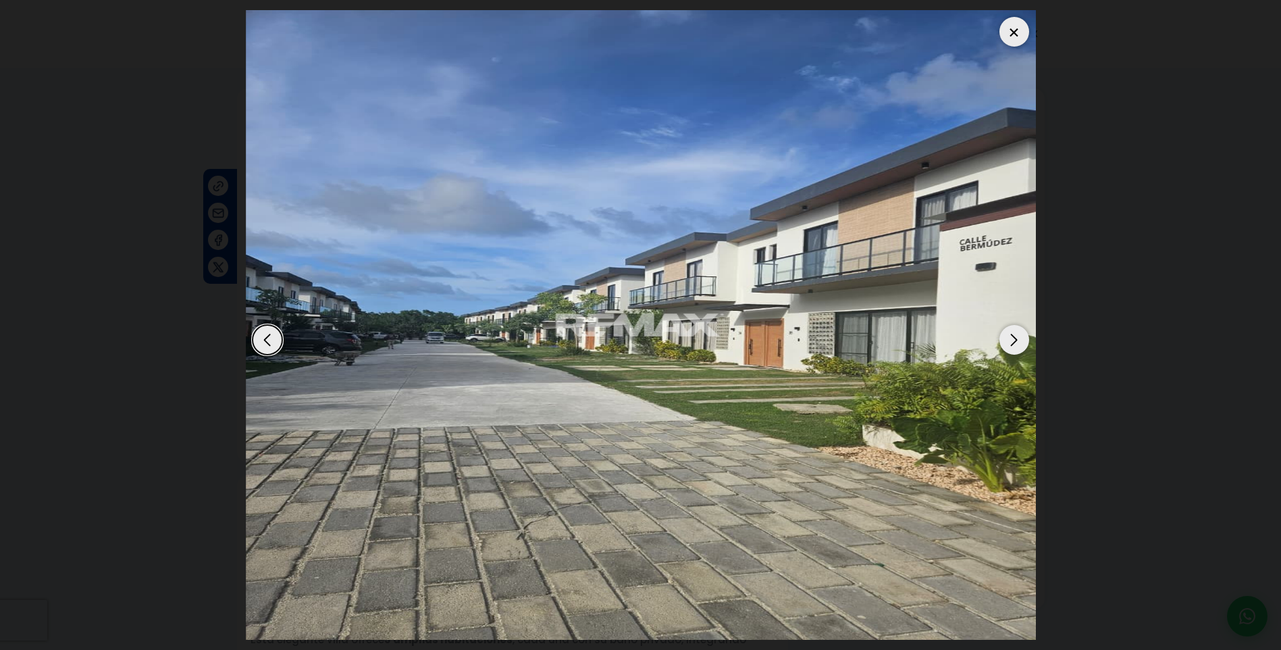
click at [1015, 336] on div "Next slide" at bounding box center [1015, 340] width 30 height 30
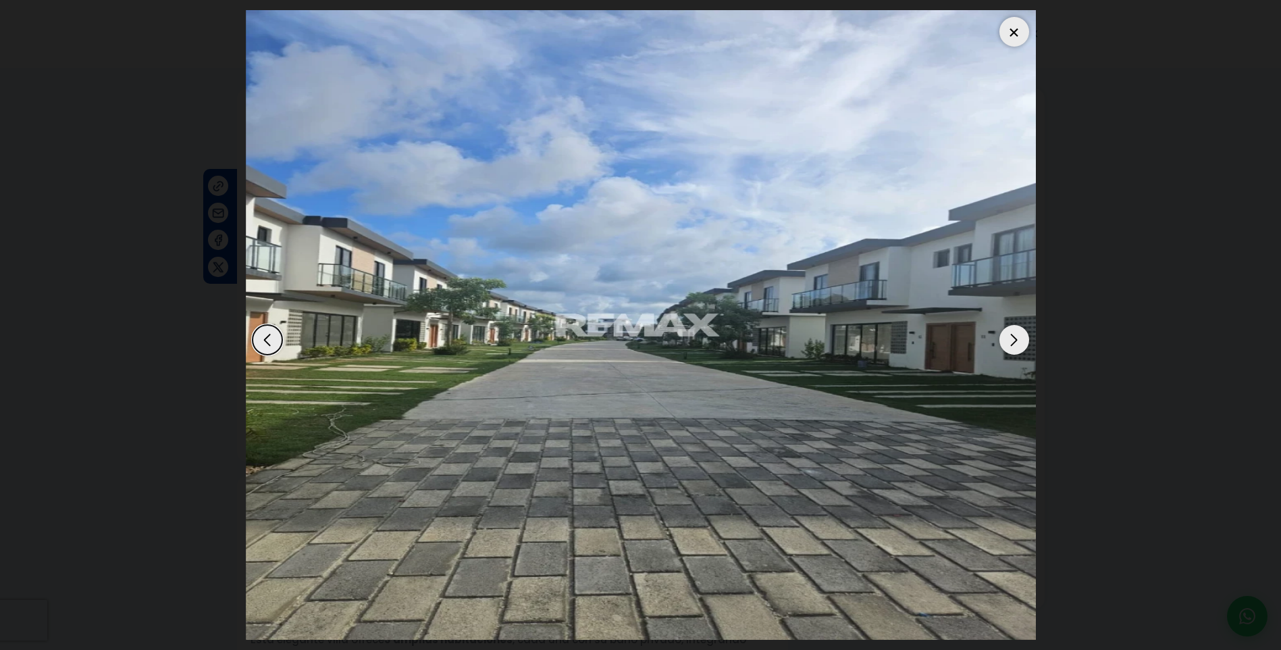
click at [1015, 336] on div "Next slide" at bounding box center [1015, 340] width 30 height 30
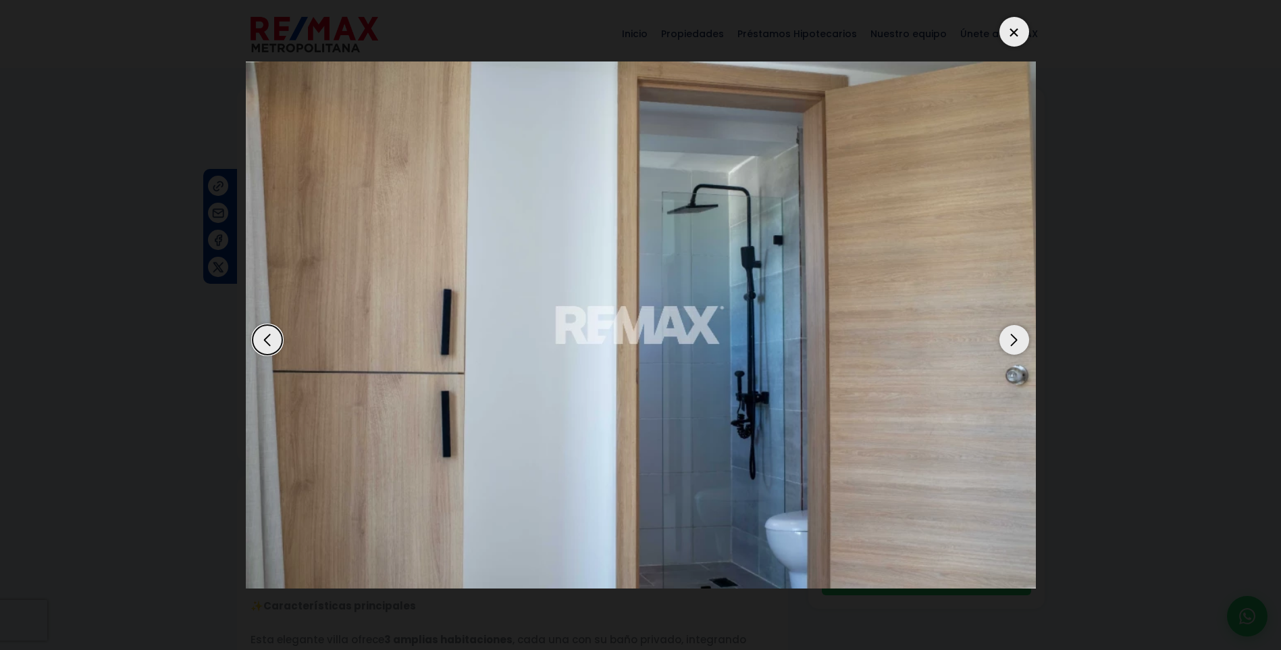
click at [1015, 336] on div "Next slide" at bounding box center [1015, 340] width 30 height 30
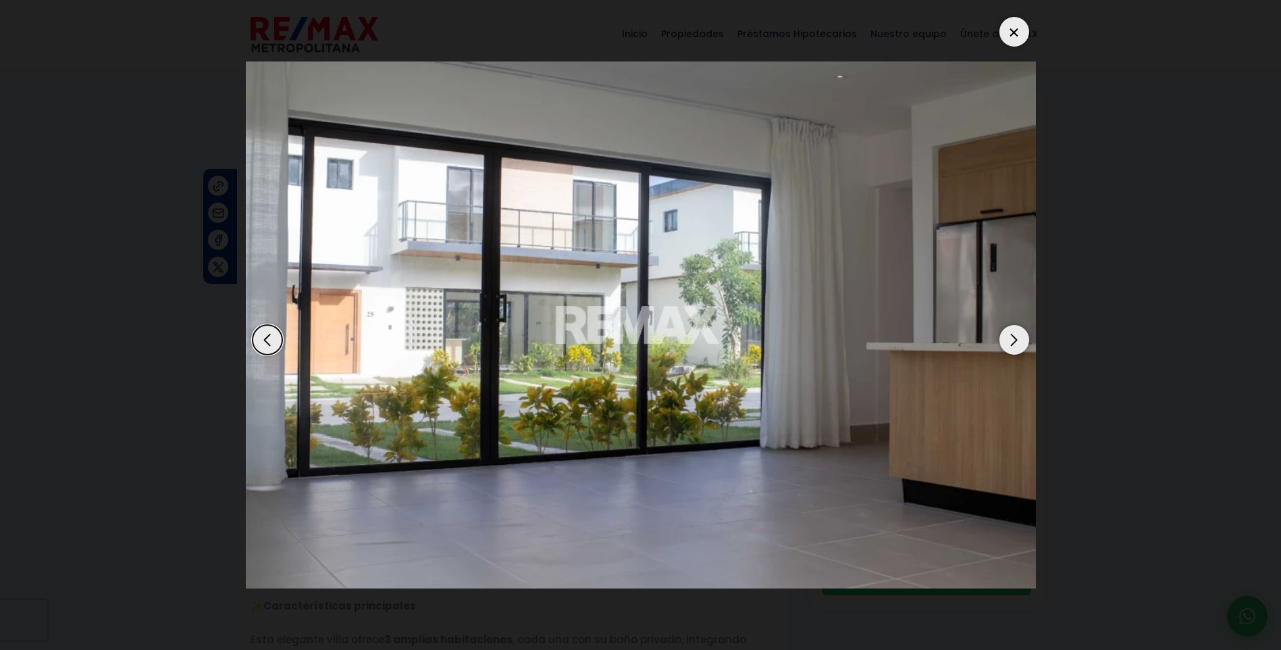
click at [1015, 336] on div "Next slide" at bounding box center [1015, 340] width 30 height 30
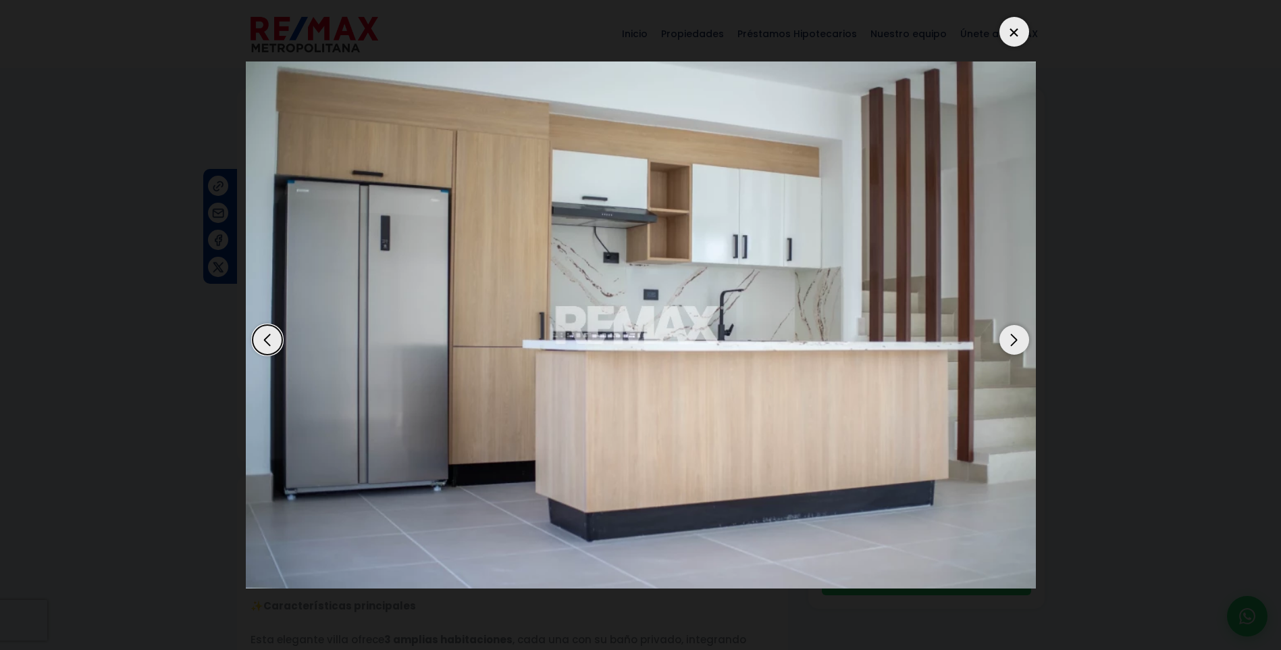
click at [1015, 336] on div "Next slide" at bounding box center [1015, 340] width 30 height 30
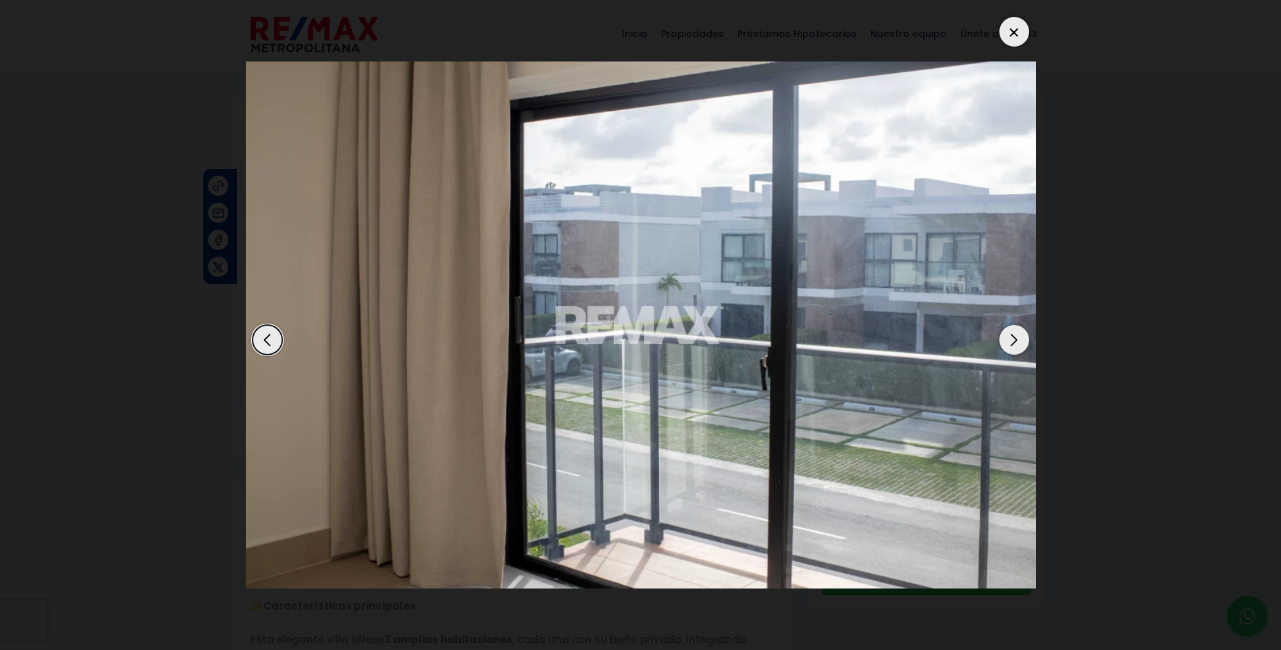
click at [1015, 336] on div "Next slide" at bounding box center [1015, 340] width 30 height 30
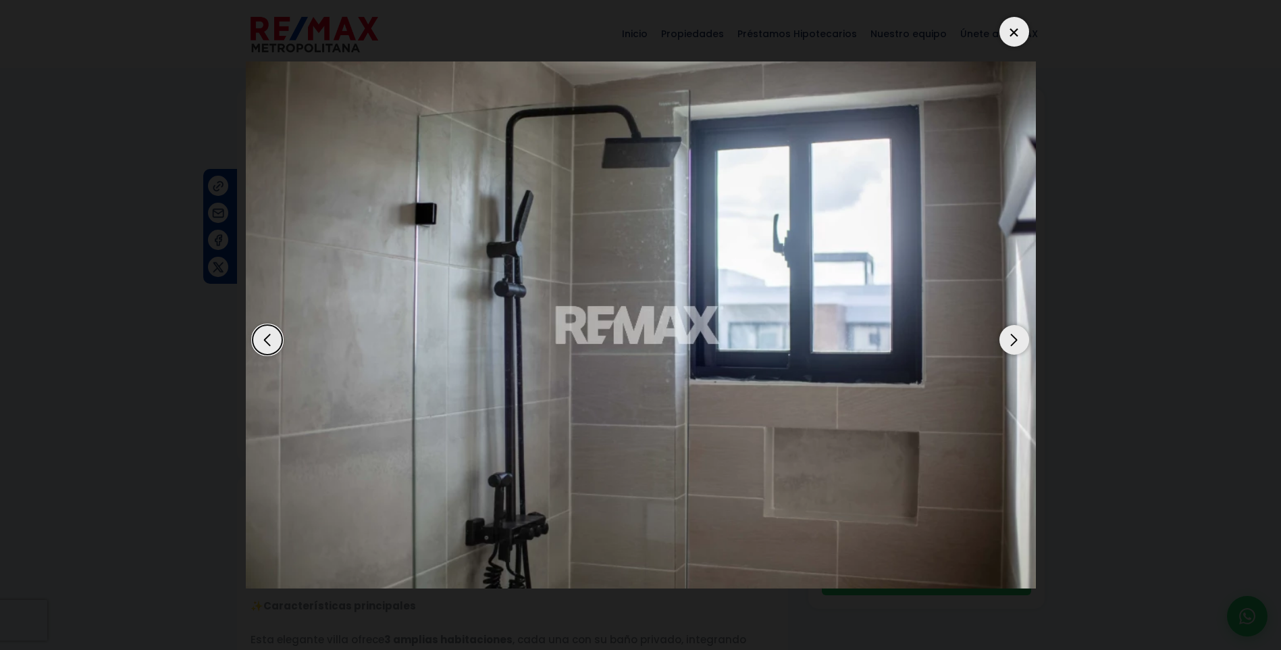
click at [1015, 336] on div "Next slide" at bounding box center [1015, 340] width 30 height 30
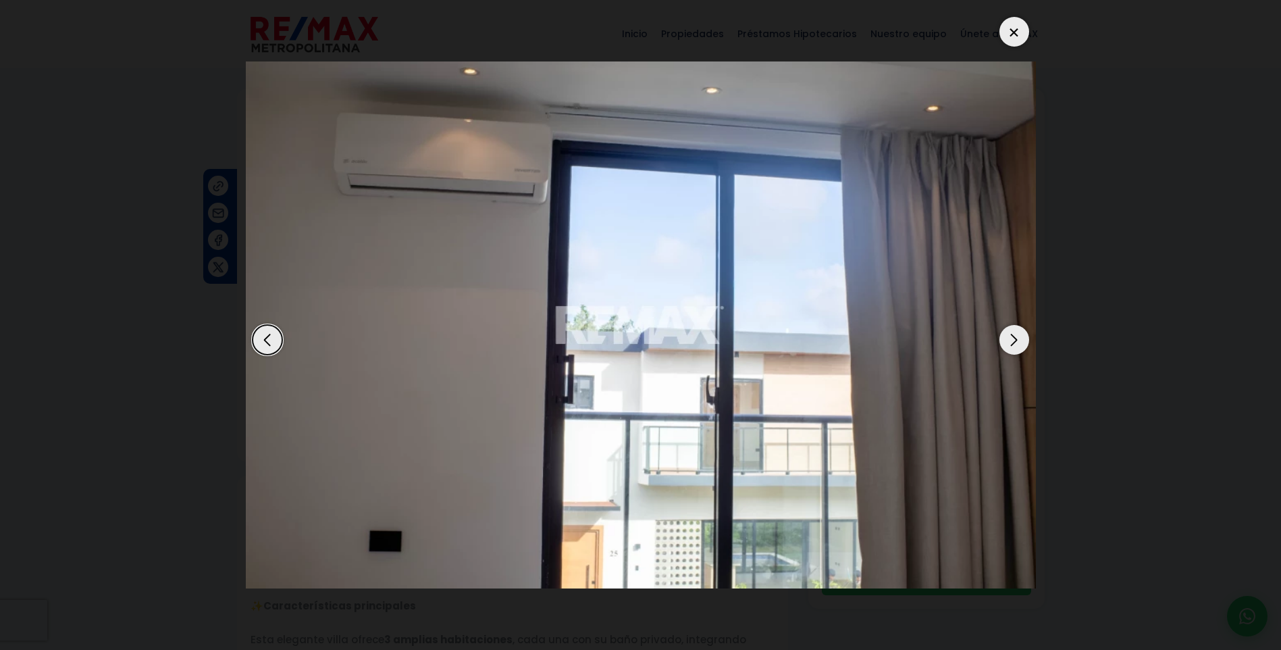
click at [1015, 336] on div "Next slide" at bounding box center [1015, 340] width 30 height 30
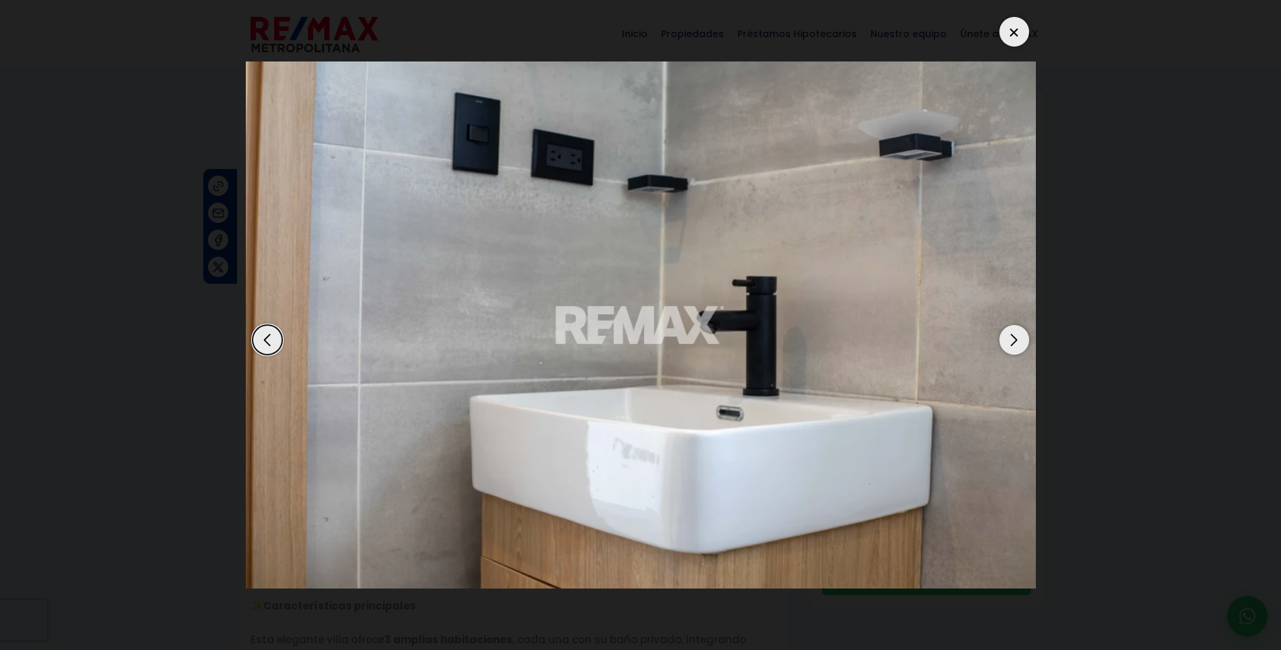
click at [1015, 336] on div "Next slide" at bounding box center [1015, 340] width 30 height 30
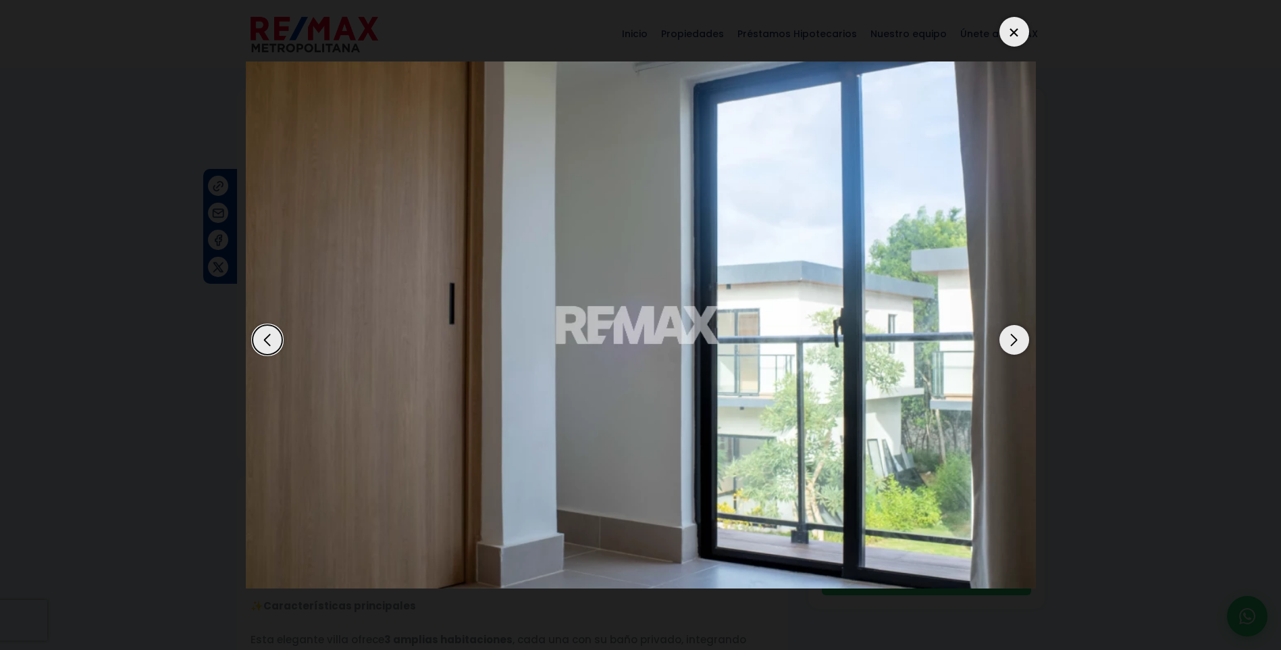
click at [1020, 32] on div at bounding box center [1015, 32] width 30 height 30
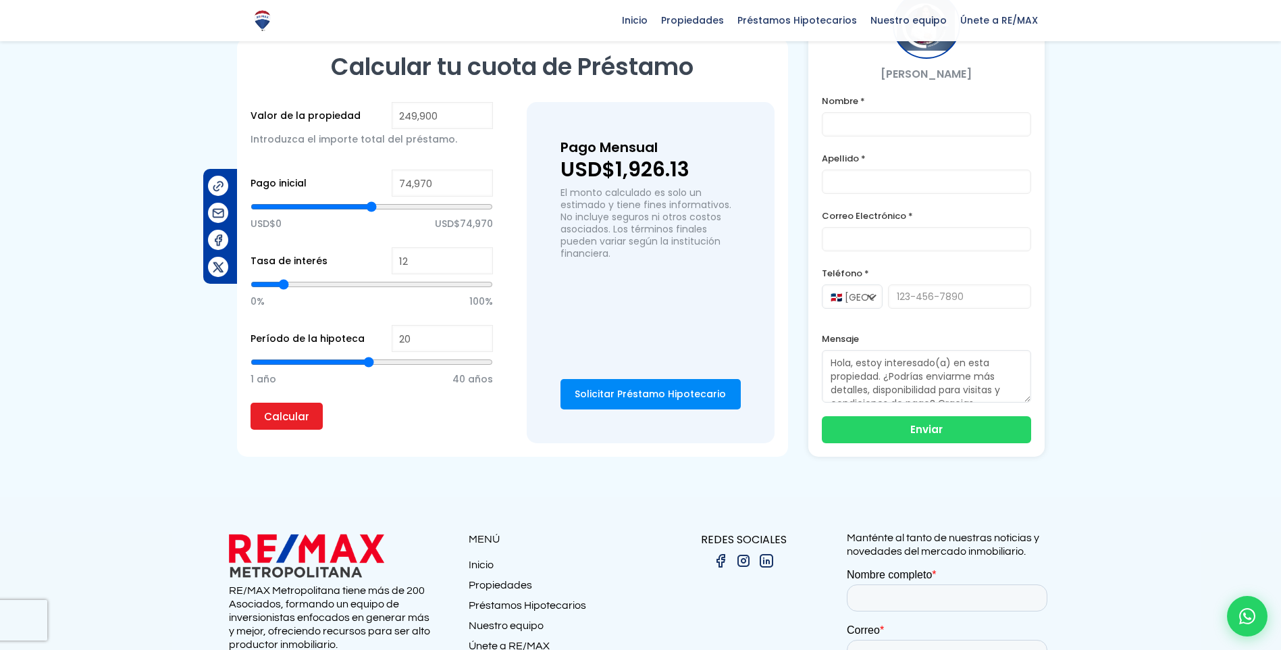
scroll to position [1013, 0]
click at [486, 368] on span "40 años" at bounding box center [472, 378] width 41 height 20
type input "40"
click at [488, 355] on input "range" at bounding box center [372, 362] width 242 height 14
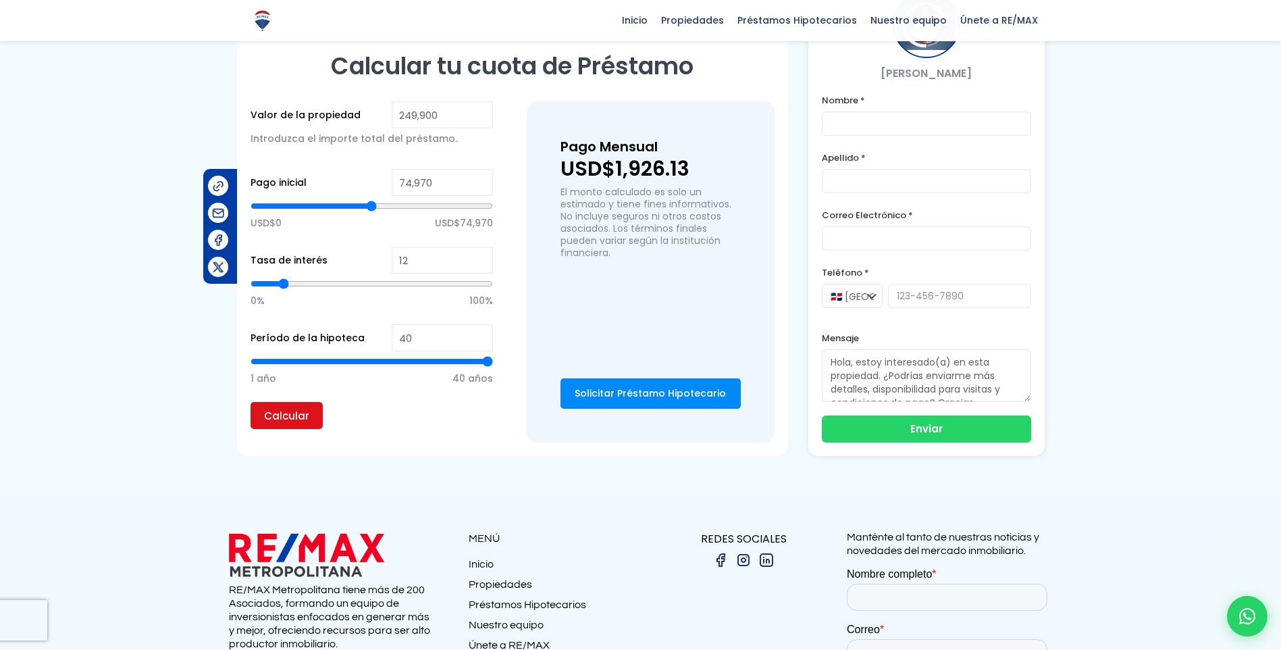
click at [311, 402] on input "Calcular" at bounding box center [287, 415] width 72 height 27
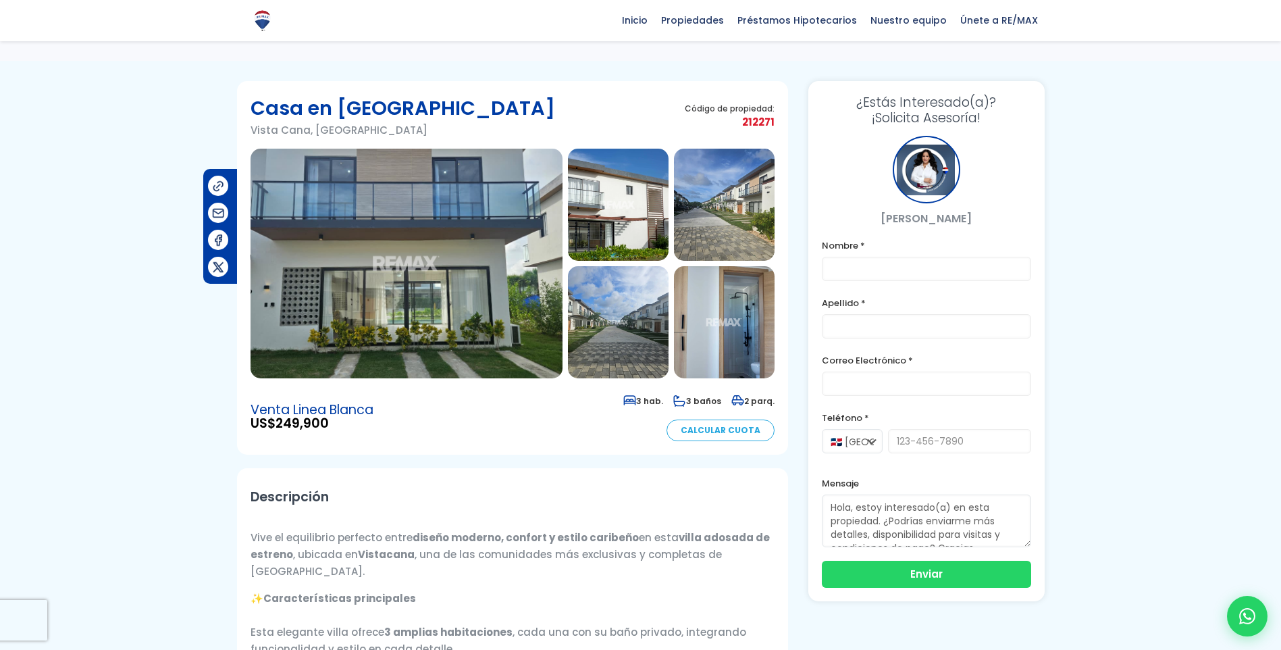
scroll to position [0, 0]
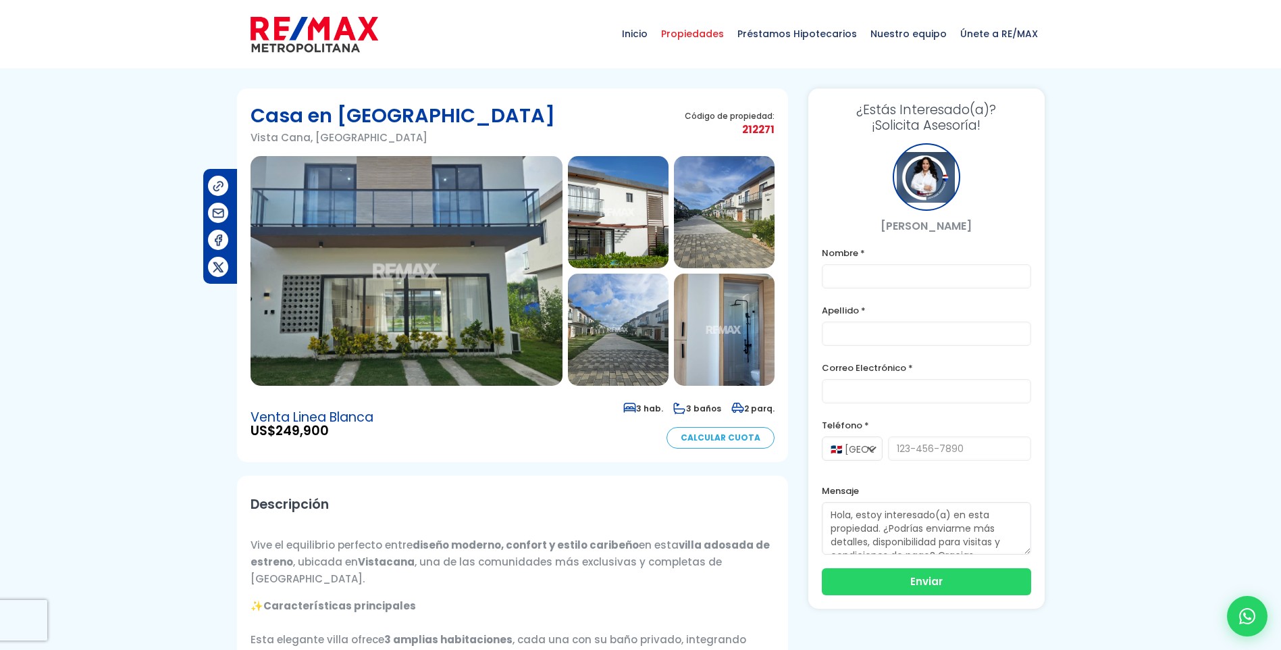
click at [706, 35] on span "Propiedades" at bounding box center [692, 34] width 76 height 41
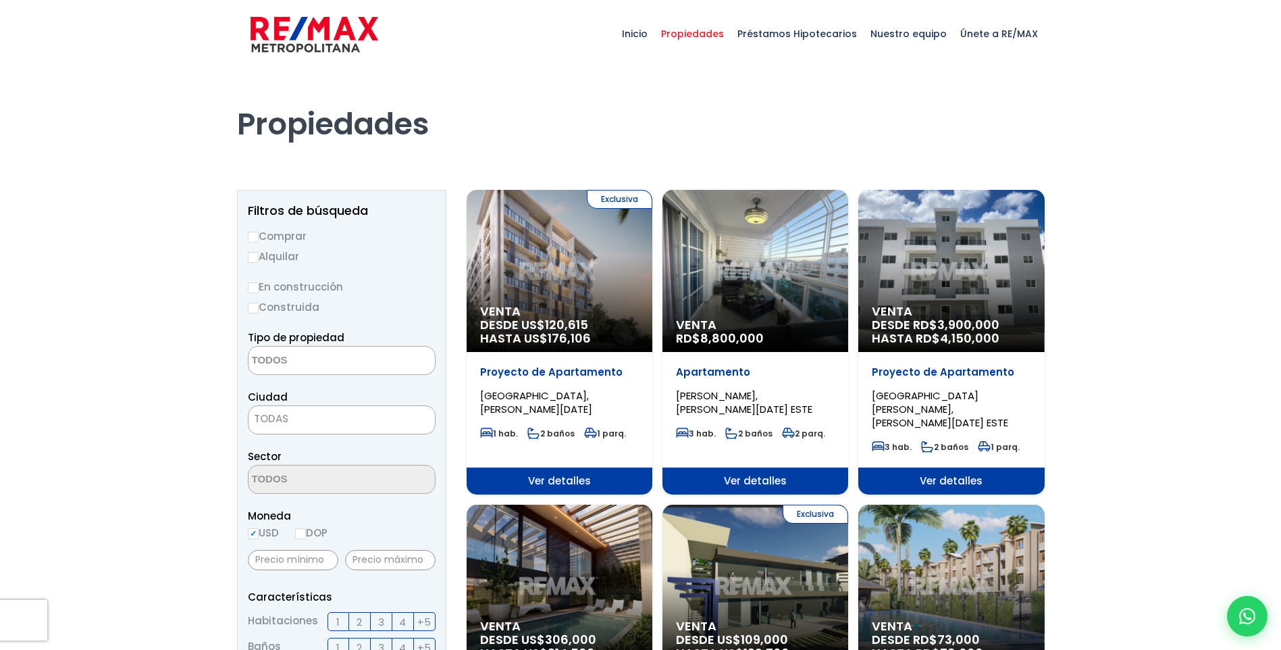
select select
